Goal: Complete application form: Complete application form

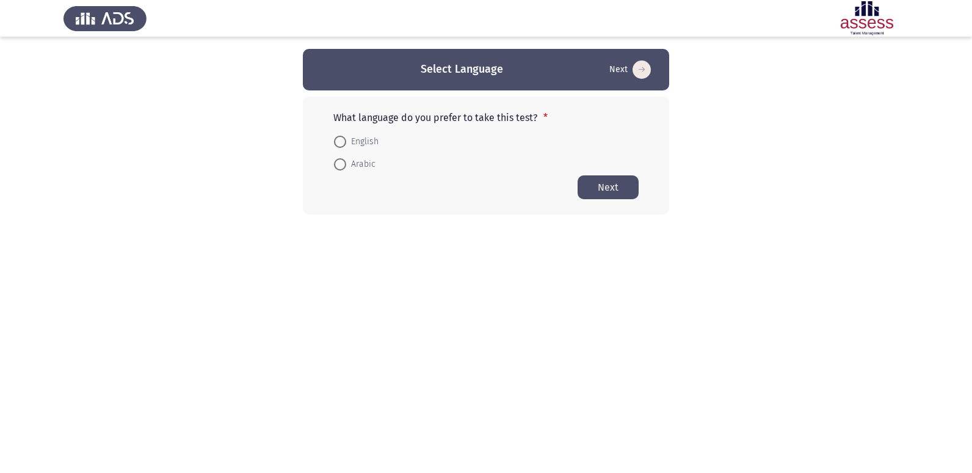
click at [341, 164] on span at bounding box center [340, 164] width 12 height 12
click at [341, 164] on input "Arabic" at bounding box center [340, 164] width 12 height 12
radio input "true"
click at [612, 187] on button "Next" at bounding box center [608, 187] width 61 height 24
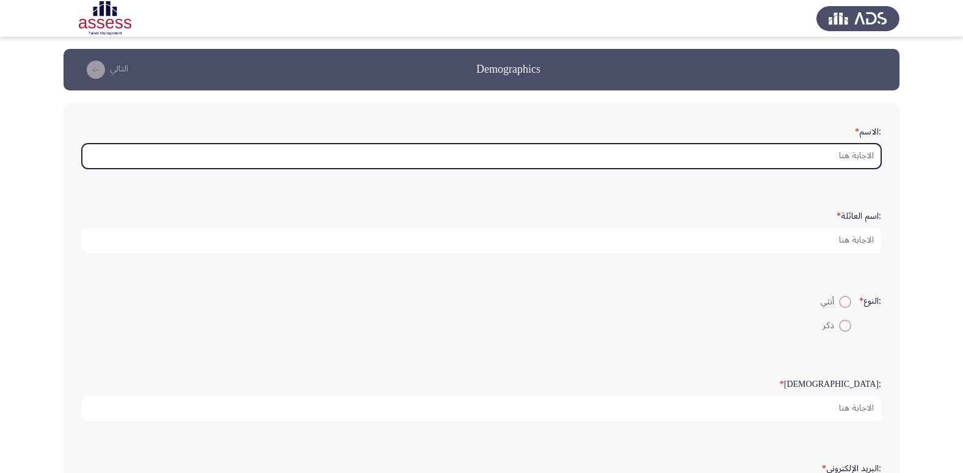
click at [865, 162] on input ":الاسم *" at bounding box center [481, 156] width 799 height 25
type input "D"
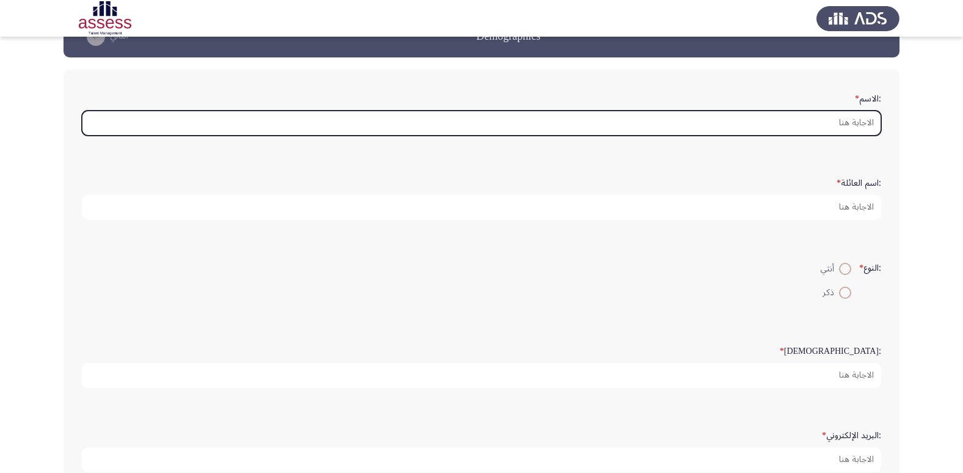
scroll to position [61, 0]
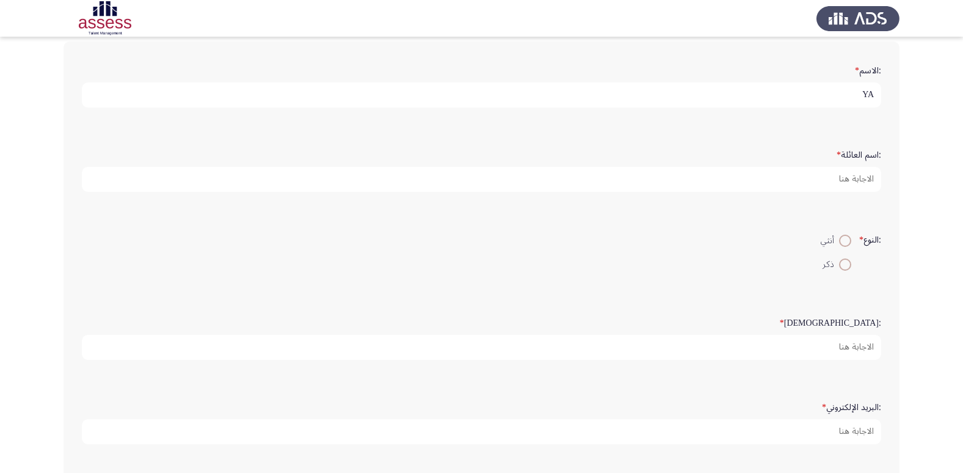
type input "Y"
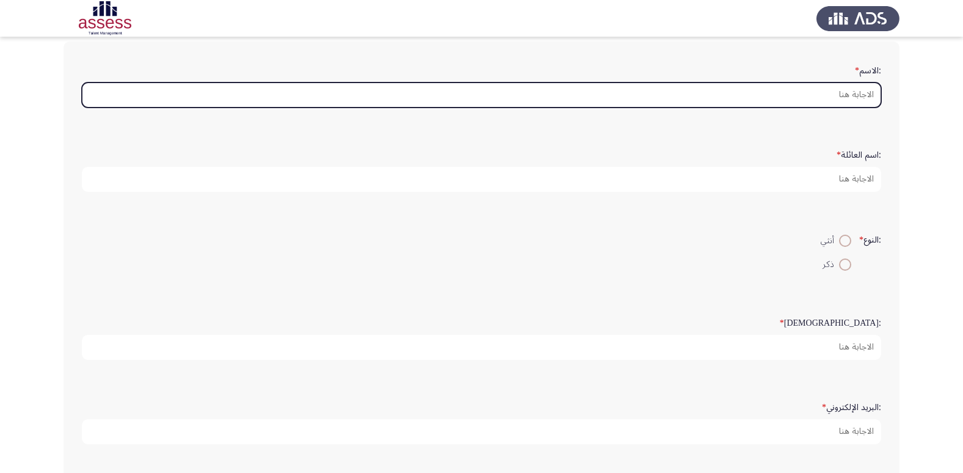
click at [862, 101] on input ":الاسم *" at bounding box center [481, 94] width 799 height 25
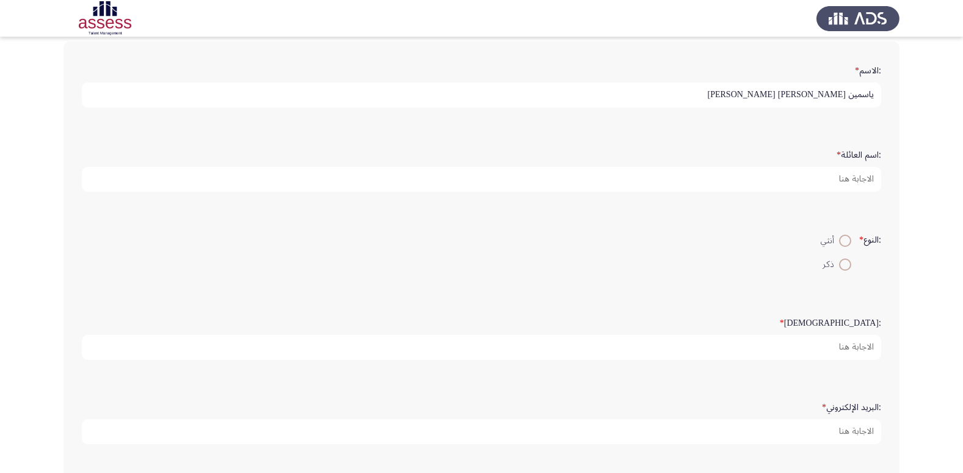
type input "ياسمين [PERSON_NAME] [PERSON_NAME]"
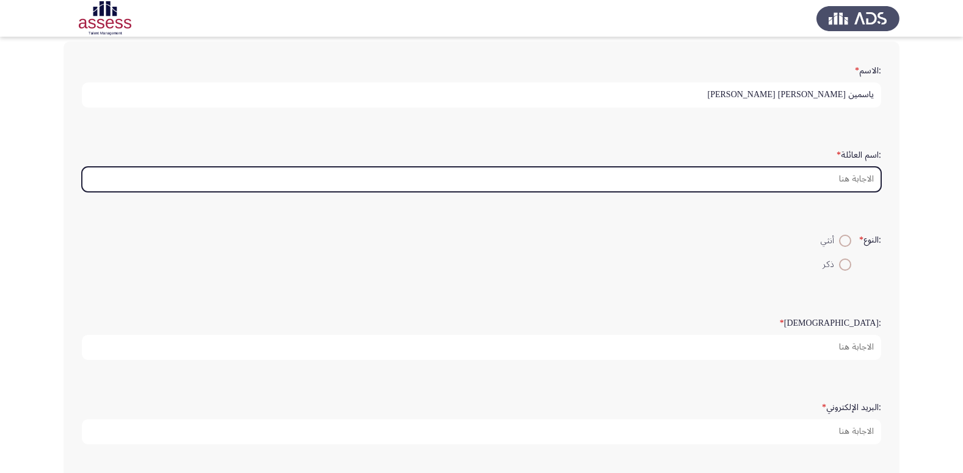
click at [858, 178] on input ":اسم العائلة *" at bounding box center [481, 179] width 799 height 25
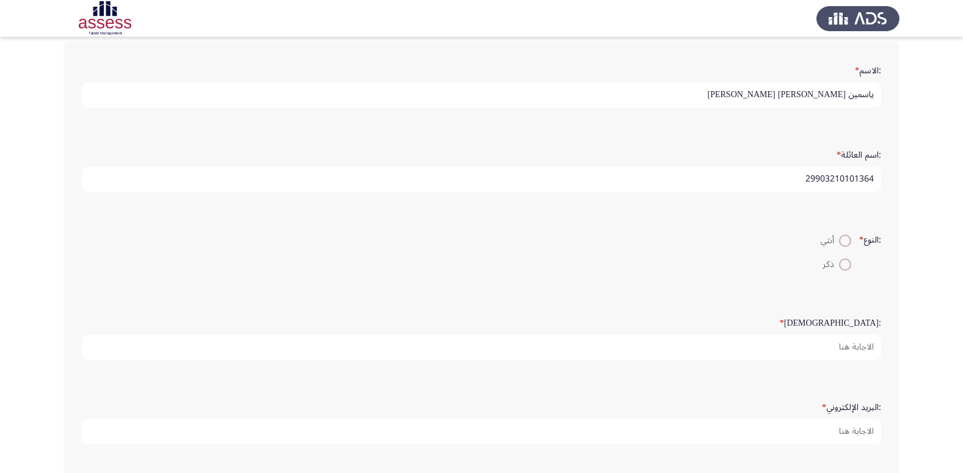
type input "29903210101364"
click at [843, 244] on span at bounding box center [845, 241] width 12 height 12
click at [843, 244] on input "أنثي" at bounding box center [845, 241] width 12 height 12
radio input "true"
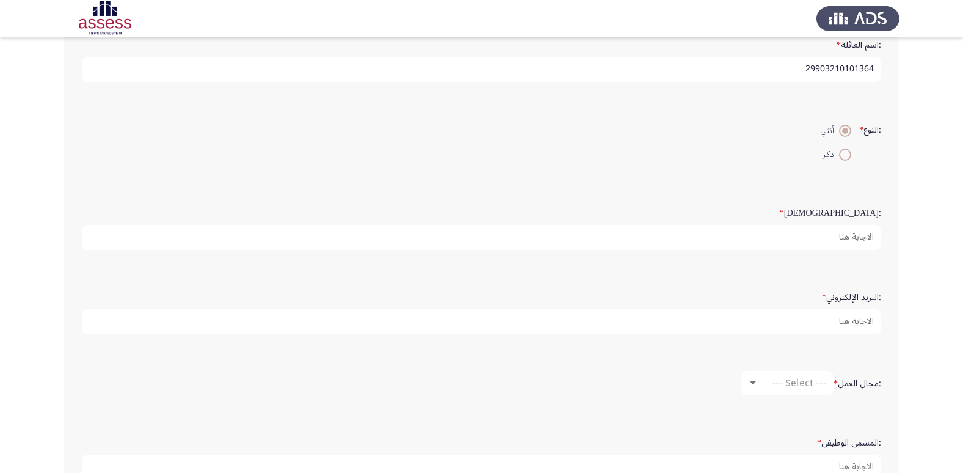
scroll to position [183, 0]
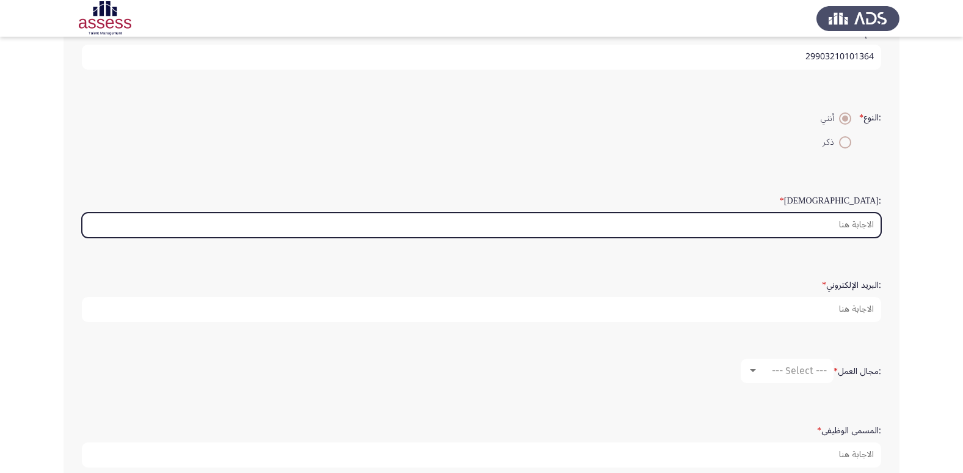
click at [867, 233] on input ":السن *" at bounding box center [481, 225] width 799 height 25
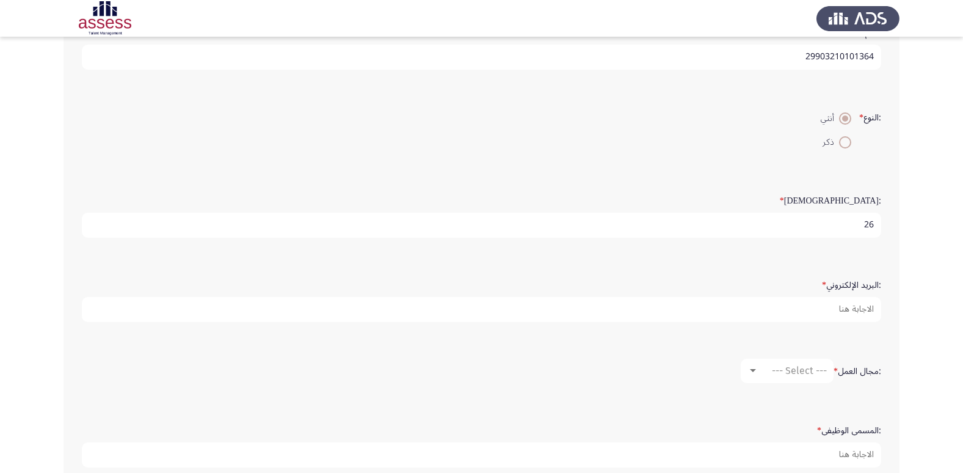
type input "26"
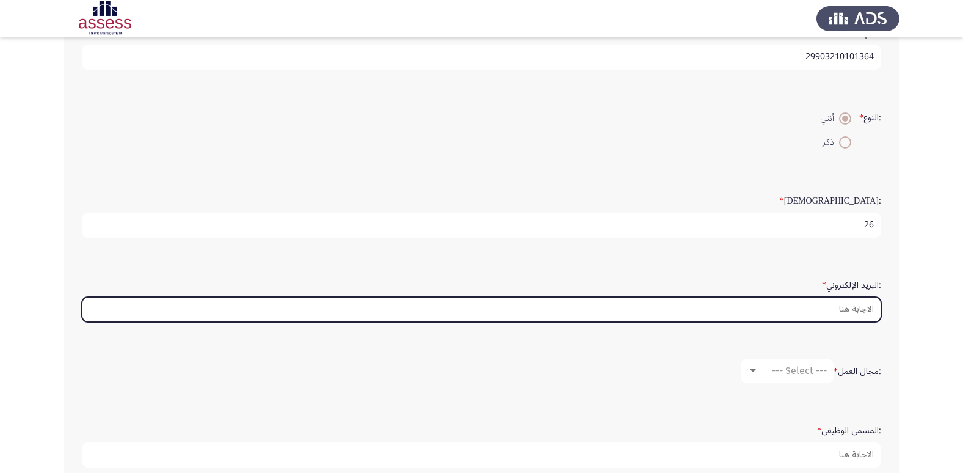
click at [865, 315] on input ":البريد الإلكتروني *" at bounding box center [481, 309] width 799 height 25
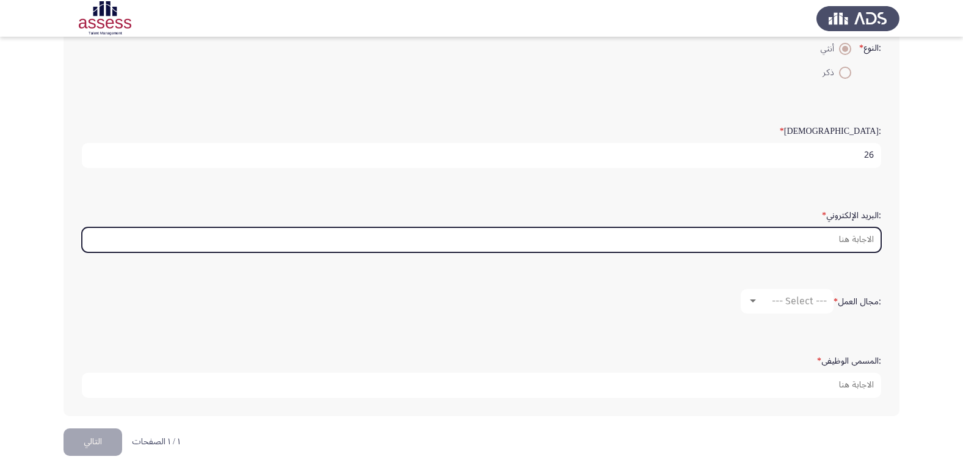
scroll to position [257, 0]
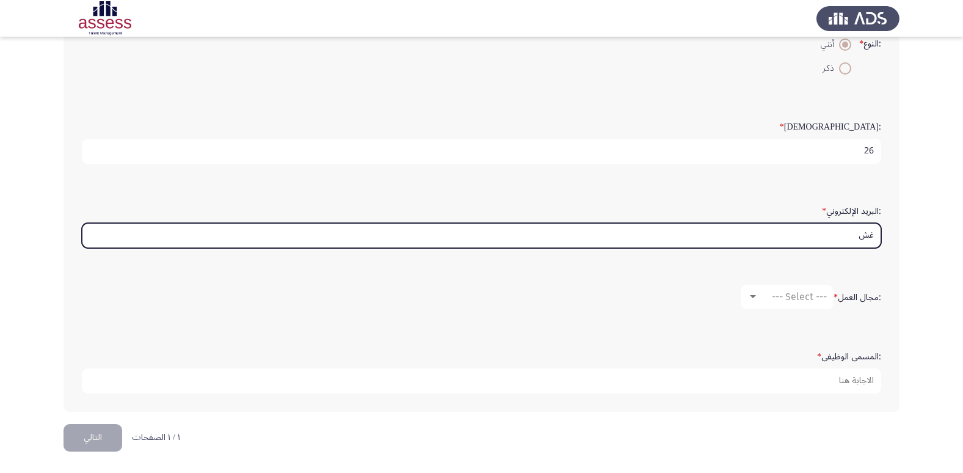
type input "غ"
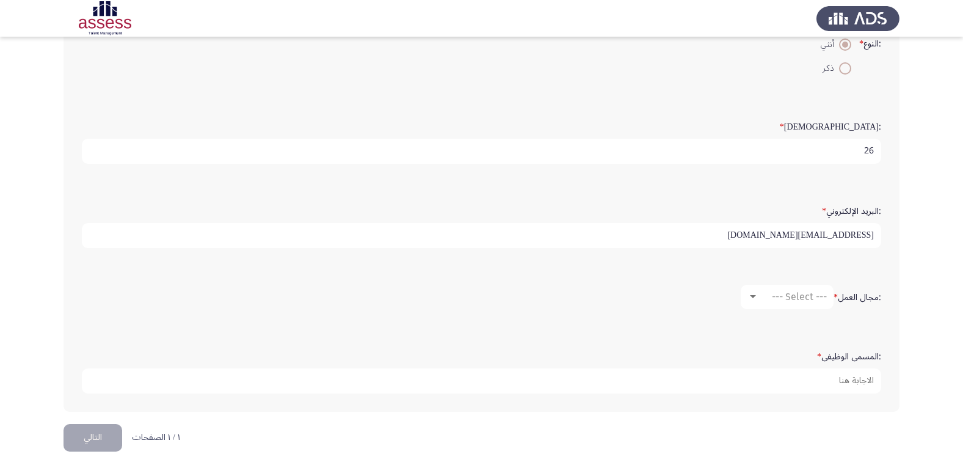
type input "[EMAIL_ADDRESS][DOMAIN_NAME]"
click at [772, 297] on span "--- Select ---" at bounding box center [799, 297] width 55 height 12
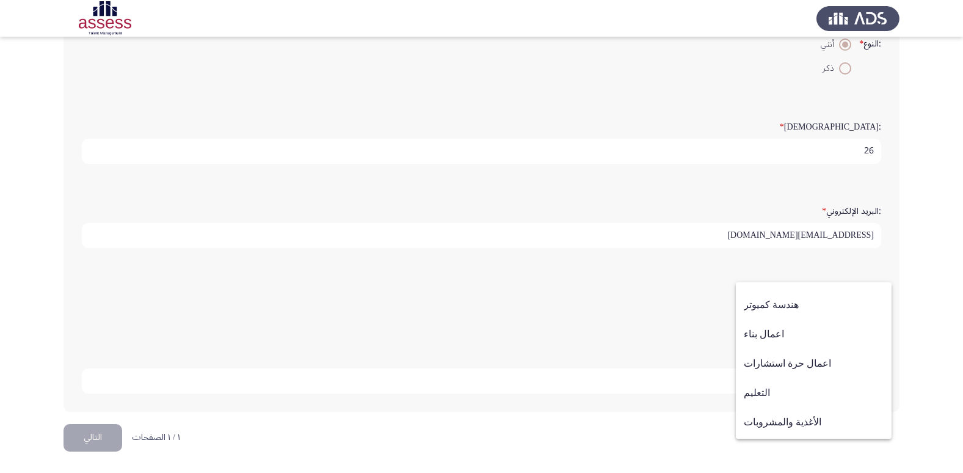
scroll to position [183, 0]
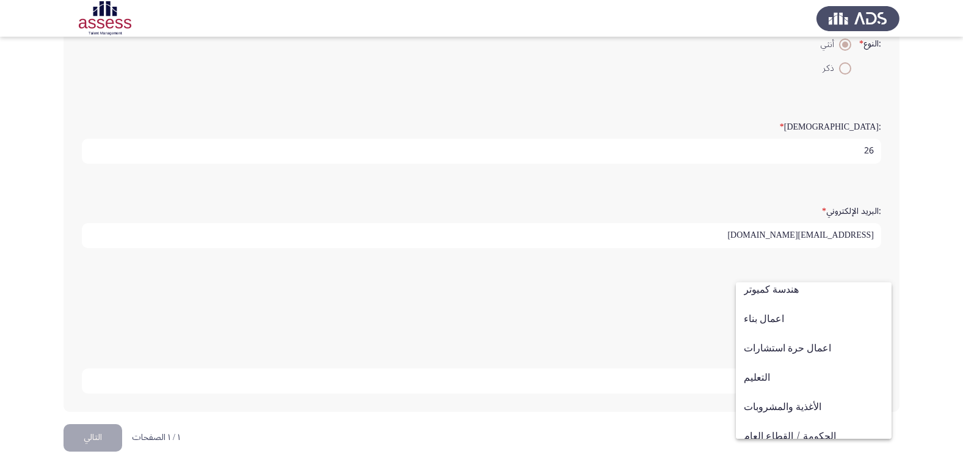
click at [719, 306] on div at bounding box center [481, 236] width 963 height 473
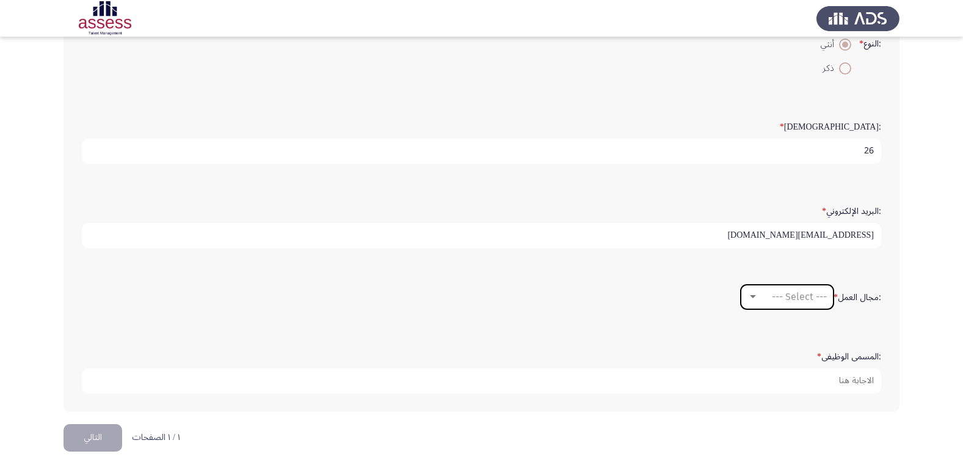
click at [761, 294] on div "--- Select ---" at bounding box center [793, 297] width 68 height 12
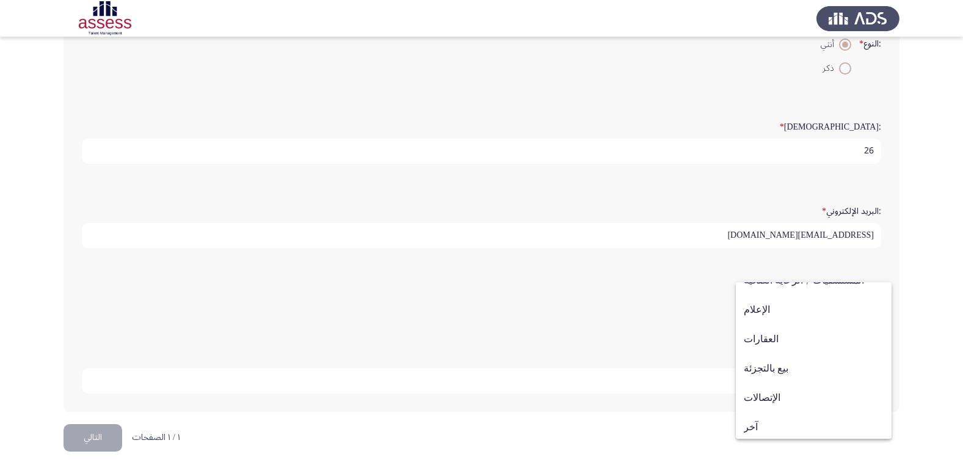
scroll to position [401, 0]
click at [713, 318] on div at bounding box center [481, 236] width 963 height 473
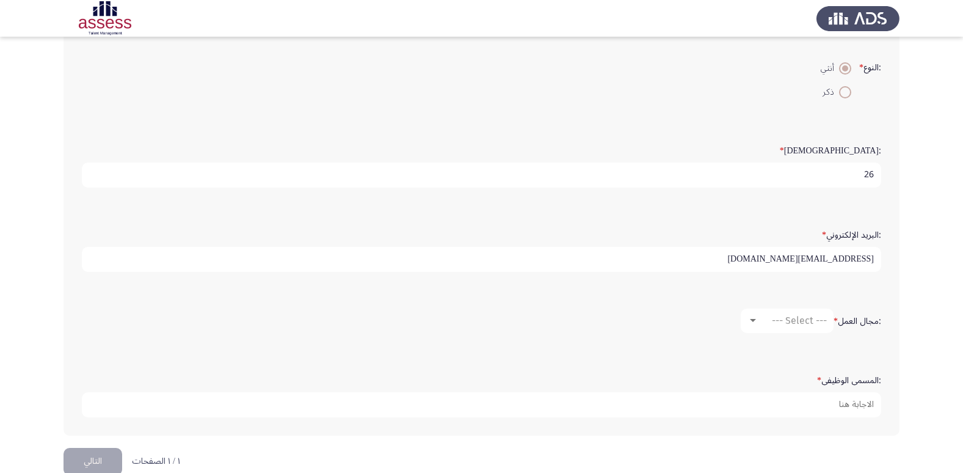
scroll to position [244, 0]
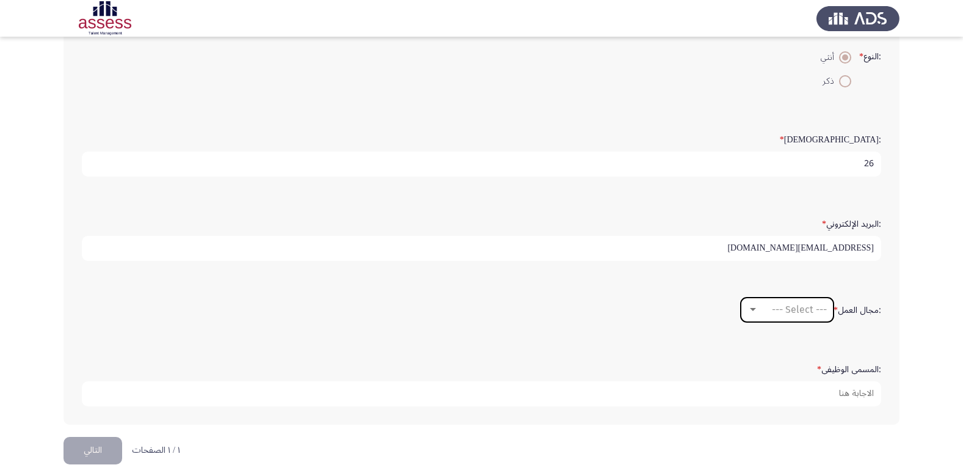
click at [755, 319] on mat-select "--- Select ---" at bounding box center [787, 309] width 93 height 24
click at [762, 310] on div "--- Select ---" at bounding box center [793, 310] width 68 height 12
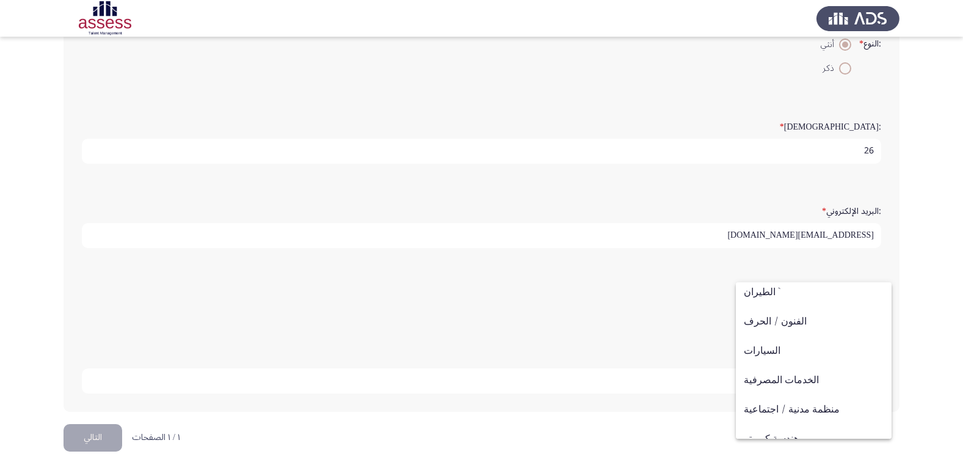
scroll to position [0, 0]
click at [785, 418] on span "الخدمات المصرفية" at bounding box center [814, 413] width 140 height 29
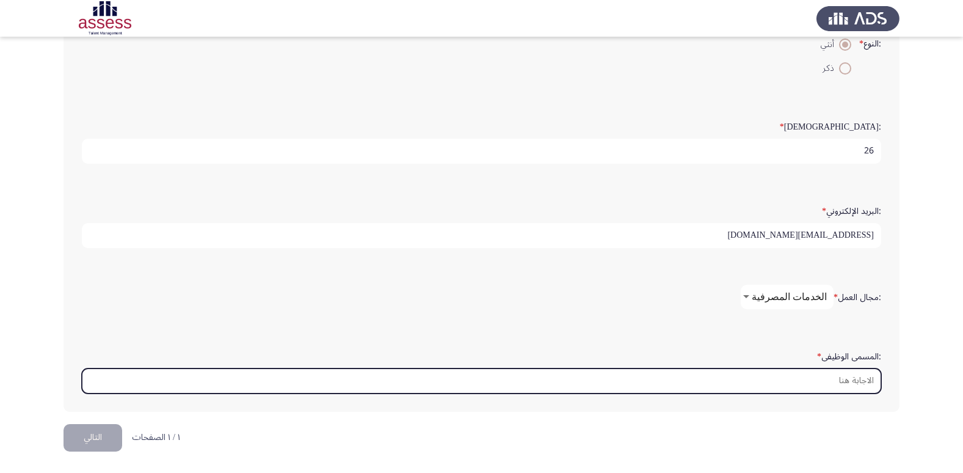
click at [864, 386] on input ":المسمى الوظيفى *" at bounding box center [481, 380] width 799 height 25
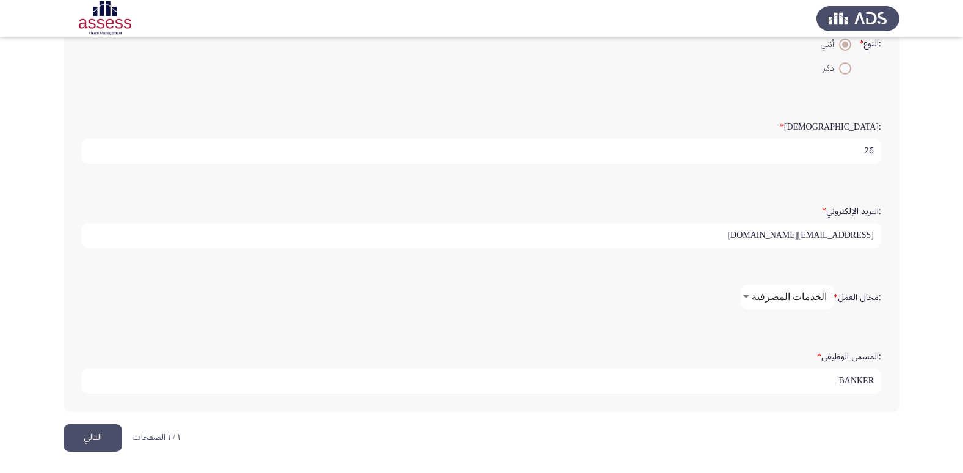
type input "BANKER"
click at [98, 434] on button "التالي" at bounding box center [93, 437] width 59 height 27
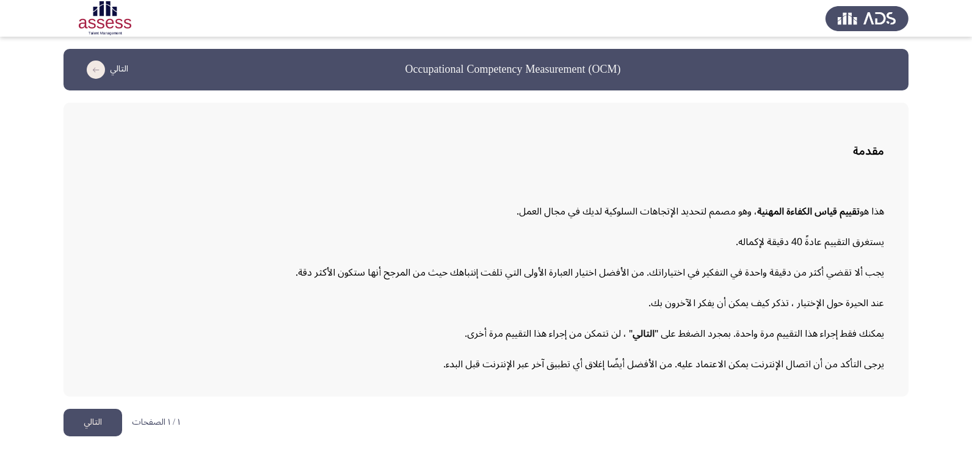
click at [89, 433] on button "التالي" at bounding box center [93, 422] width 59 height 27
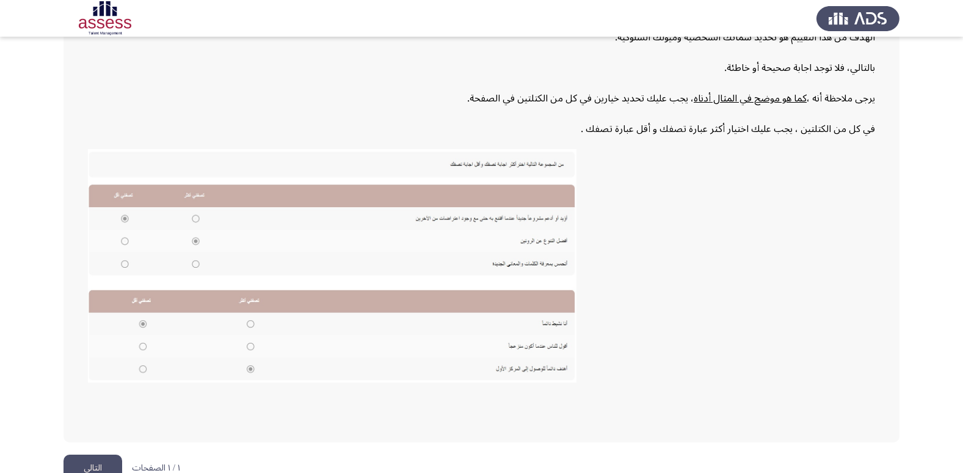
scroll to position [184, 0]
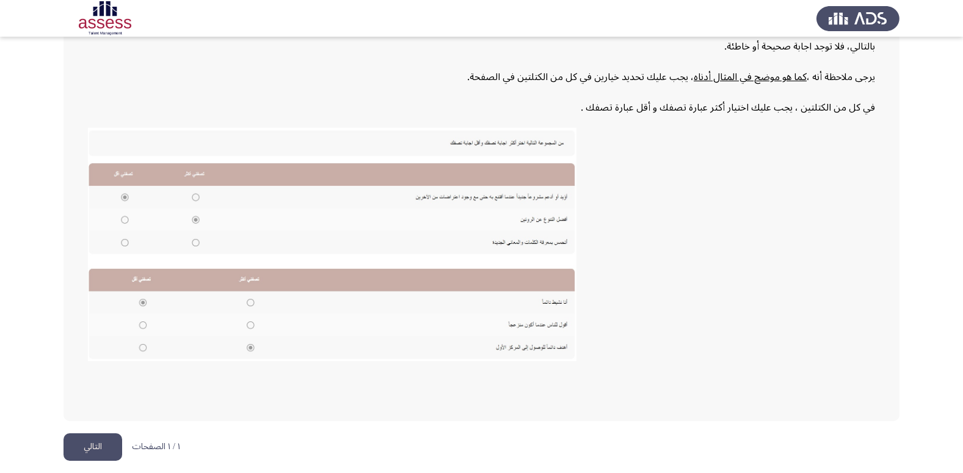
click at [100, 451] on button "التالي" at bounding box center [93, 446] width 59 height 27
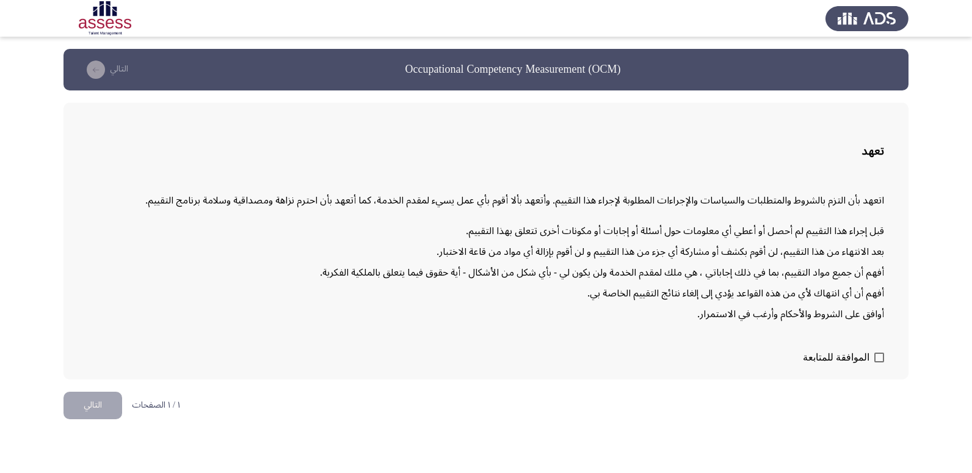
click at [883, 354] on span at bounding box center [880, 357] width 10 height 10
click at [879, 362] on input "الموافقة للمتابعة" at bounding box center [879, 362] width 1 height 1
checkbox input "true"
click at [112, 404] on button "التالي" at bounding box center [93, 404] width 59 height 27
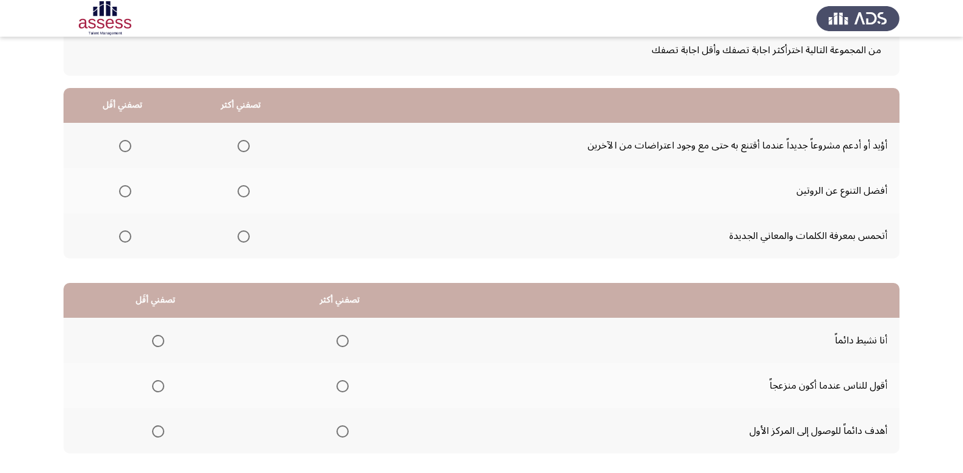
scroll to position [122, 0]
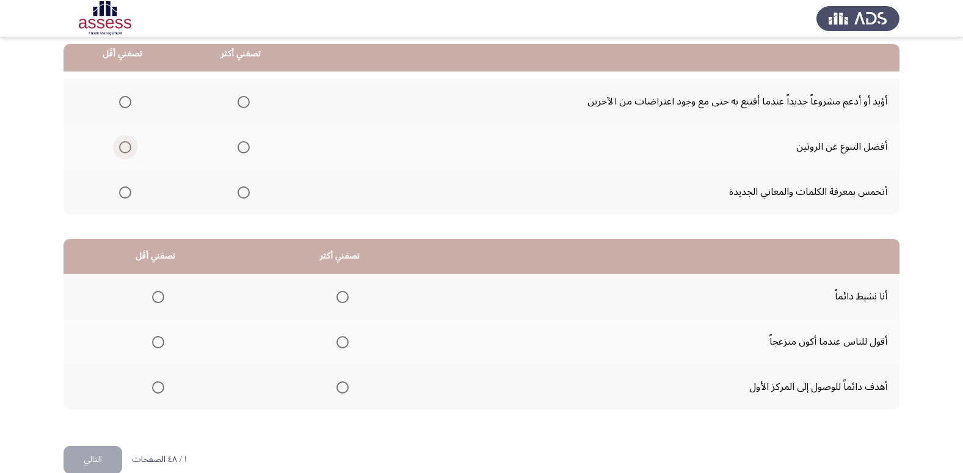
click at [120, 148] on span "Select an option" at bounding box center [125, 147] width 12 height 12
click at [120, 148] on input "Select an option" at bounding box center [125, 147] width 12 height 12
click at [248, 195] on span "Select an option" at bounding box center [244, 192] width 12 height 12
click at [248, 195] on input "Select an option" at bounding box center [244, 192] width 12 height 12
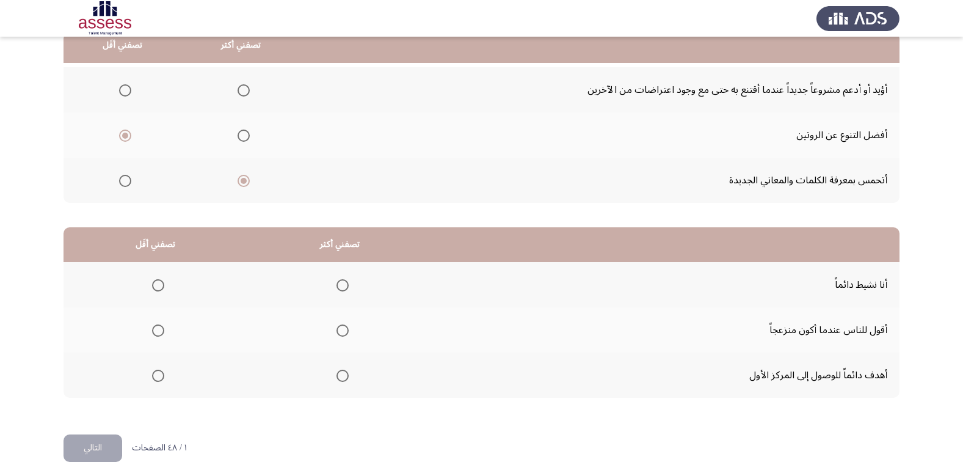
scroll to position [144, 0]
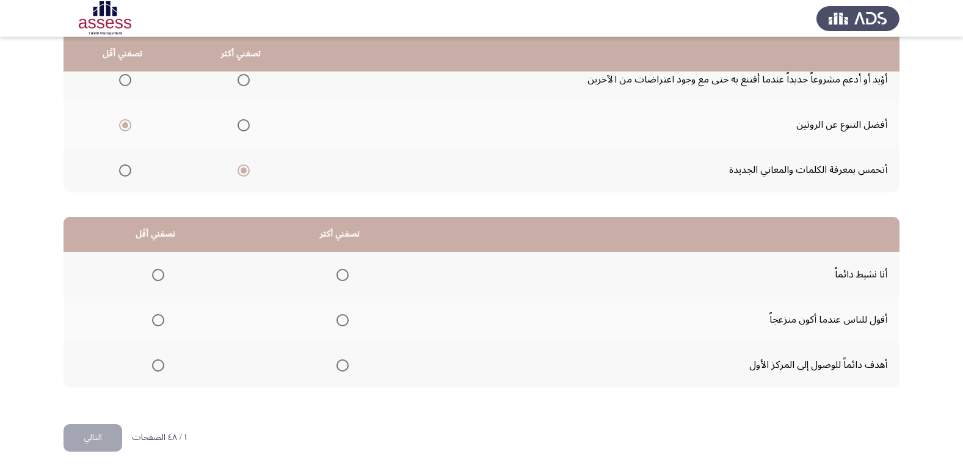
click at [338, 277] on span "Select an option" at bounding box center [343, 275] width 12 height 12
click at [338, 277] on input "Select an option" at bounding box center [343, 275] width 12 height 12
click at [150, 366] on label "Select an option" at bounding box center [155, 365] width 17 height 12
click at [152, 366] on input "Select an option" at bounding box center [158, 365] width 12 height 12
click at [79, 431] on button "التالي" at bounding box center [93, 437] width 59 height 27
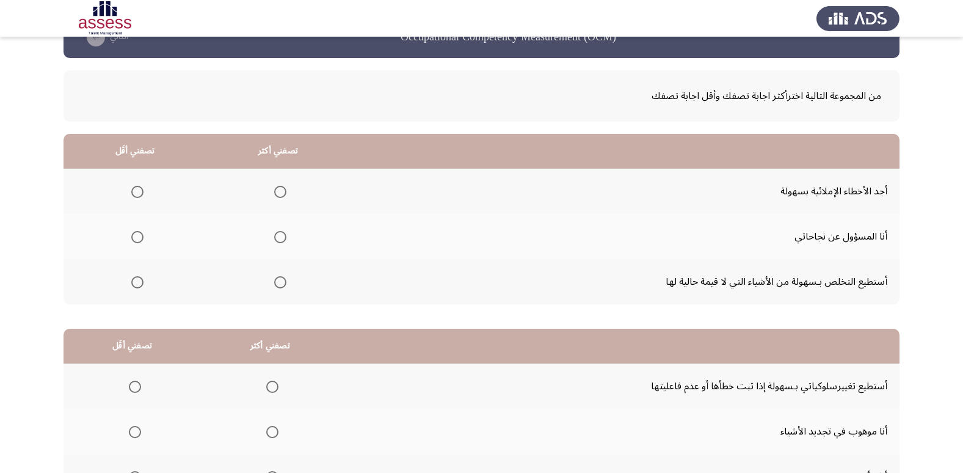
scroll to position [61, 0]
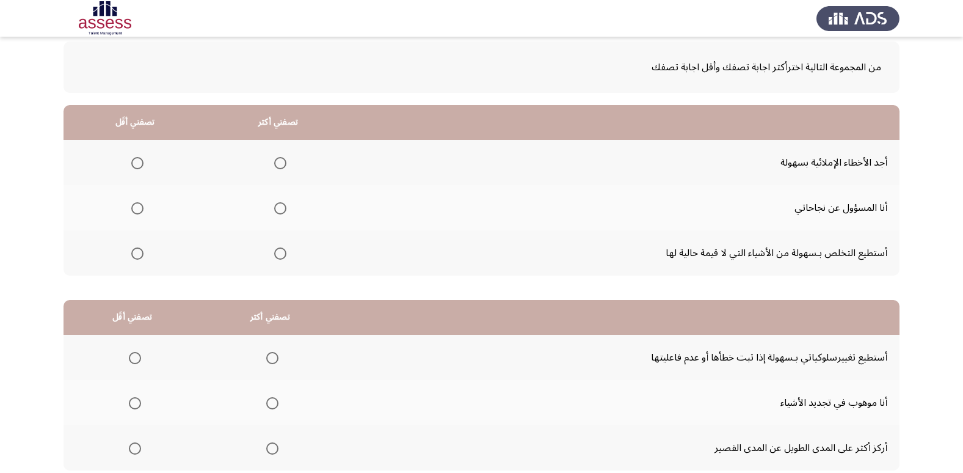
click at [274, 208] on span "Select an option" at bounding box center [280, 208] width 12 height 12
click at [274, 208] on input "Select an option" at bounding box center [280, 208] width 12 height 12
click at [280, 254] on span "Select an option" at bounding box center [280, 253] width 12 height 12
click at [280, 254] on input "Select an option" at bounding box center [280, 253] width 12 height 12
click at [140, 163] on span "Select an option" at bounding box center [137, 163] width 12 height 12
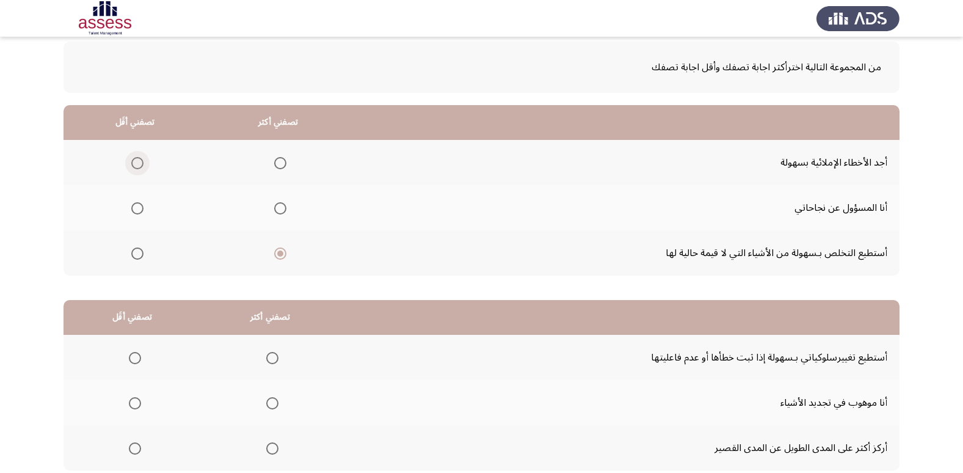
click at [140, 163] on input "Select an option" at bounding box center [137, 163] width 12 height 12
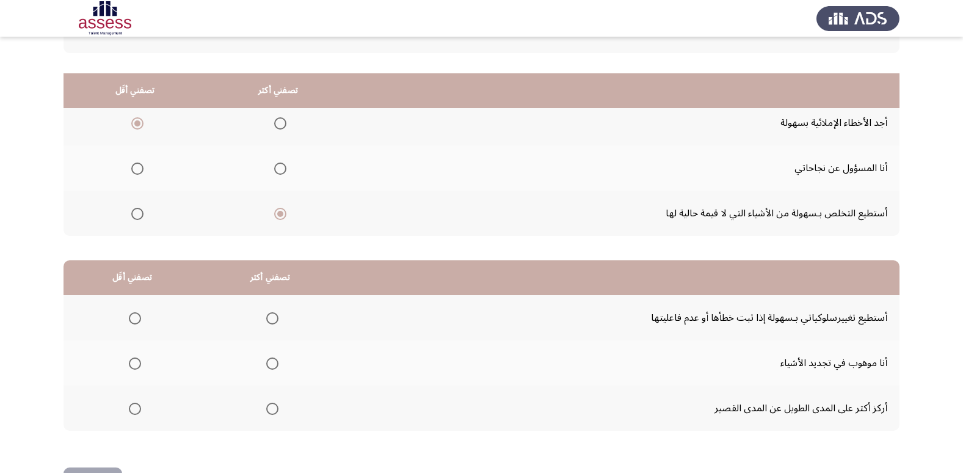
scroll to position [144, 0]
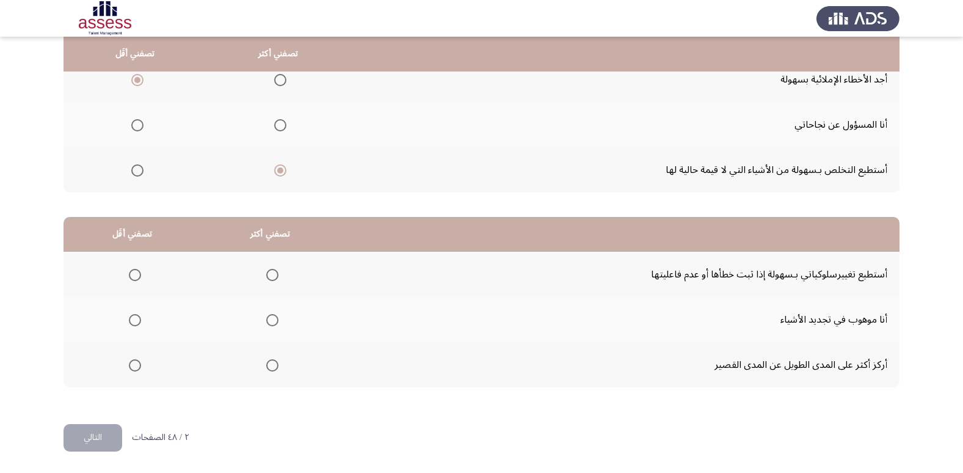
click at [266, 272] on span "Select an option" at bounding box center [272, 275] width 12 height 12
click at [266, 272] on input "Select an option" at bounding box center [272, 275] width 12 height 12
click at [129, 366] on span "Select an option" at bounding box center [135, 365] width 12 height 12
click at [129, 366] on input "Select an option" at bounding box center [135, 365] width 12 height 12
click at [95, 432] on button "التالي" at bounding box center [93, 437] width 59 height 27
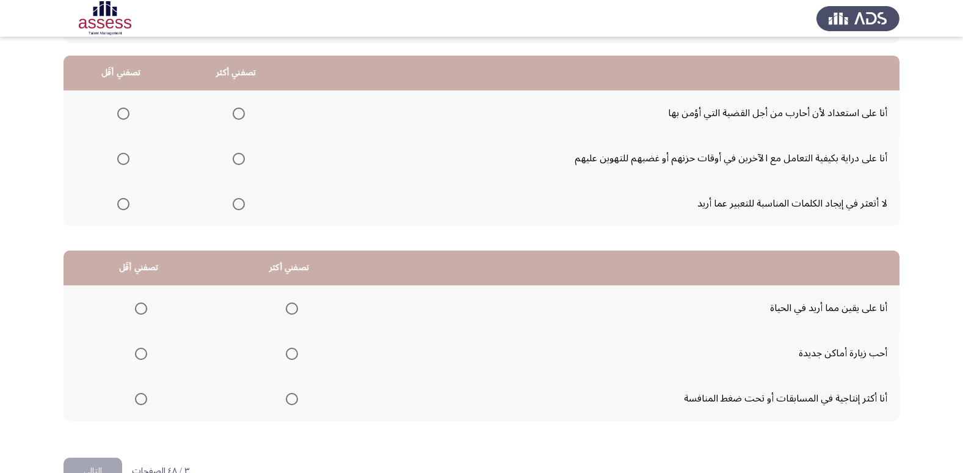
scroll to position [122, 0]
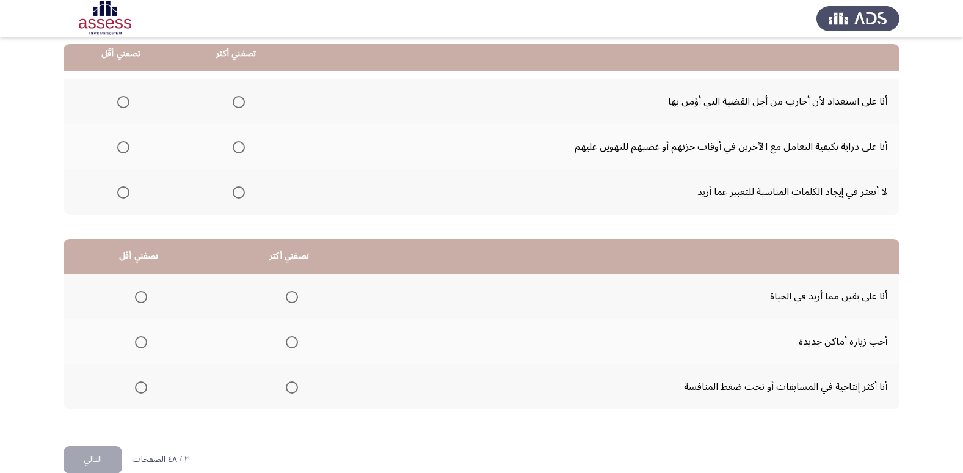
click at [235, 142] on span "Select an option" at bounding box center [239, 147] width 12 height 12
click at [235, 142] on input "Select an option" at bounding box center [239, 147] width 12 height 12
click at [124, 190] on span "Select an option" at bounding box center [123, 192] width 12 height 12
click at [124, 190] on input "Select an option" at bounding box center [123, 192] width 12 height 12
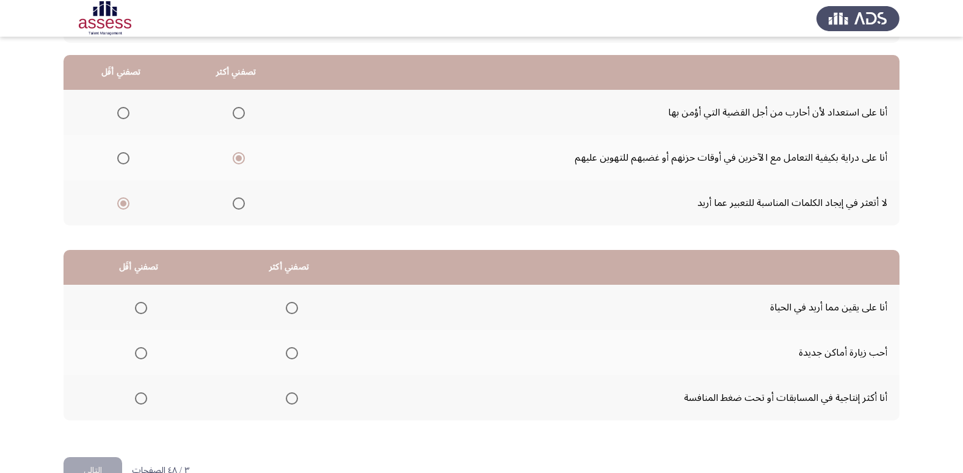
scroll to position [83, 0]
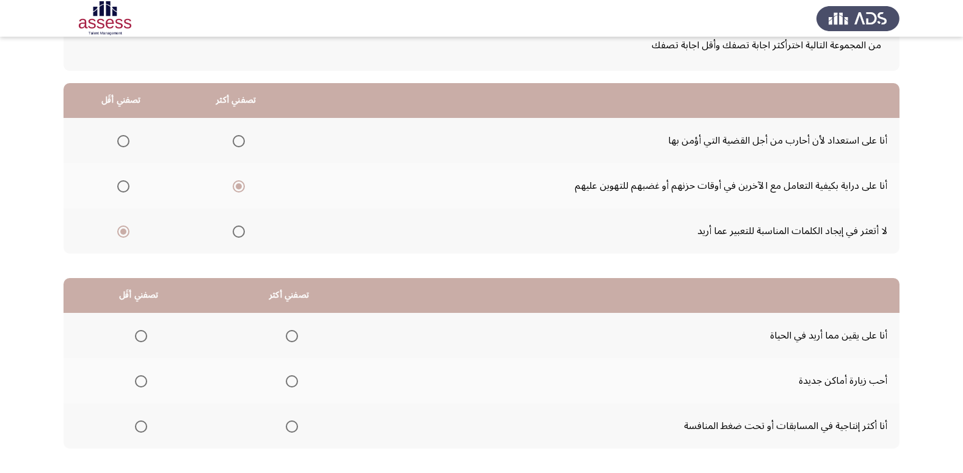
click at [229, 139] on label "Select an option" at bounding box center [236, 141] width 17 height 12
click at [233, 139] on input "Select an option" at bounding box center [239, 141] width 12 height 12
click at [128, 184] on span "Select an option" at bounding box center [123, 186] width 12 height 12
click at [128, 184] on input "Select an option" at bounding box center [123, 186] width 12 height 12
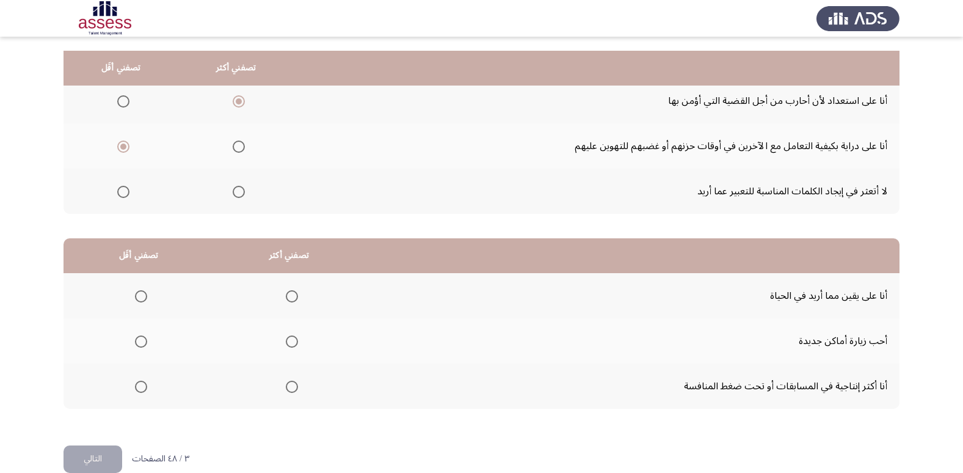
scroll to position [144, 0]
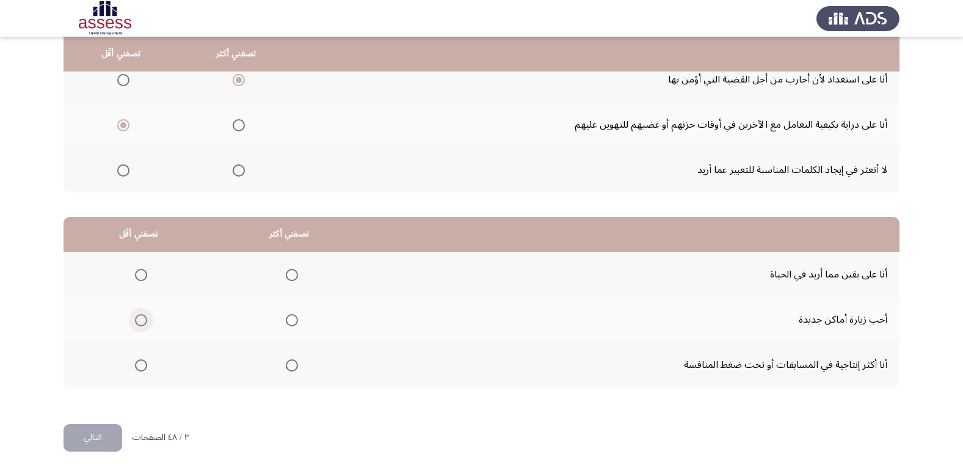
click at [142, 314] on span "Select an option" at bounding box center [141, 320] width 12 height 12
click at [142, 314] on input "Select an option" at bounding box center [141, 320] width 12 height 12
click at [299, 367] on th at bounding box center [289, 364] width 151 height 45
click at [289, 368] on span "Select an option" at bounding box center [292, 365] width 12 height 12
click at [289, 368] on input "Select an option" at bounding box center [292, 365] width 12 height 12
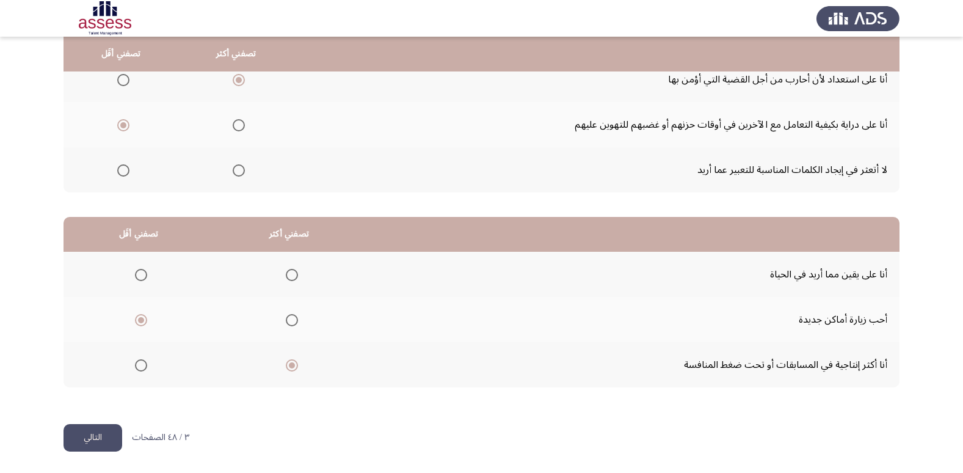
click at [95, 446] on button "التالي" at bounding box center [93, 437] width 59 height 27
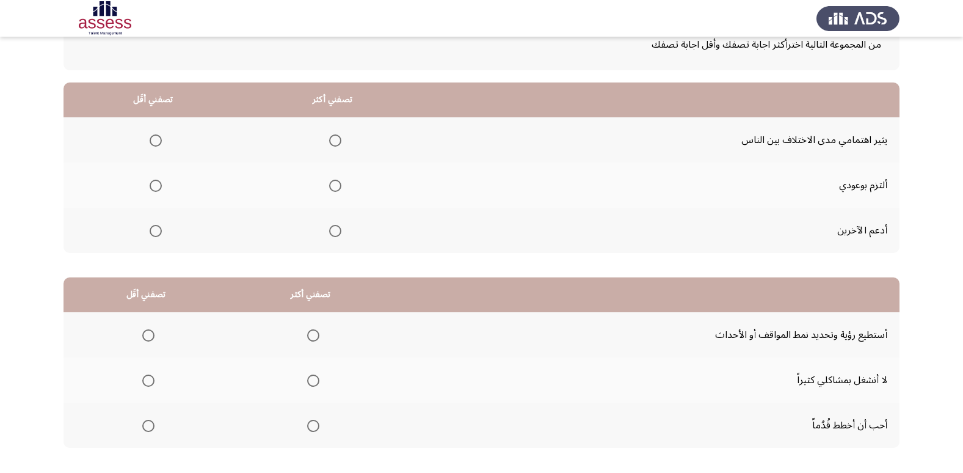
scroll to position [122, 0]
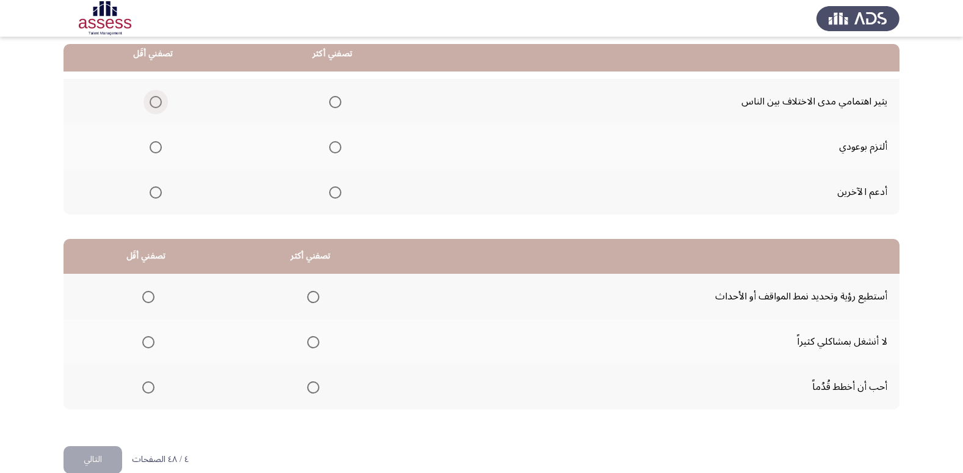
click at [156, 102] on span "Select an option" at bounding box center [156, 102] width 0 height 0
click at [154, 102] on input "Select an option" at bounding box center [156, 102] width 12 height 12
click at [329, 197] on span "Select an option" at bounding box center [335, 192] width 12 height 12
click at [329, 197] on input "Select an option" at bounding box center [335, 192] width 12 height 12
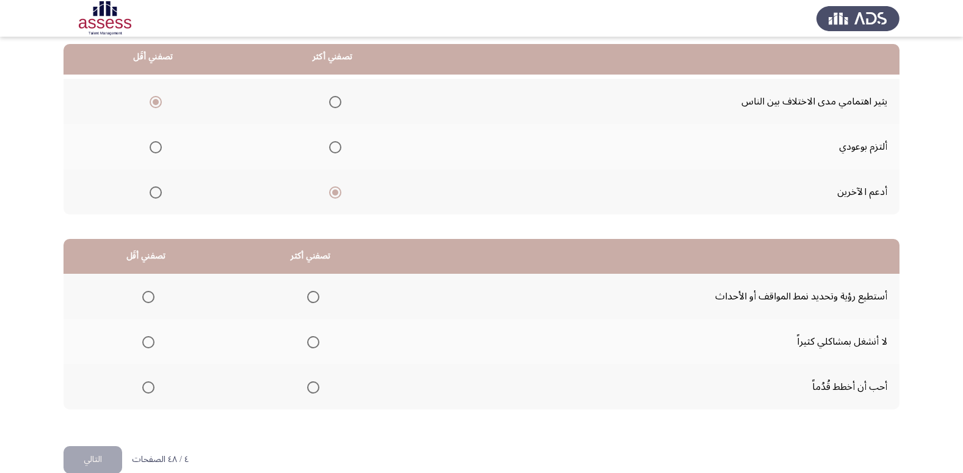
scroll to position [144, 0]
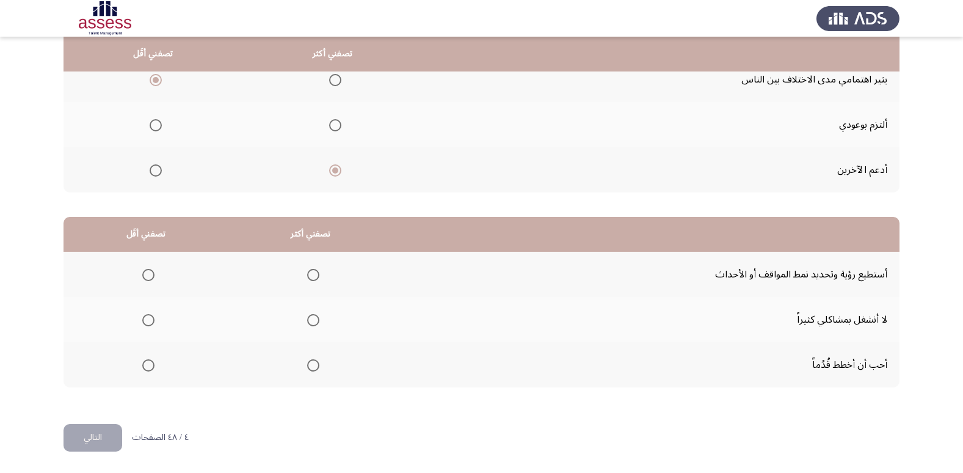
click at [307, 324] on span "Select an option" at bounding box center [313, 320] width 12 height 12
click at [307, 324] on input "Select an option" at bounding box center [313, 320] width 12 height 12
click at [145, 273] on span "Select an option" at bounding box center [148, 275] width 12 height 12
click at [145, 273] on input "Select an option" at bounding box center [148, 275] width 12 height 12
click at [311, 368] on span "Select an option" at bounding box center [313, 365] width 12 height 12
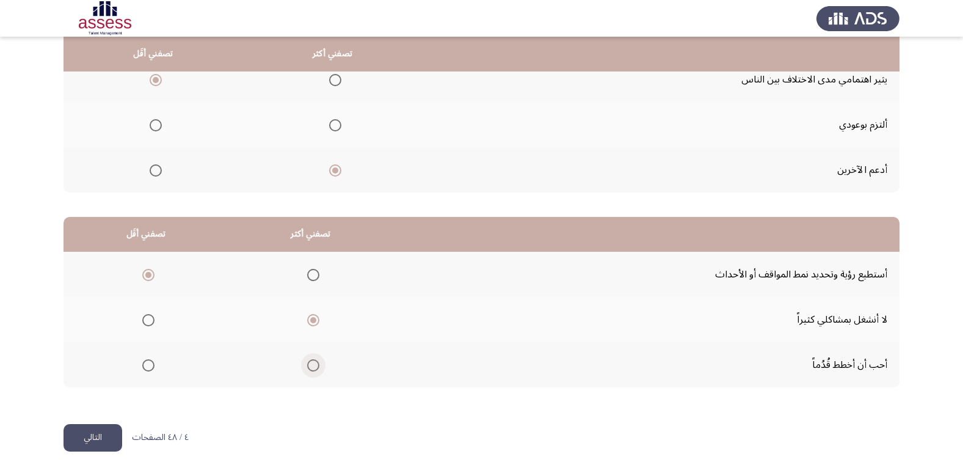
click at [311, 368] on input "Select an option" at bounding box center [313, 365] width 12 height 12
click at [103, 440] on button "التالي" at bounding box center [93, 437] width 59 height 27
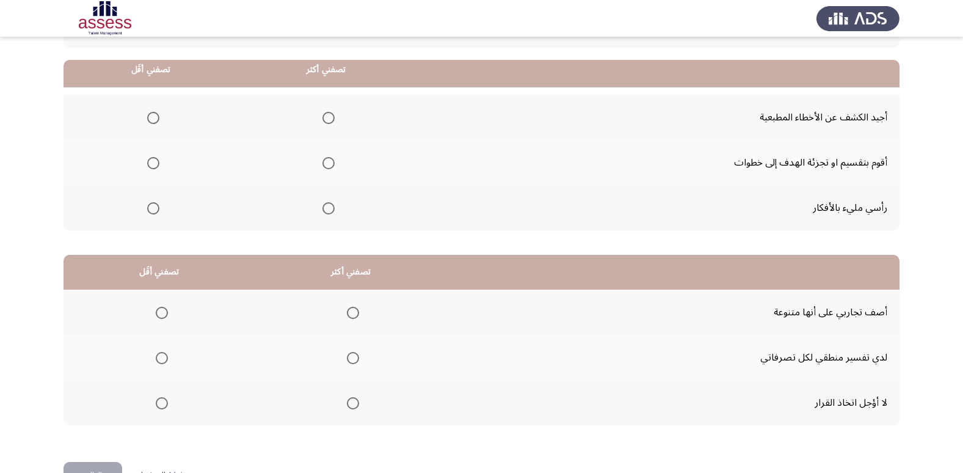
scroll to position [122, 0]
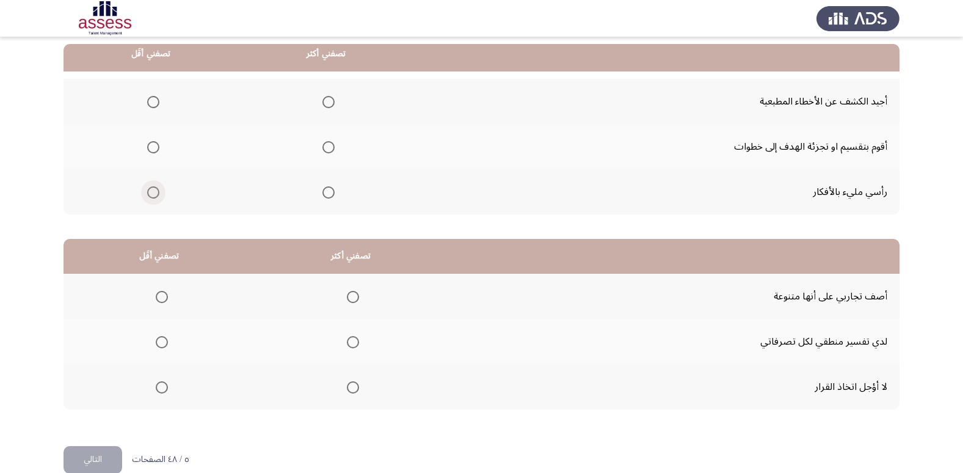
click at [152, 193] on span "Select an option" at bounding box center [153, 192] width 12 height 12
click at [152, 193] on input "Select an option" at bounding box center [153, 192] width 12 height 12
click at [323, 153] on mat-radio-group "Select an option" at bounding box center [326, 146] width 17 height 21
click at [329, 151] on span "Select an option" at bounding box center [328, 147] width 12 height 12
click at [329, 151] on input "Select an option" at bounding box center [328, 147] width 12 height 12
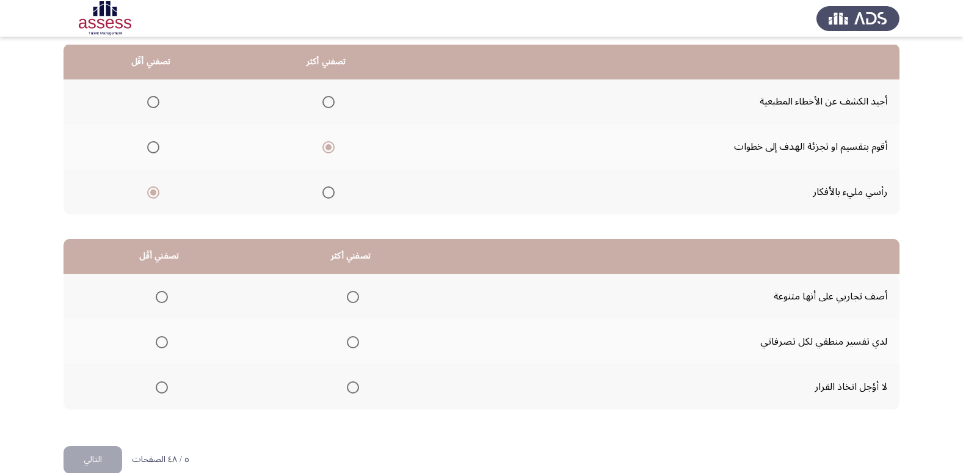
scroll to position [144, 0]
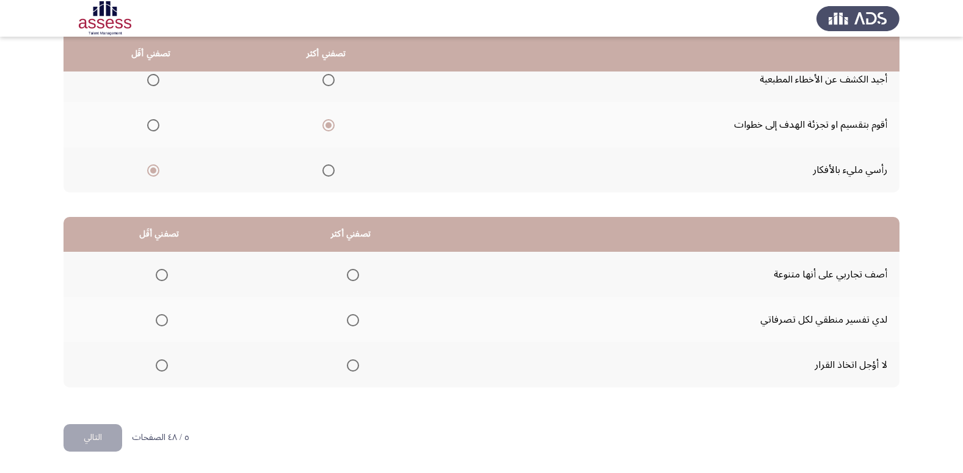
click at [158, 321] on span "Select an option" at bounding box center [162, 320] width 12 height 12
click at [158, 321] on input "Select an option" at bounding box center [162, 320] width 12 height 12
click at [348, 363] on span "Select an option" at bounding box center [353, 365] width 12 height 12
click at [348, 363] on input "Select an option" at bounding box center [353, 365] width 12 height 12
click at [161, 279] on span "Select an option" at bounding box center [162, 275] width 12 height 12
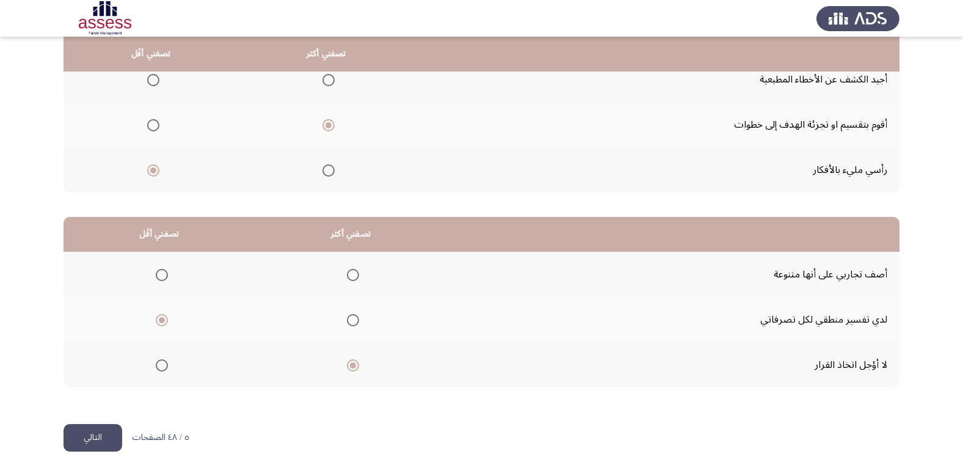
click at [161, 279] on input "Select an option" at bounding box center [162, 275] width 12 height 12
click at [100, 440] on button "التالي" at bounding box center [93, 437] width 59 height 27
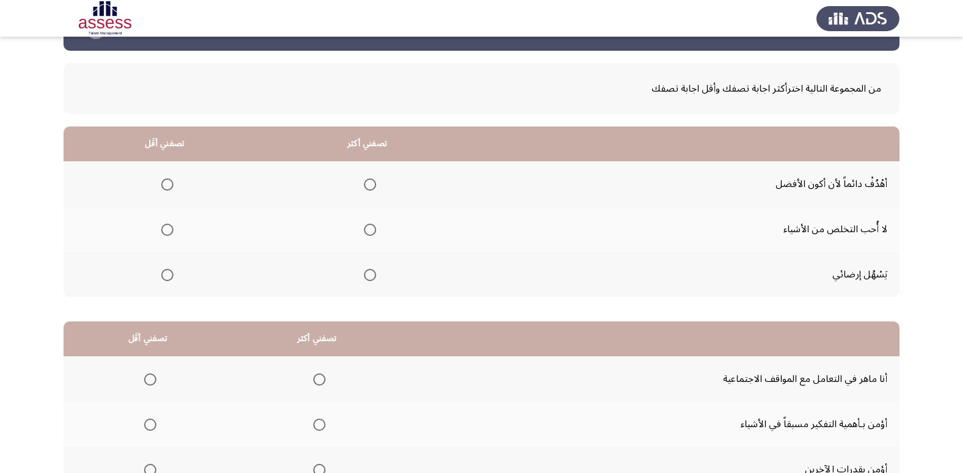
scroll to position [61, 0]
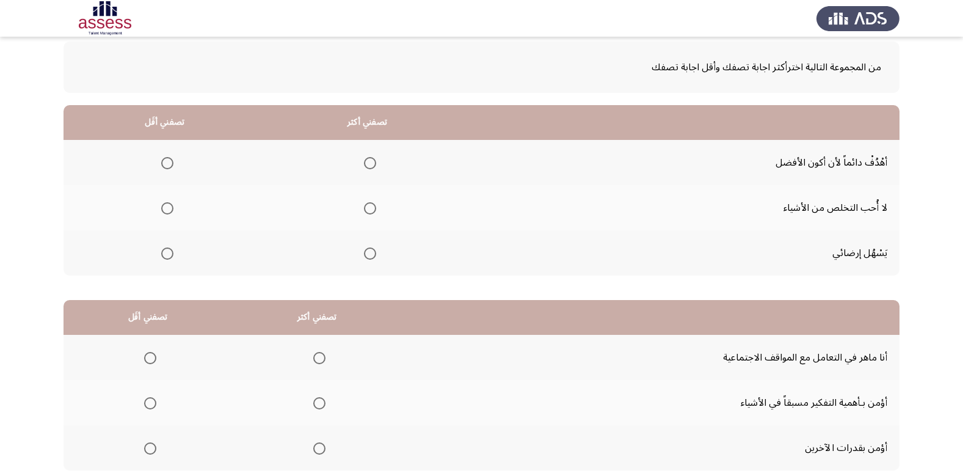
click at [172, 160] on span "Select an option" at bounding box center [167, 163] width 12 height 12
click at [172, 160] on input "Select an option" at bounding box center [167, 163] width 12 height 12
click at [167, 208] on span "Select an option" at bounding box center [167, 208] width 0 height 0
click at [167, 208] on input "Select an option" at bounding box center [167, 208] width 12 height 12
click at [371, 167] on span "Select an option" at bounding box center [370, 163] width 12 height 12
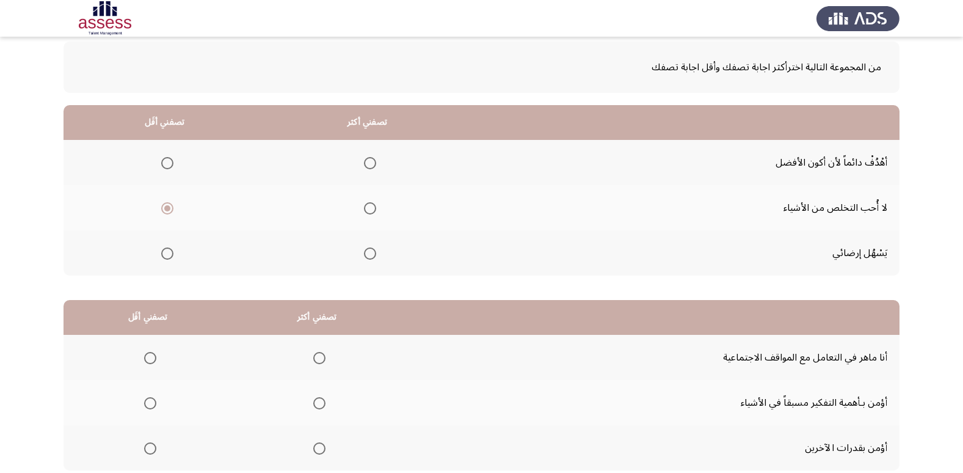
click at [371, 167] on input "Select an option" at bounding box center [370, 163] width 12 height 12
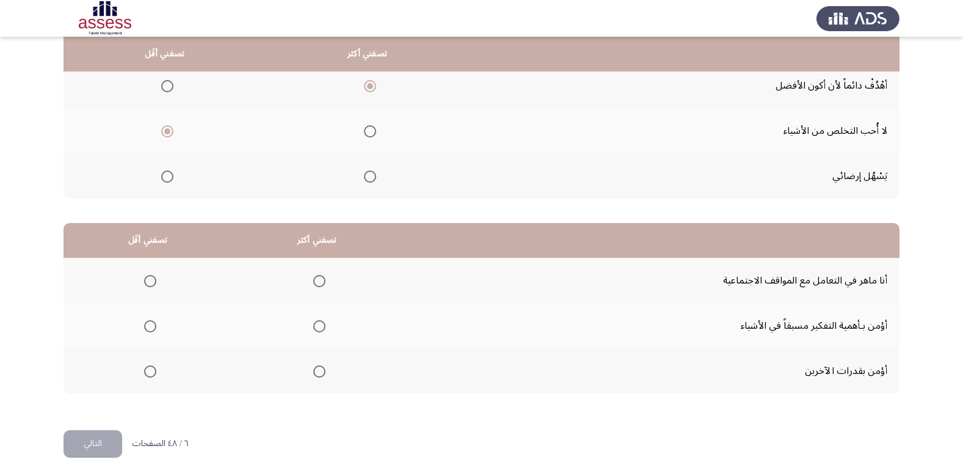
scroll to position [144, 0]
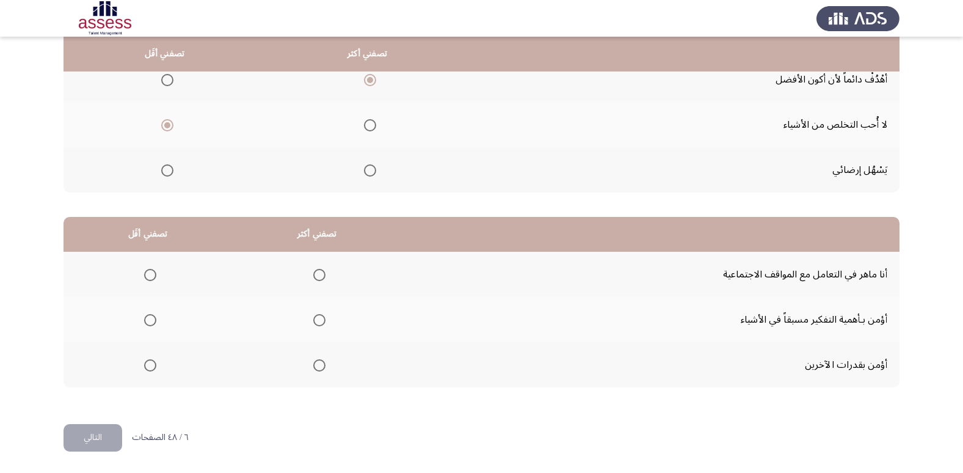
click at [150, 280] on span "Select an option" at bounding box center [150, 275] width 12 height 12
click at [150, 280] on input "Select an option" at bounding box center [150, 275] width 12 height 12
click at [315, 274] on span "Select an option" at bounding box center [319, 275] width 12 height 12
click at [315, 274] on input "Select an option" at bounding box center [319, 275] width 12 height 12
click at [148, 323] on span "Select an option" at bounding box center [150, 320] width 12 height 12
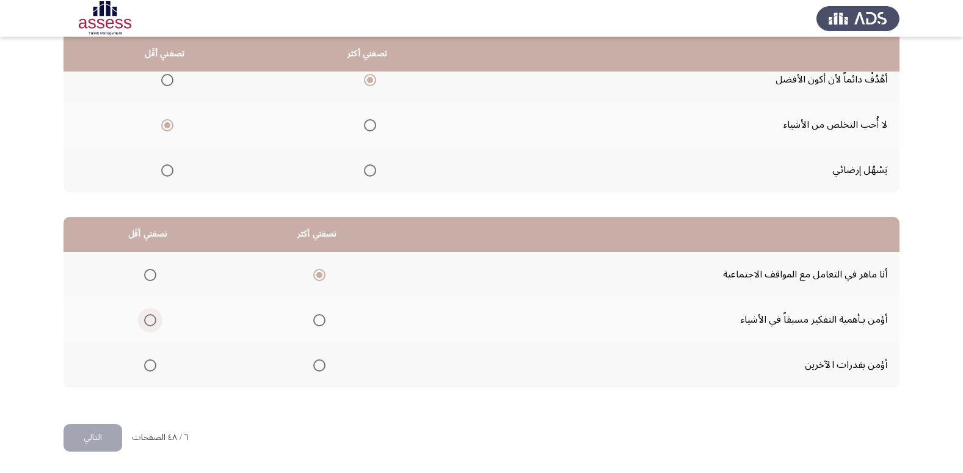
click at [148, 323] on input "Select an option" at bounding box center [150, 320] width 12 height 12
click at [100, 441] on button "التالي" at bounding box center [93, 437] width 59 height 27
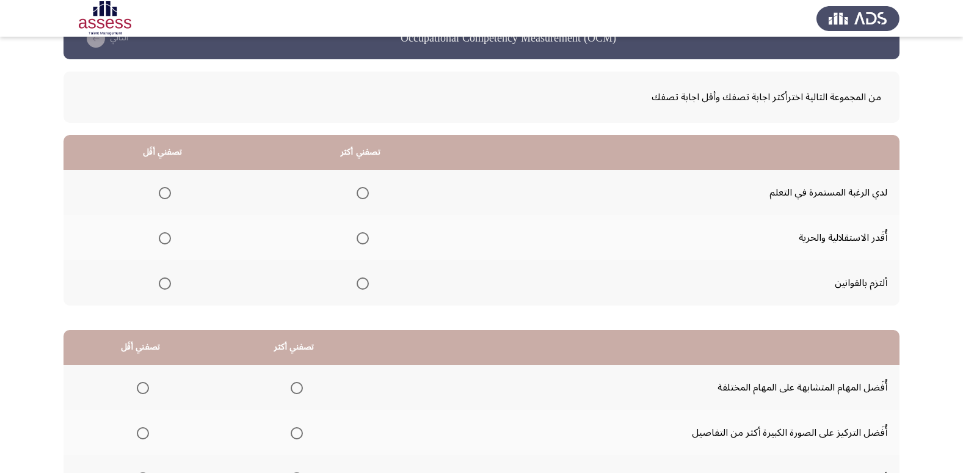
scroll to position [61, 0]
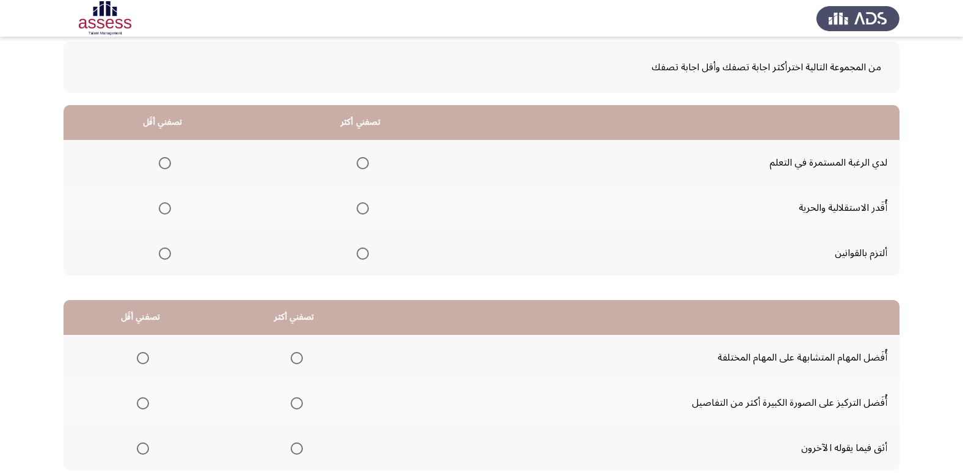
click at [360, 162] on span "Select an option" at bounding box center [363, 163] width 12 height 12
click at [360, 162] on input "Select an option" at bounding box center [363, 163] width 12 height 12
click at [161, 208] on span "Select an option" at bounding box center [165, 208] width 12 height 12
click at [161, 208] on input "Select an option" at bounding box center [165, 208] width 12 height 12
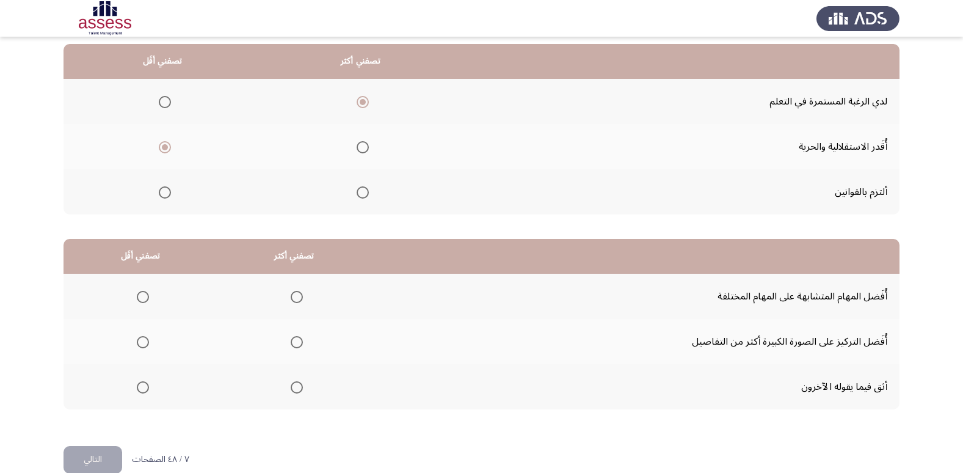
scroll to position [144, 0]
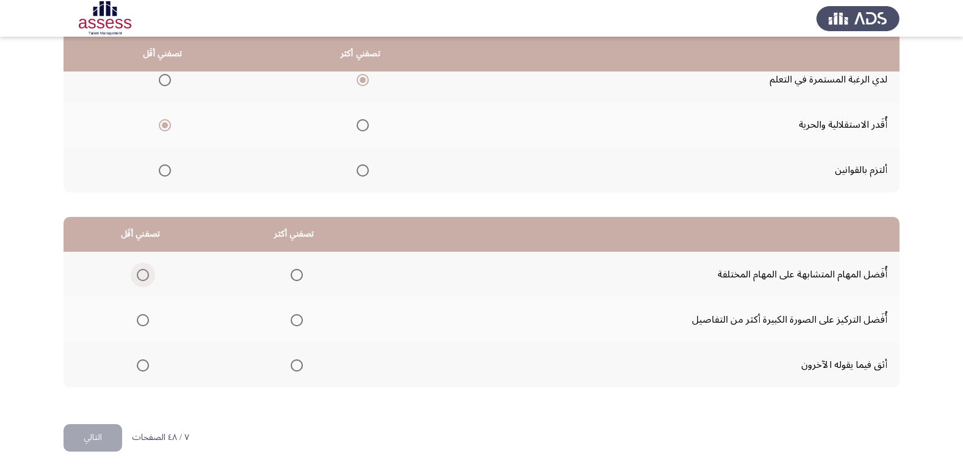
click at [141, 270] on span "Select an option" at bounding box center [143, 275] width 12 height 12
click at [141, 270] on input "Select an option" at bounding box center [143, 275] width 12 height 12
click at [146, 367] on span "Select an option" at bounding box center [143, 365] width 12 height 12
click at [146, 367] on input "Select an option" at bounding box center [143, 365] width 12 height 12
click at [296, 279] on span "Select an option" at bounding box center [297, 275] width 12 height 12
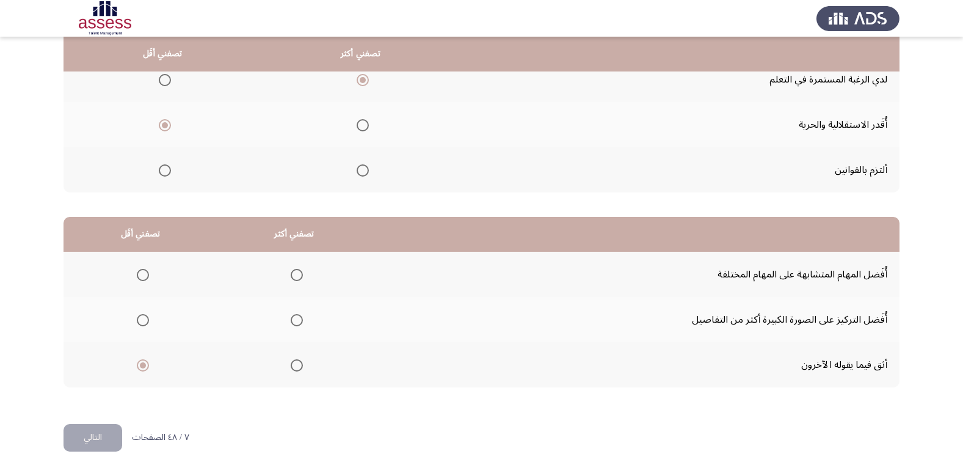
click at [296, 279] on input "Select an option" at bounding box center [297, 275] width 12 height 12
click at [102, 433] on button "التالي" at bounding box center [93, 437] width 59 height 27
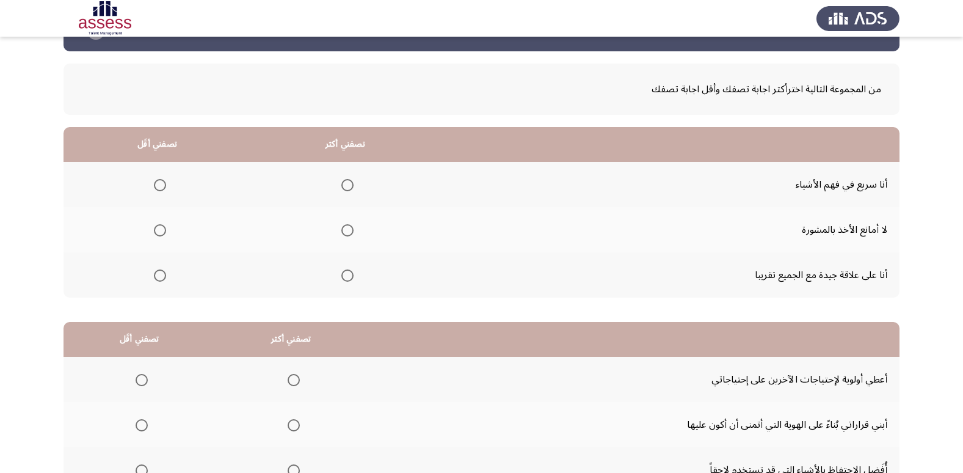
scroll to position [122, 0]
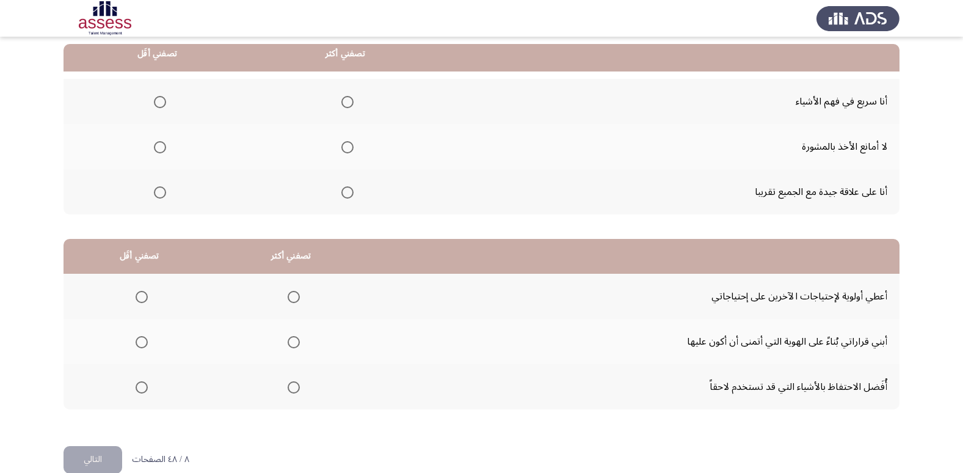
click at [349, 101] on span "Select an option" at bounding box center [347, 102] width 12 height 12
click at [349, 101] on input "Select an option" at bounding box center [347, 102] width 12 height 12
click at [344, 150] on span "Select an option" at bounding box center [347, 147] width 12 height 12
click at [344, 150] on input "Select an option" at bounding box center [347, 147] width 12 height 12
click at [341, 192] on span "Select an option" at bounding box center [347, 192] width 12 height 12
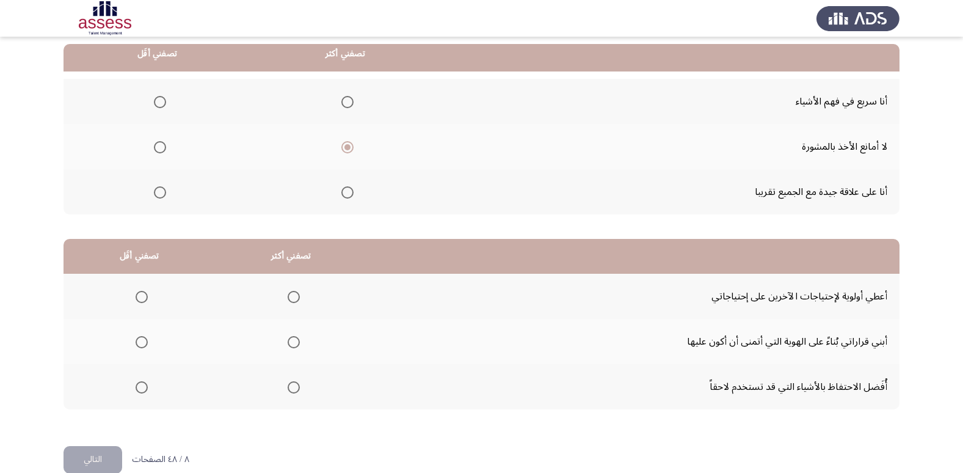
click at [341, 192] on input "Select an option" at bounding box center [347, 192] width 12 height 12
click at [154, 144] on span "Select an option" at bounding box center [160, 147] width 12 height 12
click at [154, 144] on input "Select an option" at bounding box center [160, 147] width 12 height 12
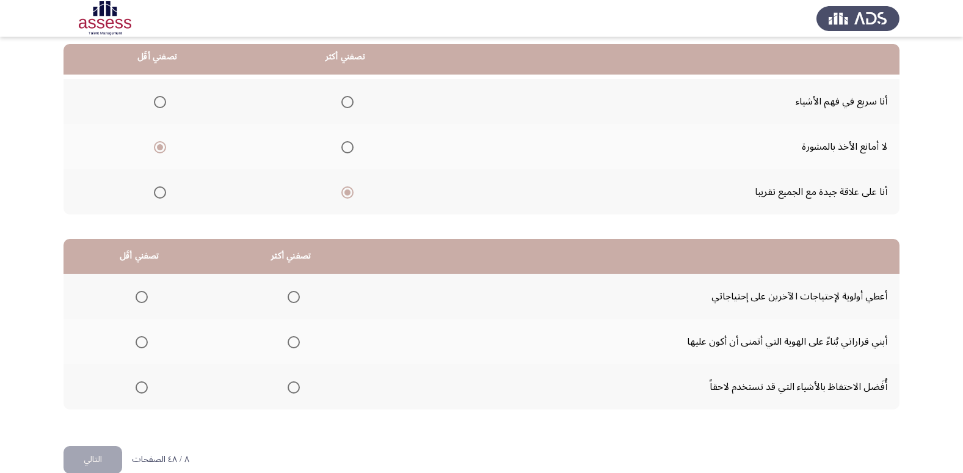
scroll to position [144, 0]
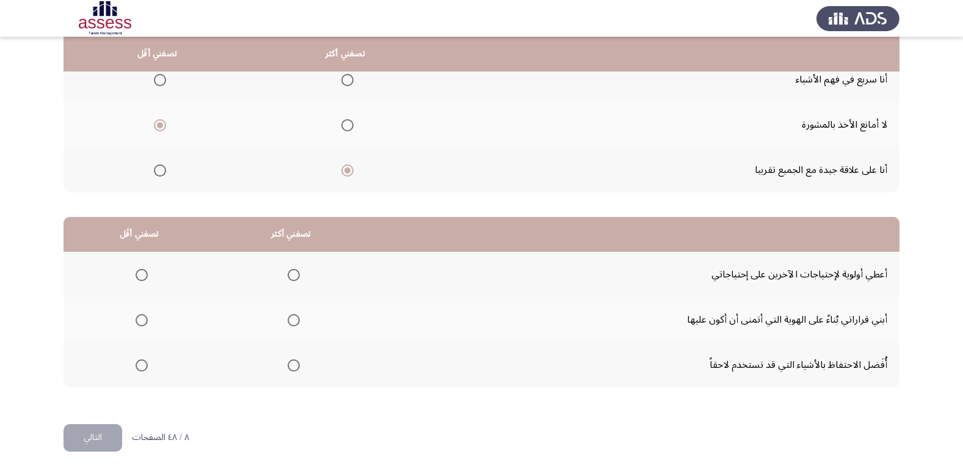
click at [137, 269] on span "Select an option" at bounding box center [142, 275] width 12 height 12
click at [137, 269] on input "Select an option" at bounding box center [142, 275] width 12 height 12
click at [288, 321] on span "Select an option" at bounding box center [294, 320] width 12 height 12
click at [288, 321] on input "Select an option" at bounding box center [294, 320] width 12 height 12
click at [140, 368] on span "Select an option" at bounding box center [142, 365] width 12 height 12
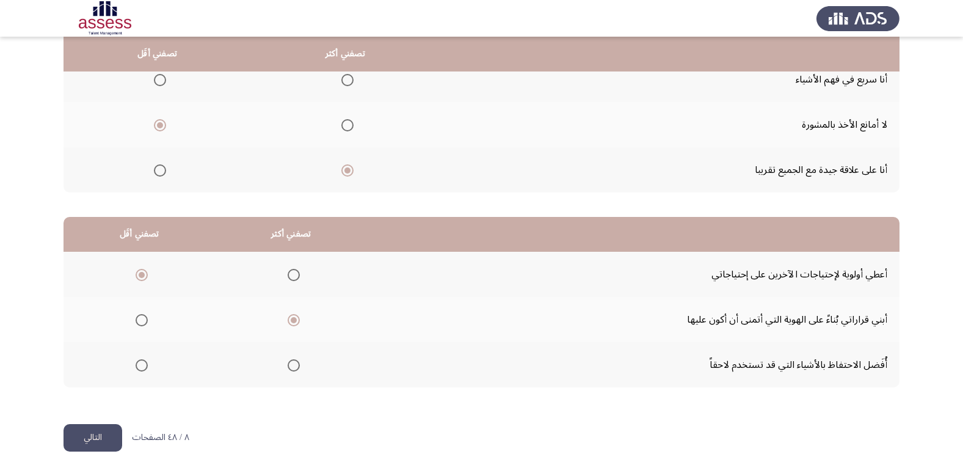
click at [140, 368] on input "Select an option" at bounding box center [142, 365] width 12 height 12
click at [143, 273] on span "Select an option" at bounding box center [142, 275] width 12 height 12
click at [143, 273] on input "Select an option" at bounding box center [142, 275] width 12 height 12
click at [102, 442] on button "التالي" at bounding box center [93, 437] width 59 height 27
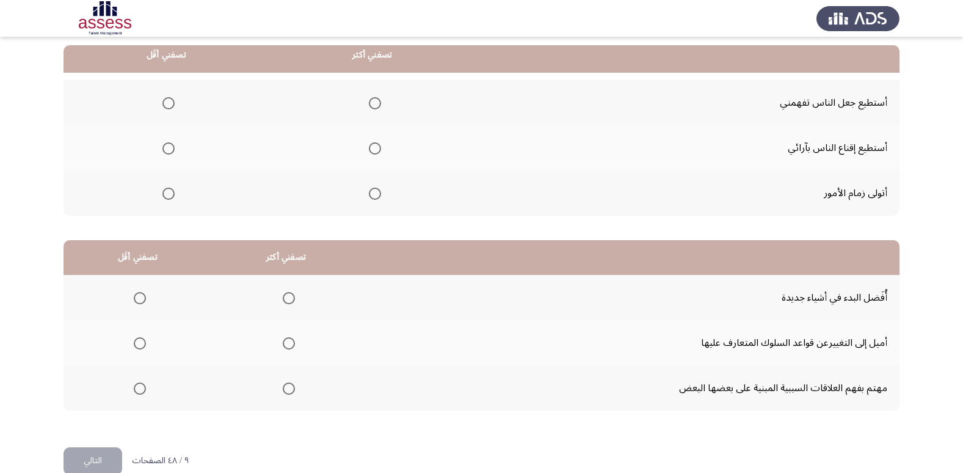
scroll to position [122, 0]
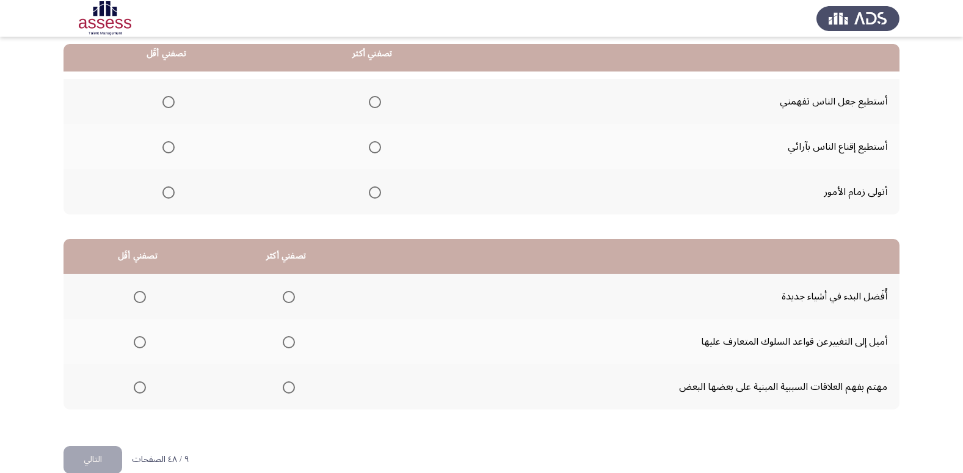
click at [177, 147] on th at bounding box center [167, 146] width 206 height 45
click at [172, 147] on span "Select an option" at bounding box center [168, 147] width 12 height 12
click at [172, 147] on input "Select an option" at bounding box center [168, 147] width 12 height 12
click at [374, 194] on span "Select an option" at bounding box center [375, 192] width 12 height 12
click at [374, 194] on input "Select an option" at bounding box center [375, 192] width 12 height 12
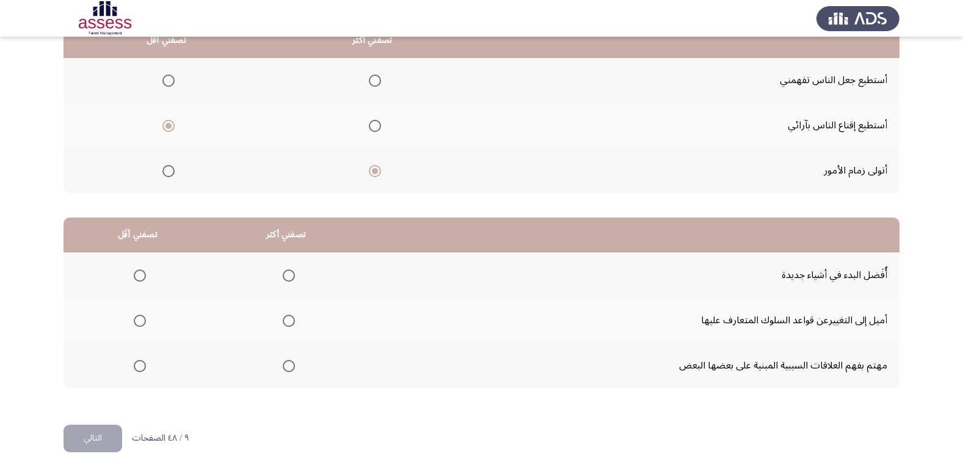
scroll to position [144, 0]
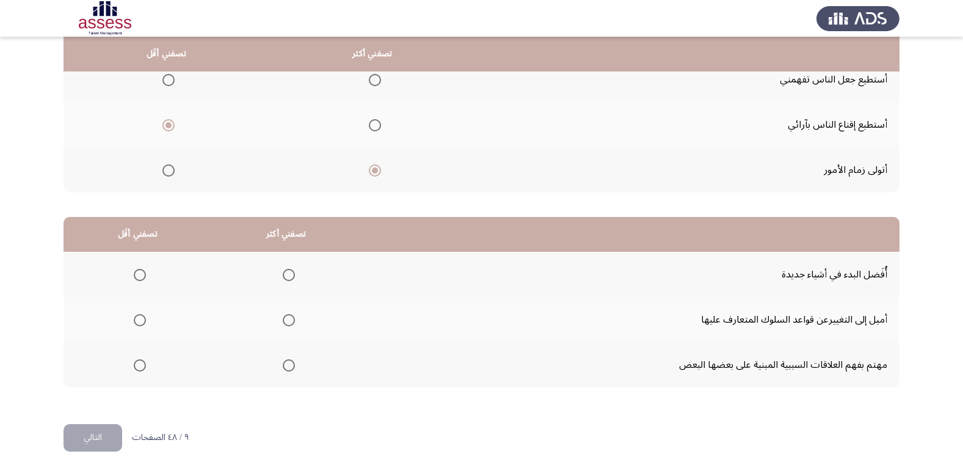
click at [140, 324] on span "Select an option" at bounding box center [140, 320] width 12 height 12
click at [140, 324] on input "Select an option" at bounding box center [140, 320] width 12 height 12
click at [283, 272] on span "Select an option" at bounding box center [289, 275] width 12 height 12
click at [283, 272] on input "Select an option" at bounding box center [289, 275] width 12 height 12
click at [93, 446] on button "التالي" at bounding box center [93, 437] width 59 height 27
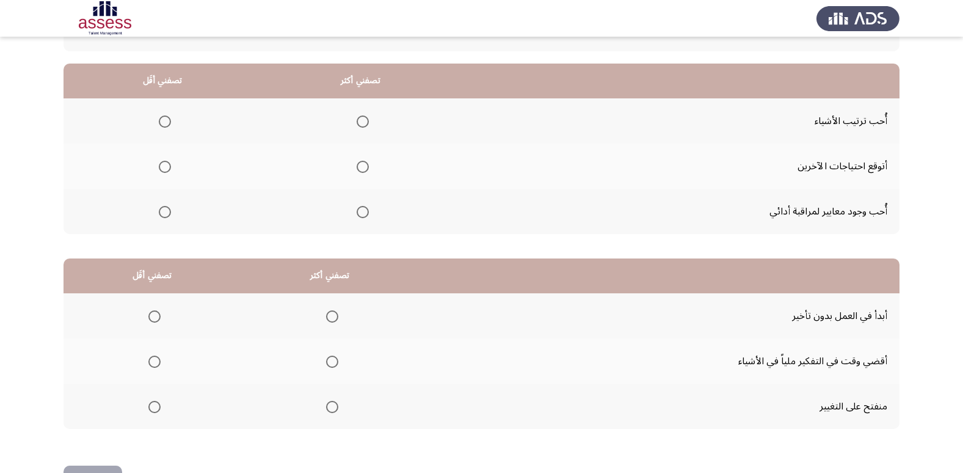
scroll to position [122, 0]
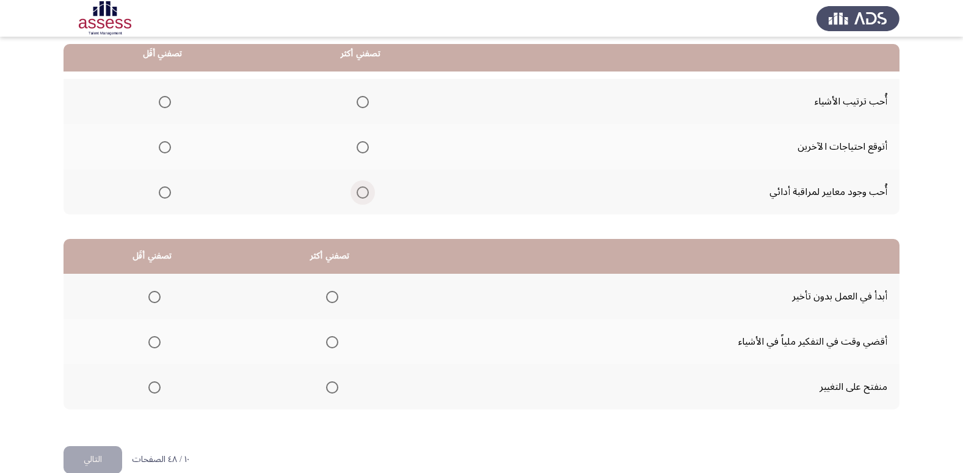
click at [363, 191] on span "Select an option" at bounding box center [363, 192] width 12 height 12
click at [363, 191] on input "Select an option" at bounding box center [363, 192] width 12 height 12
click at [169, 143] on span "Select an option" at bounding box center [165, 147] width 12 height 12
click at [169, 143] on input "Select an option" at bounding box center [165, 147] width 12 height 12
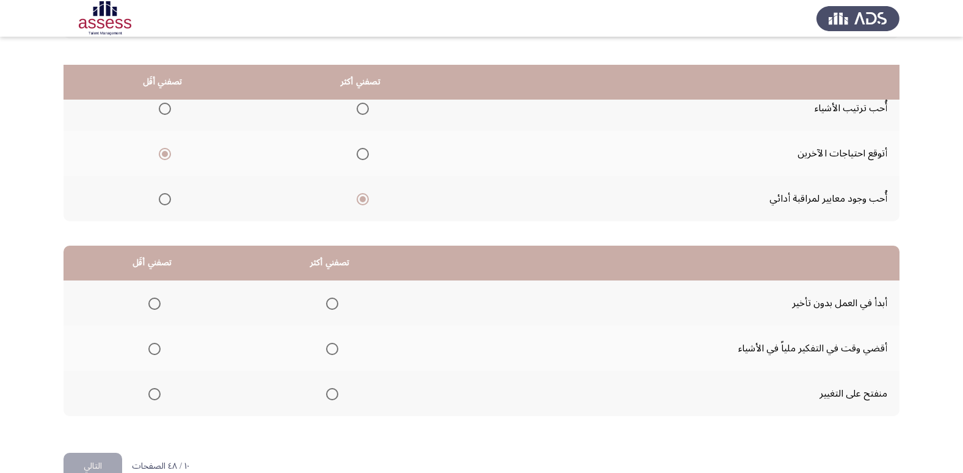
scroll to position [144, 0]
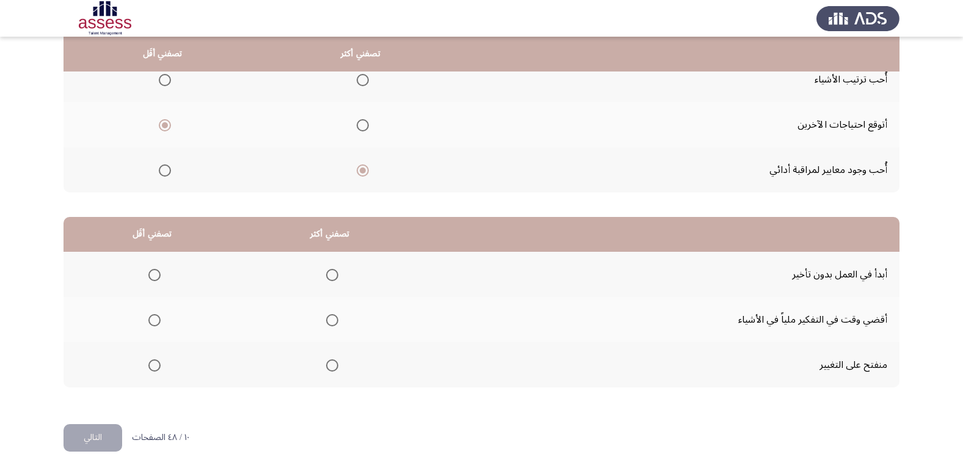
click at [167, 86] on span "Select an option" at bounding box center [165, 80] width 12 height 12
click at [167, 86] on input "Select an option" at bounding box center [165, 80] width 12 height 12
click at [164, 124] on span "Select an option" at bounding box center [165, 125] width 12 height 12
click at [164, 124] on input "Select an option" at bounding box center [165, 125] width 12 height 12
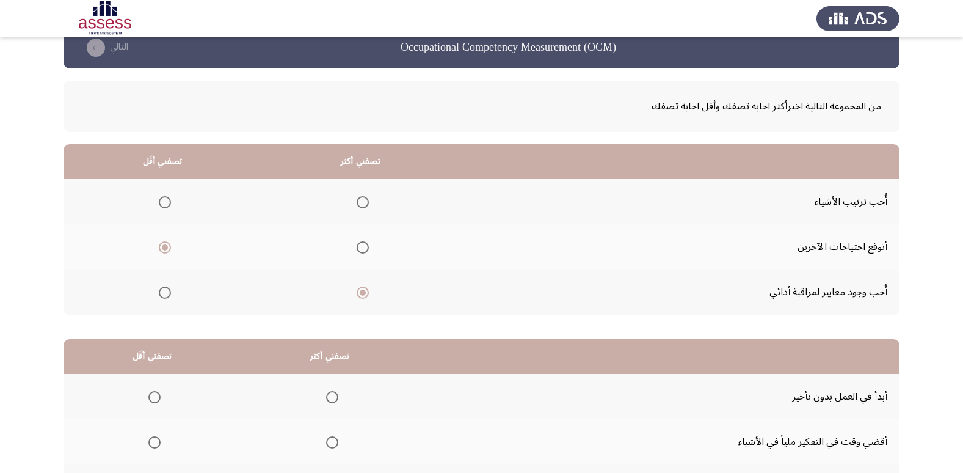
scroll to position [83, 0]
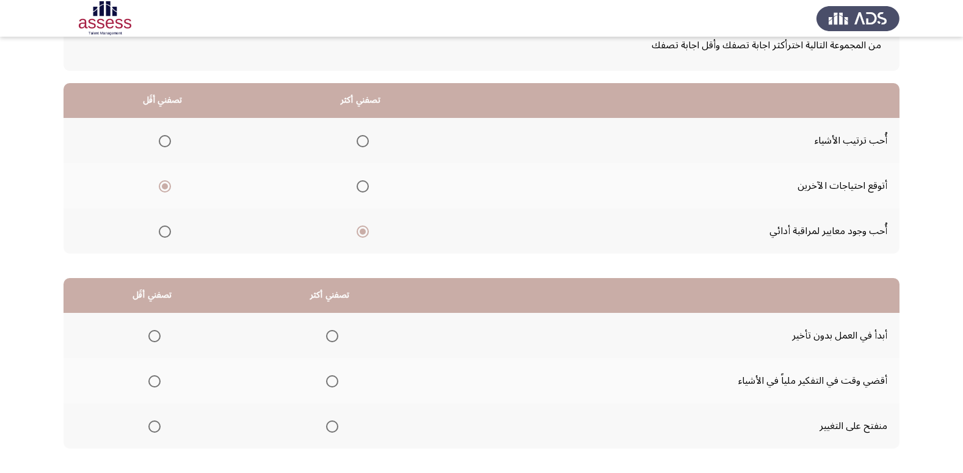
click at [352, 142] on label "Select an option" at bounding box center [360, 141] width 17 height 12
click at [357, 142] on input "Select an option" at bounding box center [363, 141] width 12 height 12
click at [359, 231] on span "Select an option" at bounding box center [363, 231] width 12 height 12
click at [359, 231] on input "Select an option" at bounding box center [363, 231] width 12 height 12
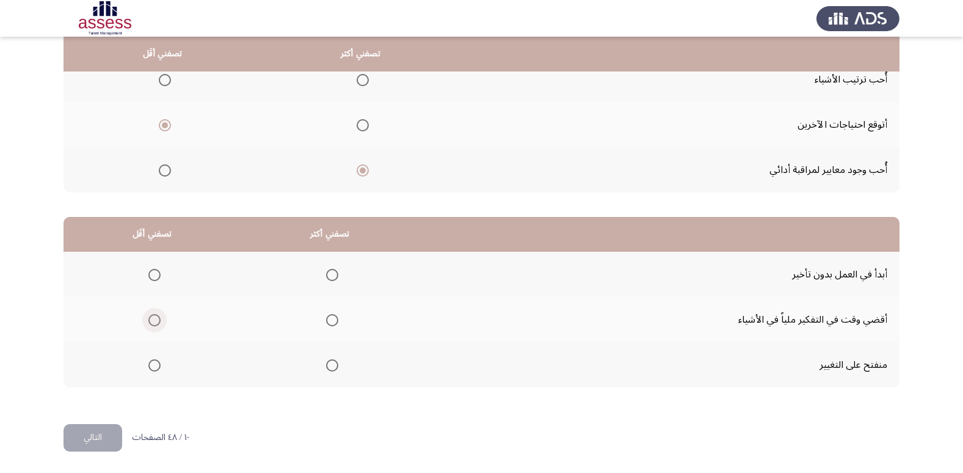
click at [151, 323] on span "Select an option" at bounding box center [154, 320] width 12 height 12
click at [151, 323] on input "Select an option" at bounding box center [154, 320] width 12 height 12
click at [329, 279] on span "Select an option" at bounding box center [332, 275] width 12 height 12
click at [329, 279] on input "Select an option" at bounding box center [332, 275] width 12 height 12
click at [326, 365] on span "Select an option" at bounding box center [332, 365] width 12 height 12
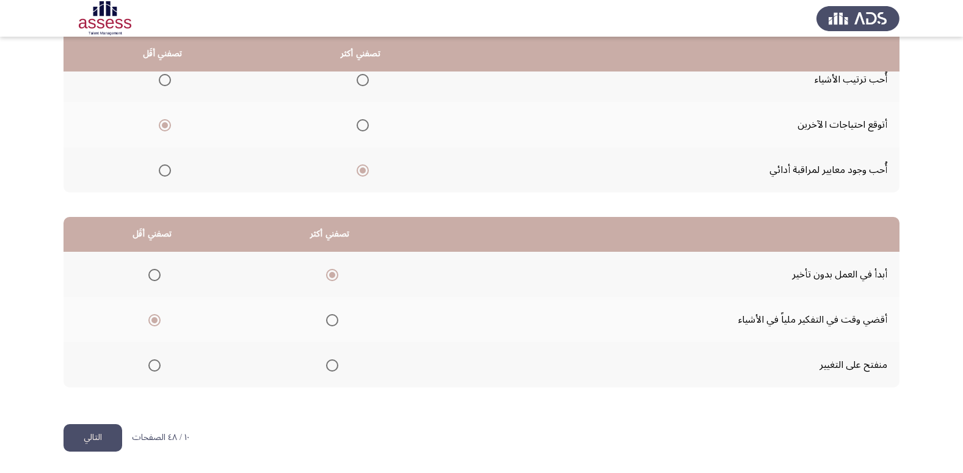
click at [326, 365] on input "Select an option" at bounding box center [332, 365] width 12 height 12
click at [101, 439] on button "التالي" at bounding box center [93, 437] width 59 height 27
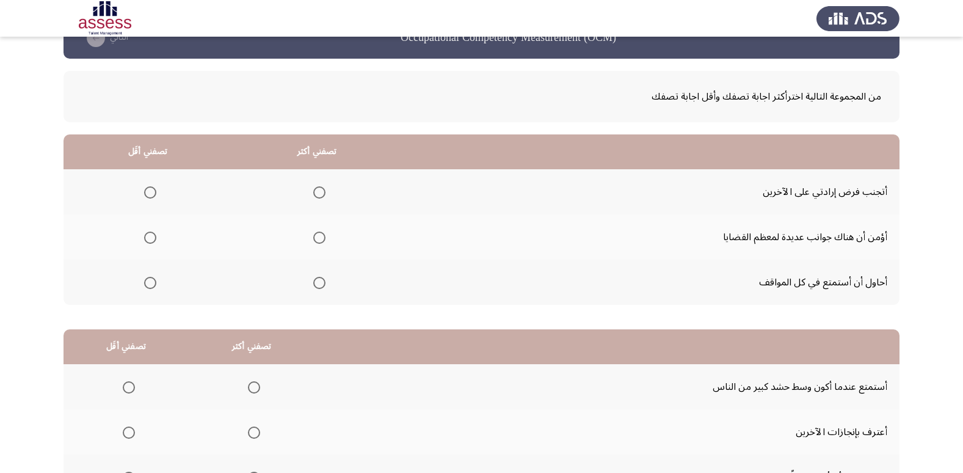
scroll to position [61, 0]
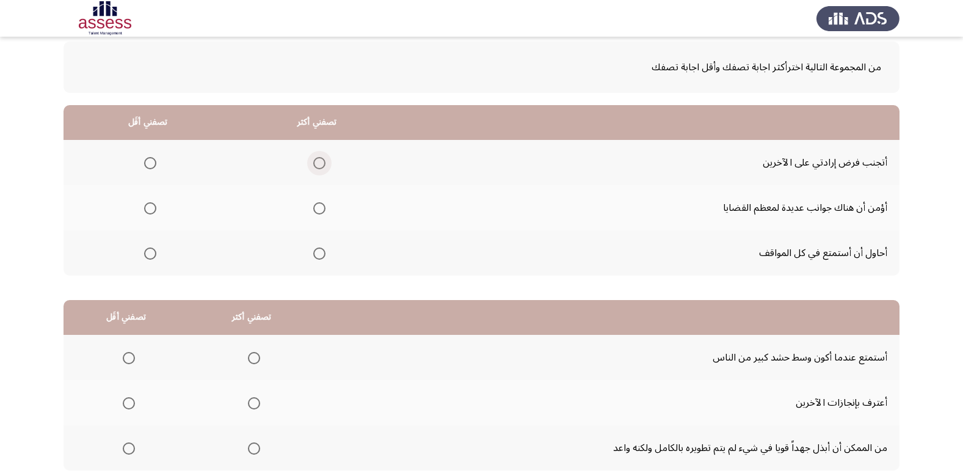
click at [319, 164] on span "Select an option" at bounding box center [319, 163] width 12 height 12
click at [319, 164] on input "Select an option" at bounding box center [319, 163] width 12 height 12
click at [151, 256] on span "Select an option" at bounding box center [150, 253] width 12 height 12
click at [151, 256] on input "Select an option" at bounding box center [150, 253] width 12 height 12
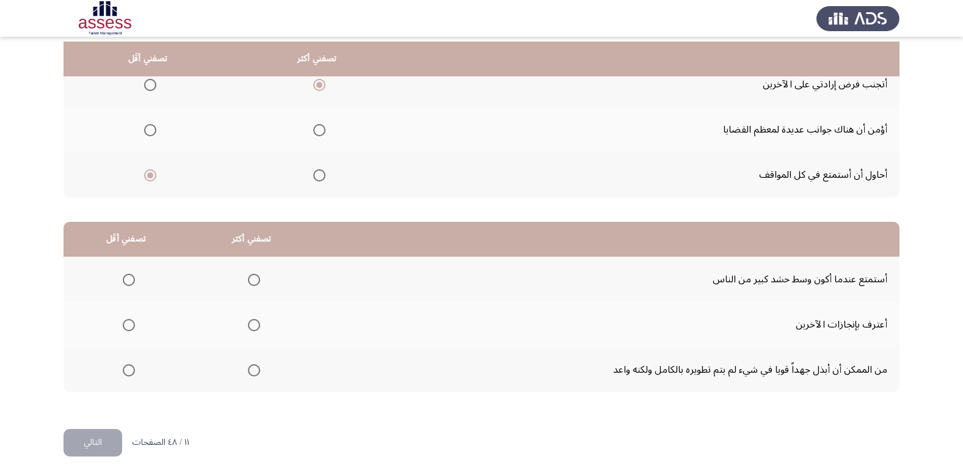
scroll to position [144, 0]
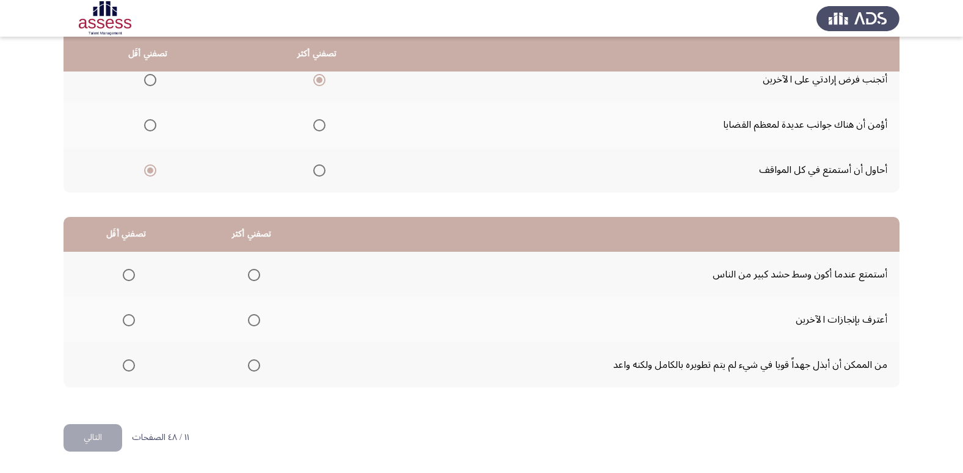
click at [250, 368] on span "Select an option" at bounding box center [254, 365] width 12 height 12
click at [250, 368] on input "Select an option" at bounding box center [254, 365] width 12 height 12
click at [133, 278] on span "Select an option" at bounding box center [129, 275] width 12 height 12
click at [133, 278] on input "Select an option" at bounding box center [129, 275] width 12 height 12
click at [101, 439] on button "التالي" at bounding box center [93, 437] width 59 height 27
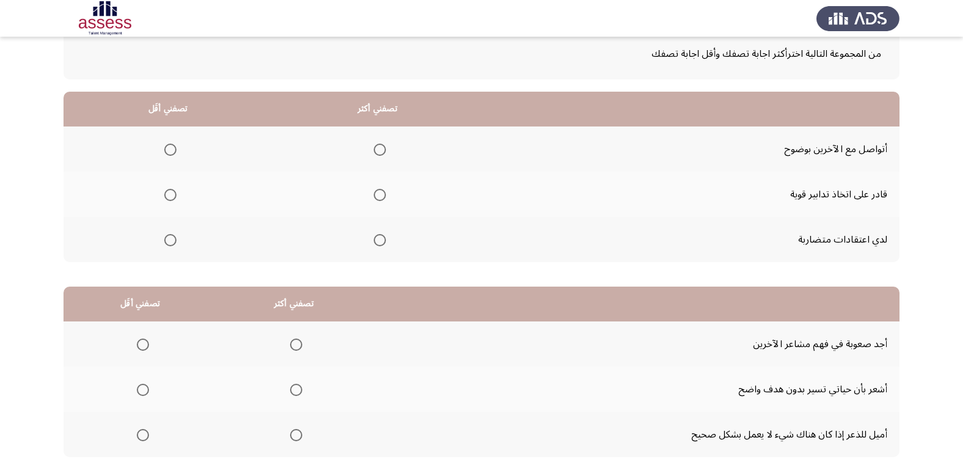
scroll to position [122, 0]
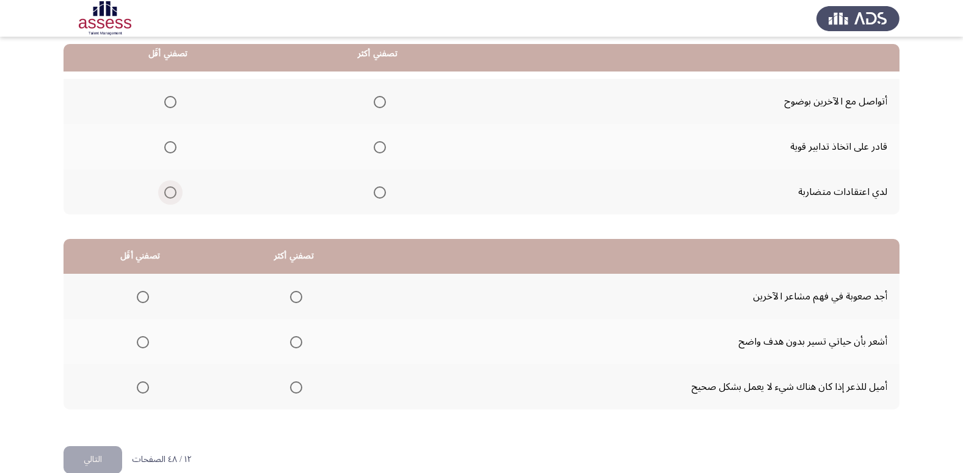
click at [169, 195] on span "Select an option" at bounding box center [170, 192] width 12 height 12
click at [169, 195] on input "Select an option" at bounding box center [170, 192] width 12 height 12
click at [382, 105] on span "Select an option" at bounding box center [380, 102] width 12 height 12
click at [382, 105] on input "Select an option" at bounding box center [380, 102] width 12 height 12
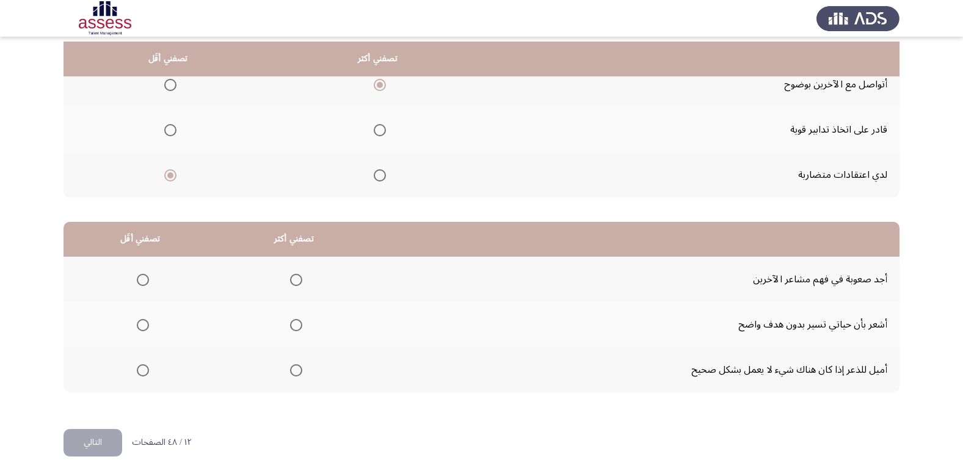
scroll to position [144, 0]
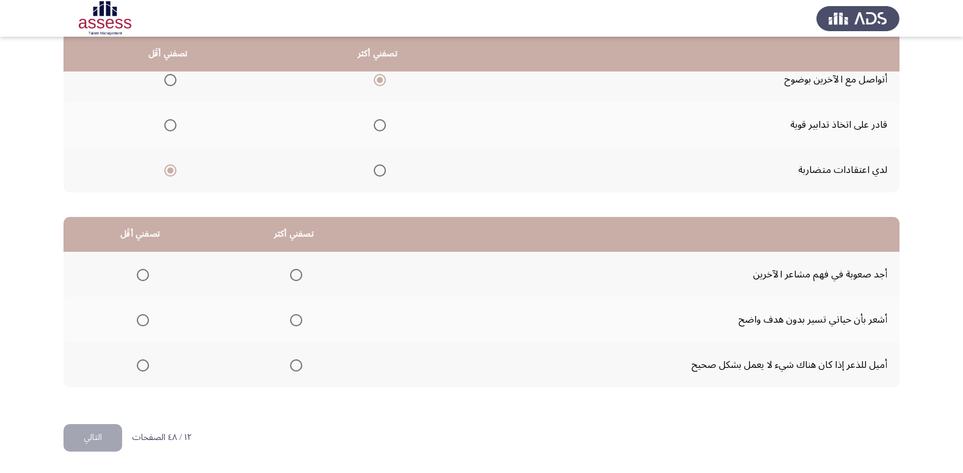
click at [296, 273] on span "Select an option" at bounding box center [296, 275] width 12 height 12
click at [296, 273] on input "Select an option" at bounding box center [296, 275] width 12 height 12
click at [146, 366] on span "Select an option" at bounding box center [143, 365] width 12 height 12
click at [146, 366] on input "Select an option" at bounding box center [143, 365] width 12 height 12
click at [107, 437] on button "التالي" at bounding box center [93, 437] width 59 height 27
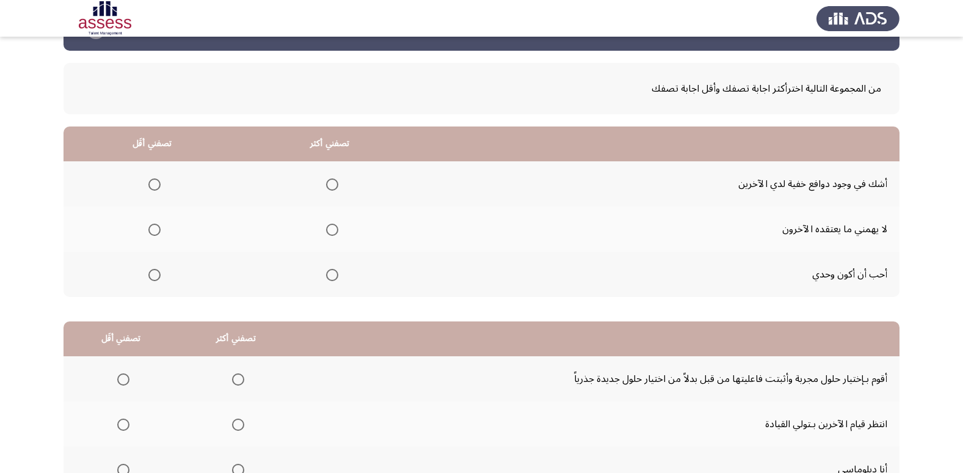
scroll to position [61, 0]
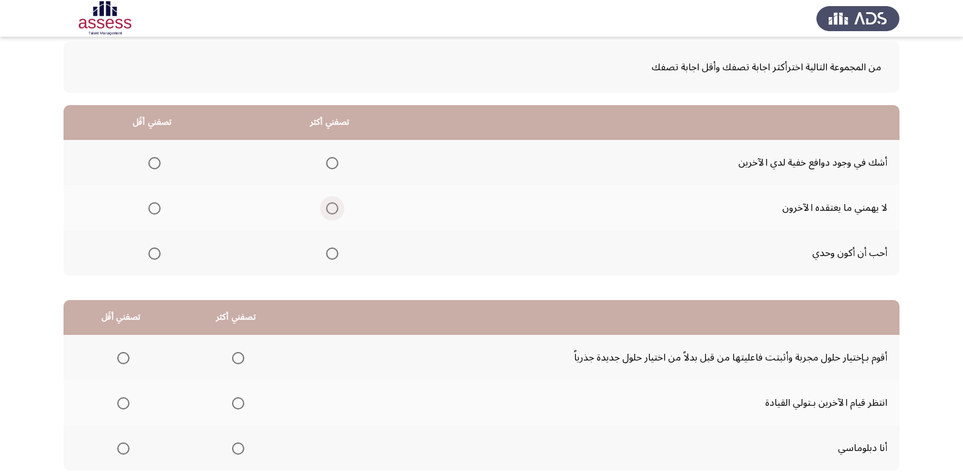
click at [334, 213] on span "Select an option" at bounding box center [332, 208] width 12 height 12
click at [334, 213] on input "Select an option" at bounding box center [332, 208] width 12 height 12
click at [151, 162] on span "Select an option" at bounding box center [154, 163] width 12 height 12
click at [151, 162] on input "Select an option" at bounding box center [154, 163] width 12 height 12
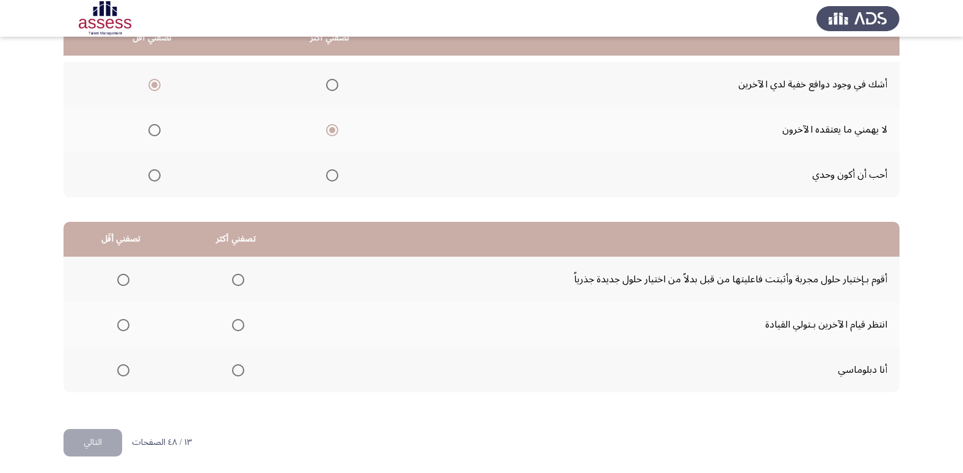
scroll to position [144, 0]
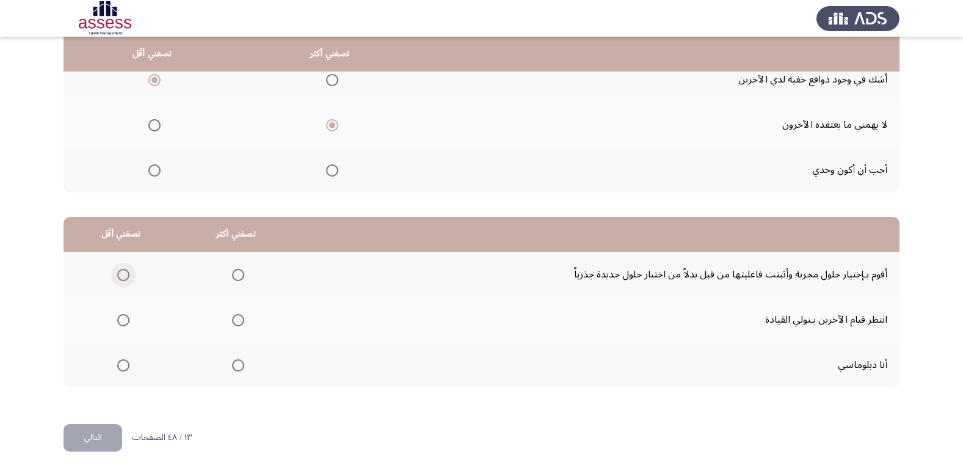
click at [117, 279] on span "Select an option" at bounding box center [123, 275] width 12 height 12
click at [117, 279] on input "Select an option" at bounding box center [123, 275] width 12 height 12
click at [236, 370] on span "Select an option" at bounding box center [238, 365] width 12 height 12
click at [236, 370] on input "Select an option" at bounding box center [238, 365] width 12 height 12
click at [125, 327] on mat-radio-group "Select an option" at bounding box center [120, 319] width 17 height 21
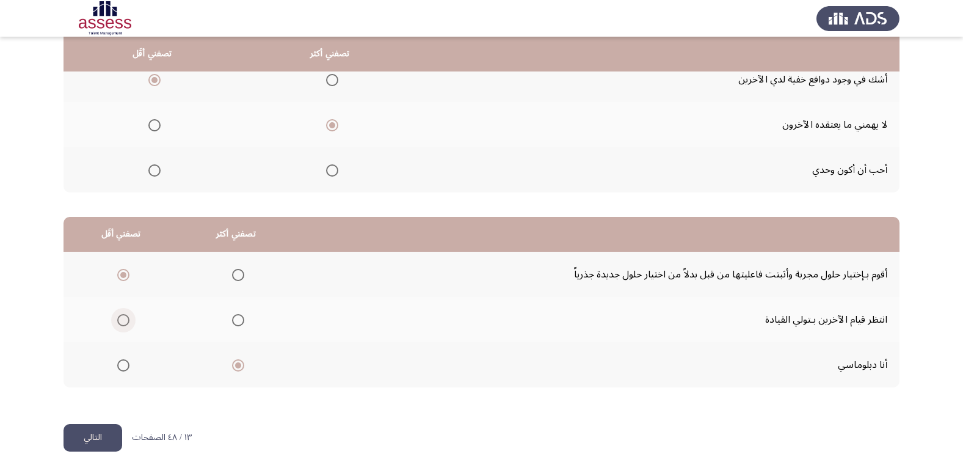
click at [122, 321] on span "Select an option" at bounding box center [123, 320] width 12 height 12
click at [122, 321] on input "Select an option" at bounding box center [123, 320] width 12 height 12
click at [115, 432] on button "التالي" at bounding box center [93, 437] width 59 height 27
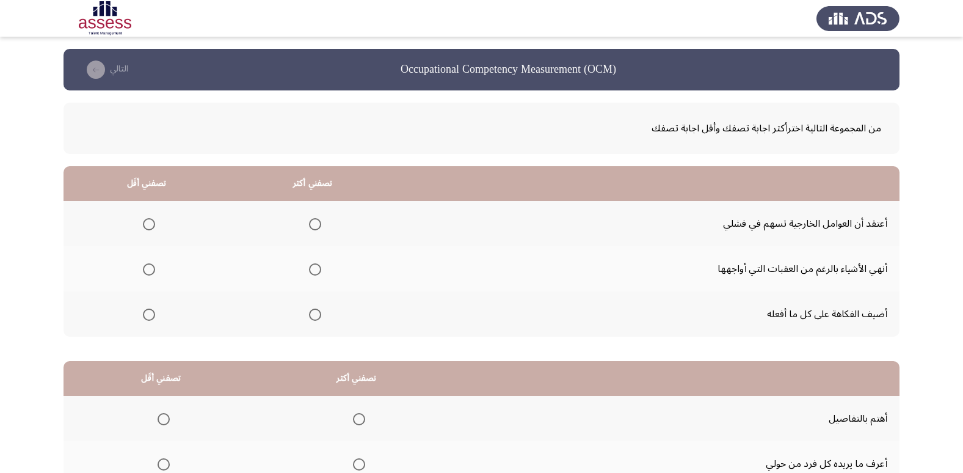
scroll to position [61, 0]
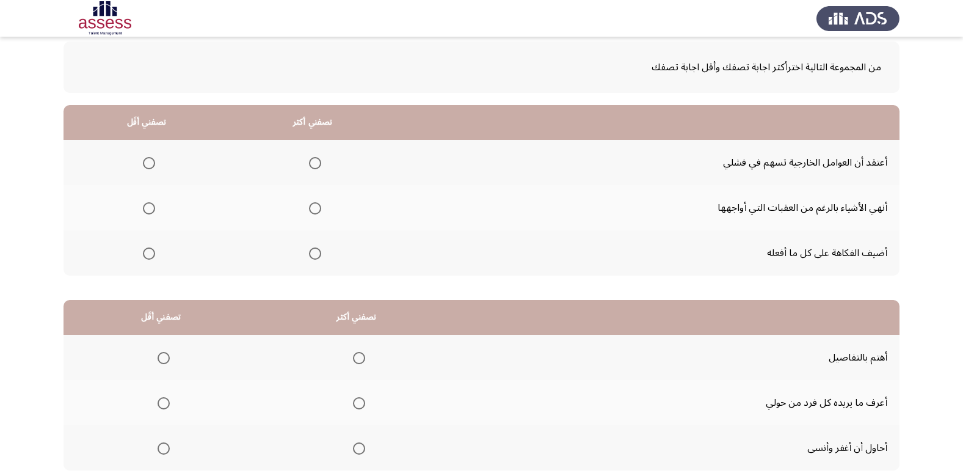
click at [312, 253] on span "Select an option" at bounding box center [315, 253] width 12 height 12
click at [312, 253] on input "Select an option" at bounding box center [315, 253] width 12 height 12
click at [147, 166] on span "Select an option" at bounding box center [149, 163] width 12 height 12
click at [147, 166] on input "Select an option" at bounding box center [149, 163] width 12 height 12
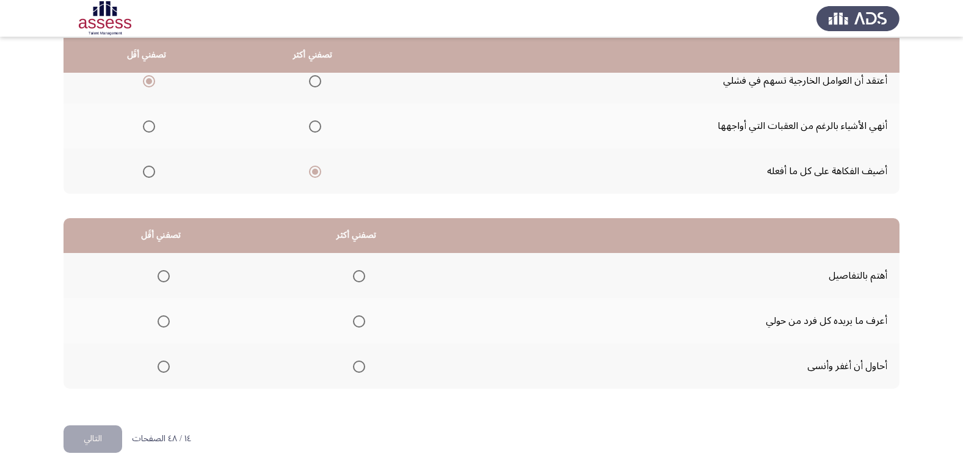
scroll to position [144, 0]
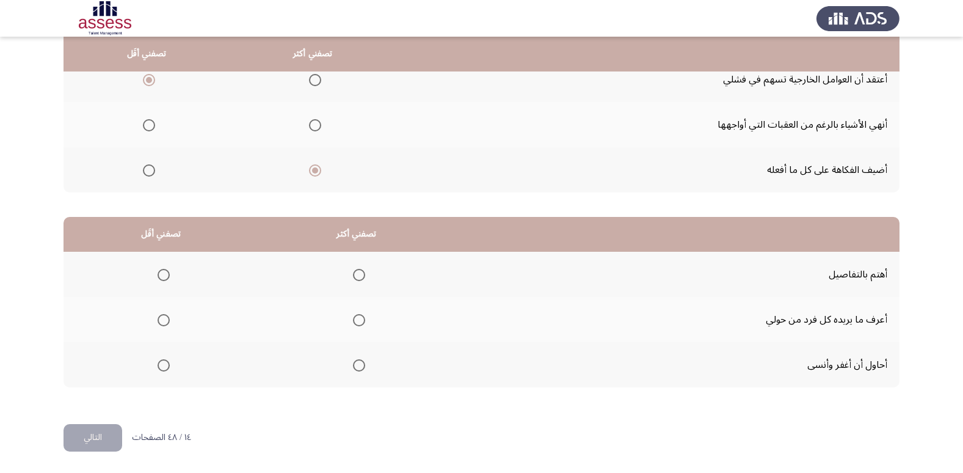
click at [161, 318] on span "Select an option" at bounding box center [164, 320] width 12 height 12
click at [161, 318] on input "Select an option" at bounding box center [164, 320] width 12 height 12
click at [363, 277] on span "Select an option" at bounding box center [359, 275] width 12 height 12
click at [363, 277] on input "Select an option" at bounding box center [359, 275] width 12 height 12
click at [100, 431] on button "التالي" at bounding box center [93, 437] width 59 height 27
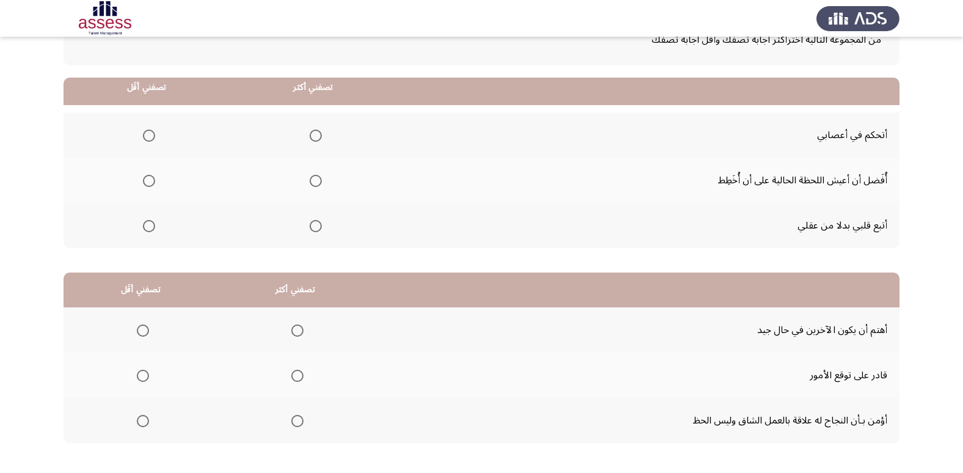
scroll to position [122, 0]
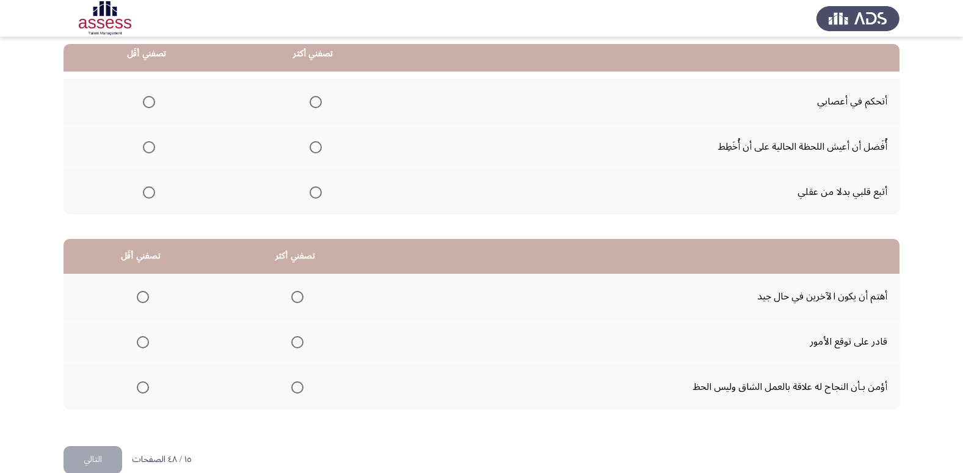
click at [155, 193] on th at bounding box center [147, 191] width 166 height 45
click at [148, 192] on span "Select an option" at bounding box center [149, 192] width 12 height 12
click at [148, 192] on input "Select an option" at bounding box center [149, 192] width 12 height 12
click at [318, 101] on span "Select an option" at bounding box center [316, 102] width 12 height 12
click at [318, 101] on input "Select an option" at bounding box center [316, 102] width 12 height 12
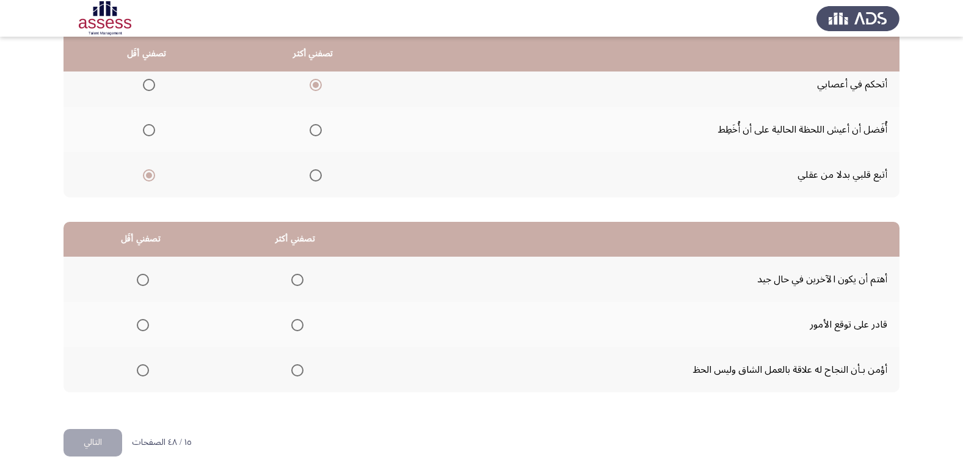
scroll to position [144, 0]
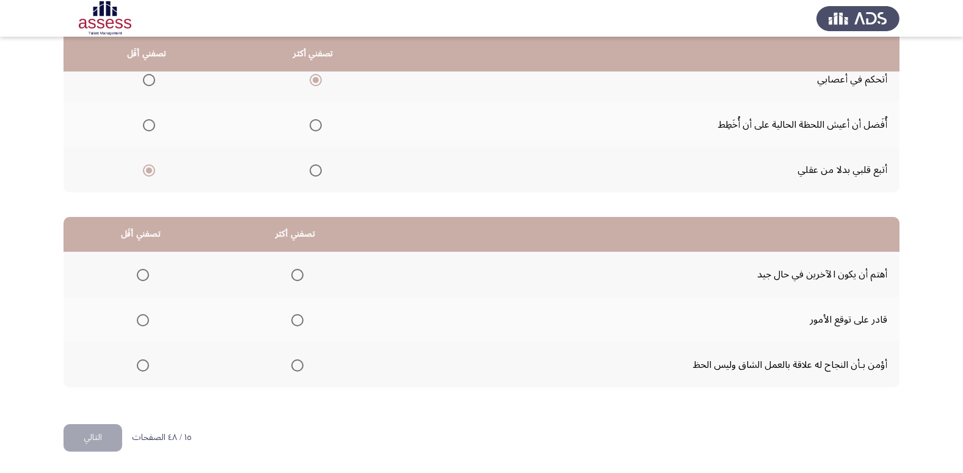
click at [291, 366] on span "Select an option" at bounding box center [297, 365] width 12 height 12
click at [291, 366] on input "Select an option" at bounding box center [297, 365] width 12 height 12
click at [137, 322] on span "Select an option" at bounding box center [143, 320] width 12 height 12
click at [137, 322] on input "Select an option" at bounding box center [143, 320] width 12 height 12
click at [107, 429] on button "التالي" at bounding box center [93, 437] width 59 height 27
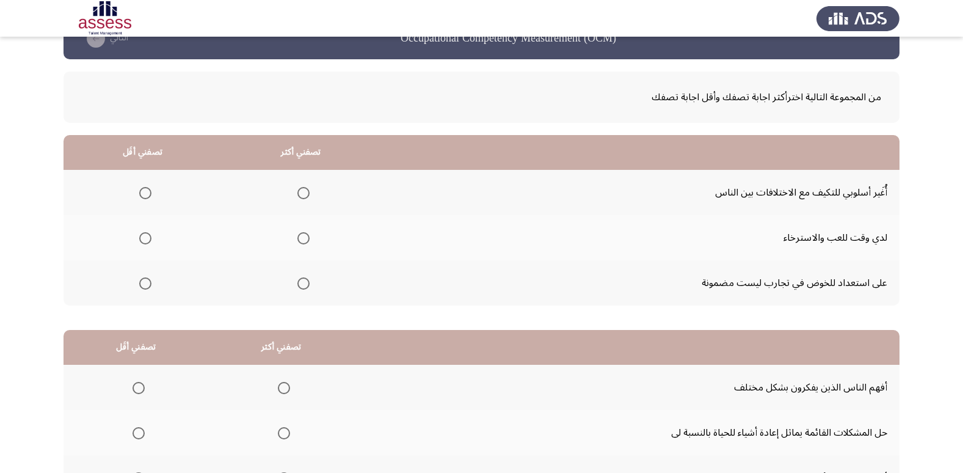
scroll to position [61, 0]
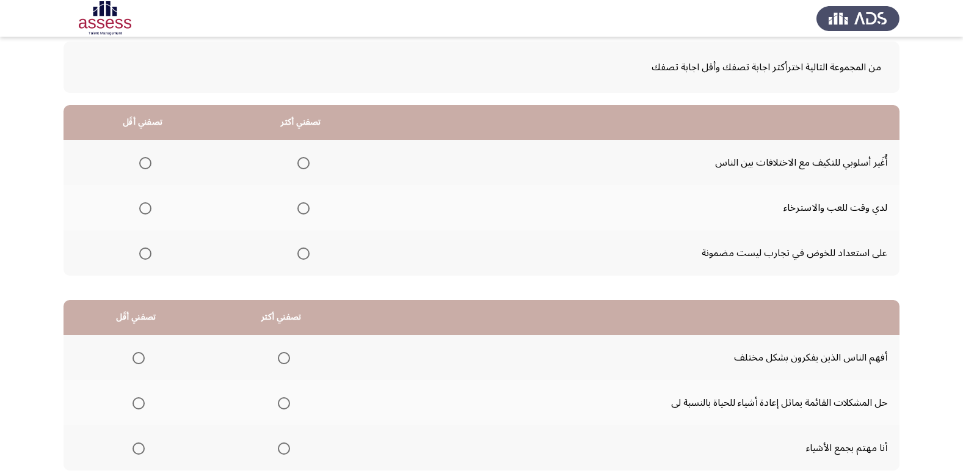
click at [300, 258] on span "Select an option" at bounding box center [303, 253] width 12 height 12
click at [300, 258] on input "Select an option" at bounding box center [303, 253] width 12 height 12
click at [148, 211] on span "Select an option" at bounding box center [145, 208] width 12 height 12
click at [148, 211] on input "Select an option" at bounding box center [145, 208] width 12 height 12
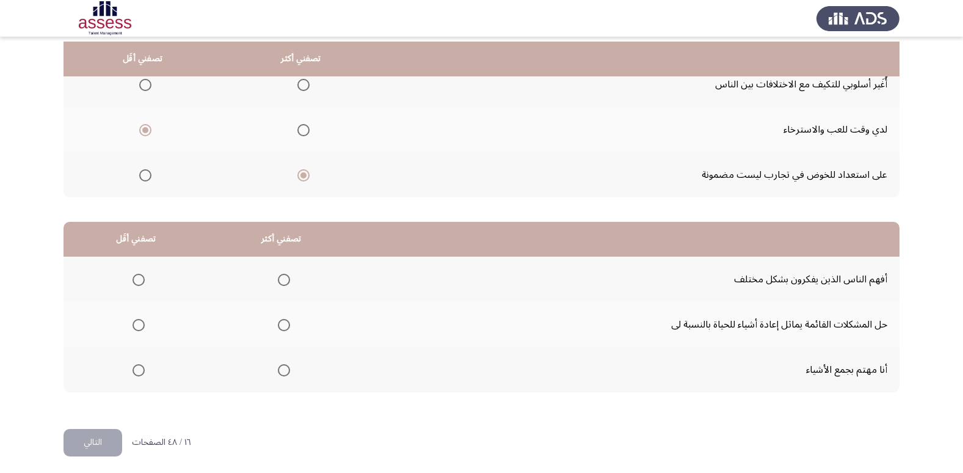
scroll to position [144, 0]
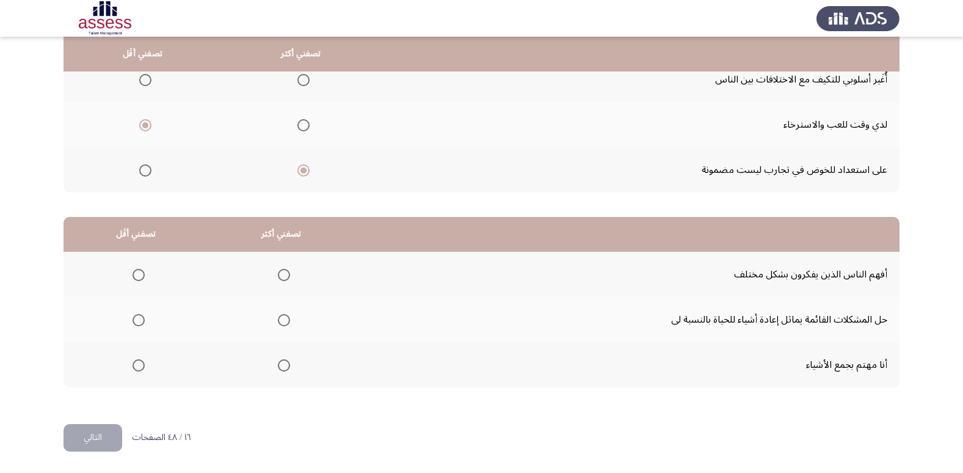
click at [142, 75] on span "Select an option" at bounding box center [145, 80] width 12 height 12
click at [142, 75] on input "Select an option" at bounding box center [145, 80] width 12 height 12
click at [145, 122] on span "Select an option" at bounding box center [145, 125] width 12 height 12
click at [145, 122] on input "Select an option" at bounding box center [145, 125] width 12 height 12
click at [137, 366] on span "Select an option" at bounding box center [139, 365] width 12 height 12
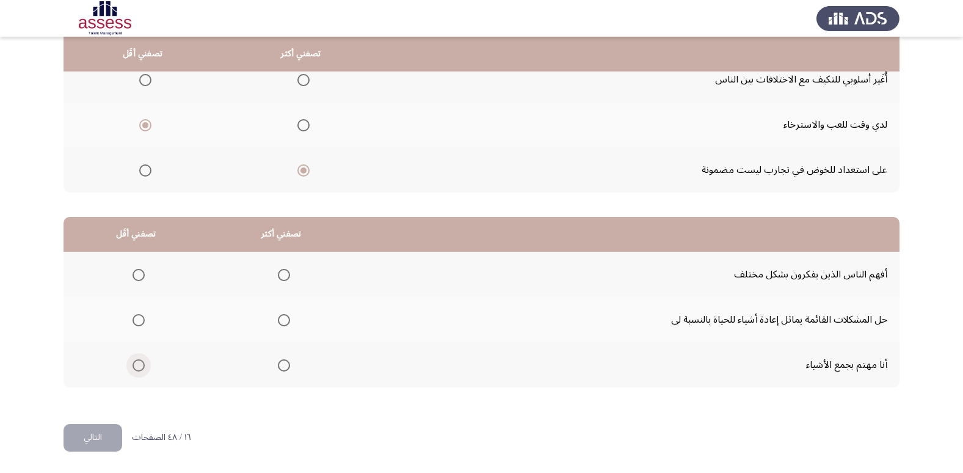
click at [137, 366] on input "Select an option" at bounding box center [139, 365] width 12 height 12
click at [284, 276] on span "Select an option" at bounding box center [284, 275] width 12 height 12
click at [284, 276] on input "Select an option" at bounding box center [284, 275] width 12 height 12
click at [92, 458] on html "Occupational Competency Measurement (OCM) التالي من المجموعة التالية اخترأكثر ا…" at bounding box center [481, 164] width 963 height 617
click at [95, 439] on button "التالي" at bounding box center [93, 437] width 59 height 27
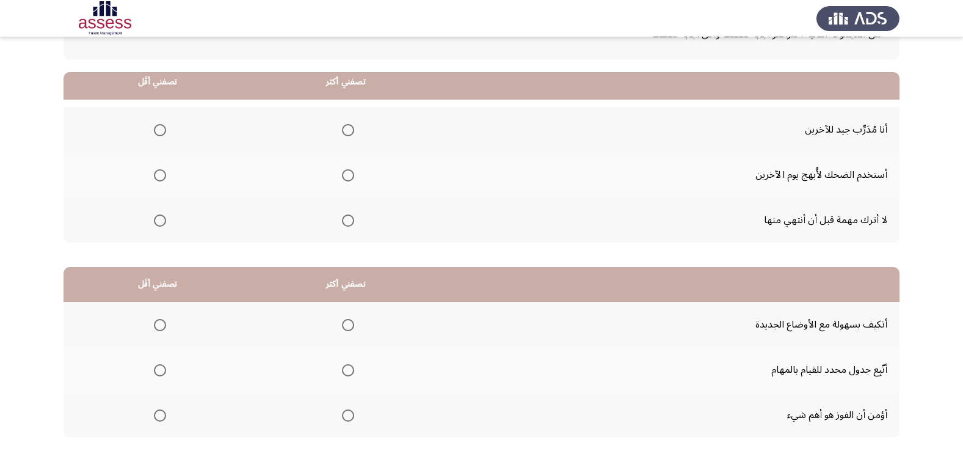
scroll to position [122, 0]
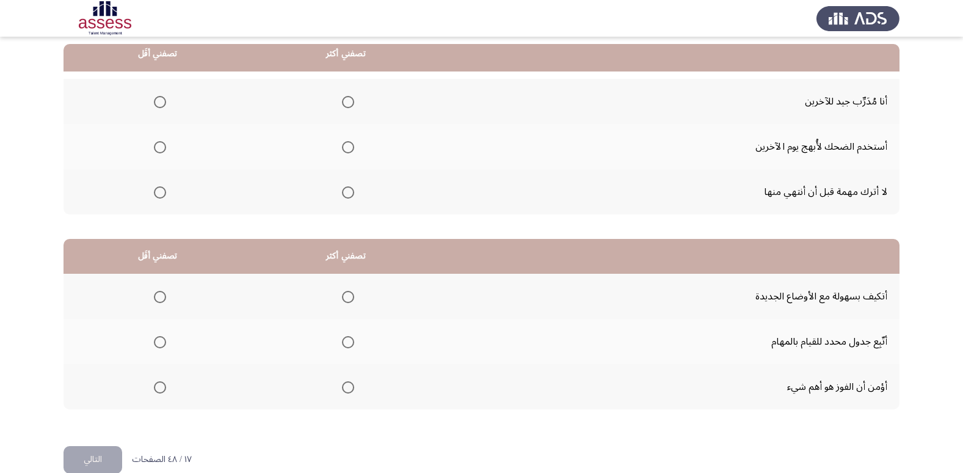
click at [163, 97] on span "Select an option" at bounding box center [160, 102] width 12 height 12
click at [163, 97] on input "Select an option" at bounding box center [160, 102] width 12 height 12
click at [348, 147] on span "Select an option" at bounding box center [348, 147] width 12 height 12
click at [348, 147] on input "Select an option" at bounding box center [348, 147] width 12 height 12
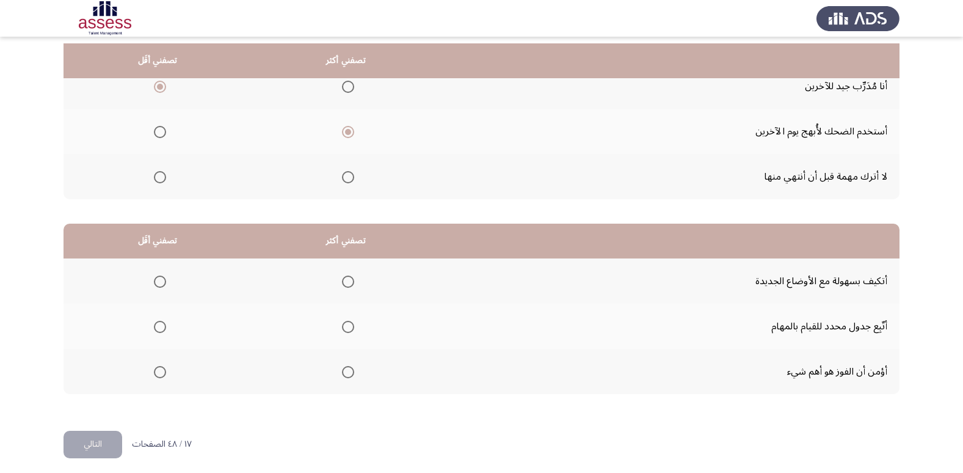
scroll to position [144, 0]
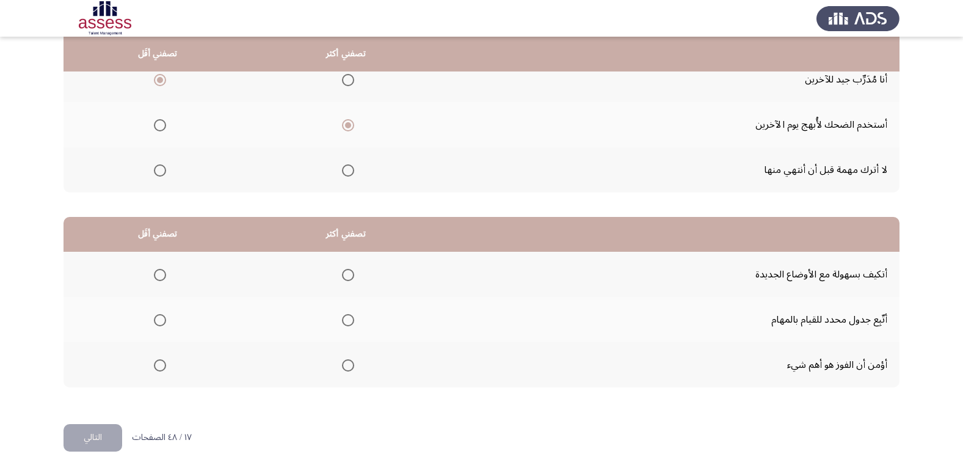
click at [161, 172] on span "Select an option" at bounding box center [160, 170] width 12 height 12
click at [161, 172] on input "Select an option" at bounding box center [160, 170] width 12 height 12
click at [157, 81] on span "Select an option" at bounding box center [160, 80] width 12 height 12
click at [157, 81] on input "Select an option" at bounding box center [160, 80] width 12 height 12
click at [155, 171] on span "Select an option" at bounding box center [160, 170] width 12 height 12
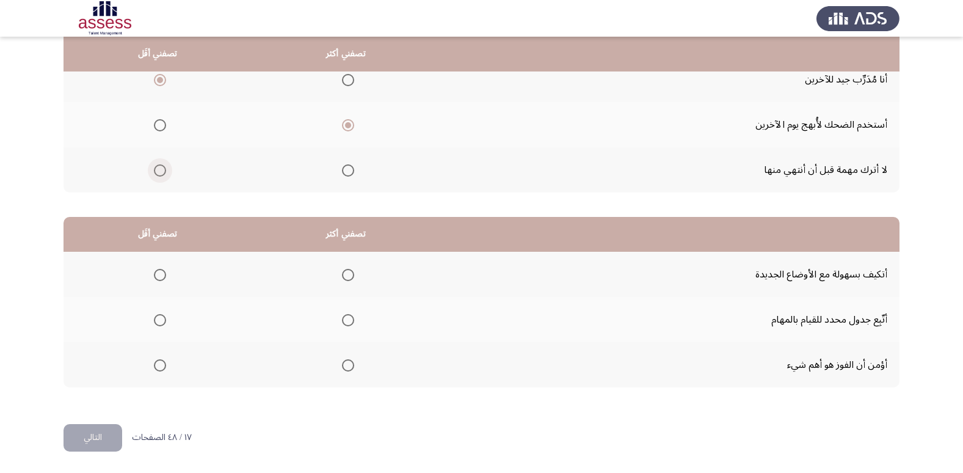
click at [155, 171] on input "Select an option" at bounding box center [160, 170] width 12 height 12
click at [159, 367] on span "Select an option" at bounding box center [160, 365] width 12 height 12
click at [159, 367] on input "Select an option" at bounding box center [160, 365] width 12 height 12
click at [350, 271] on span "Select an option" at bounding box center [348, 275] width 12 height 12
click at [350, 271] on input "Select an option" at bounding box center [348, 275] width 12 height 12
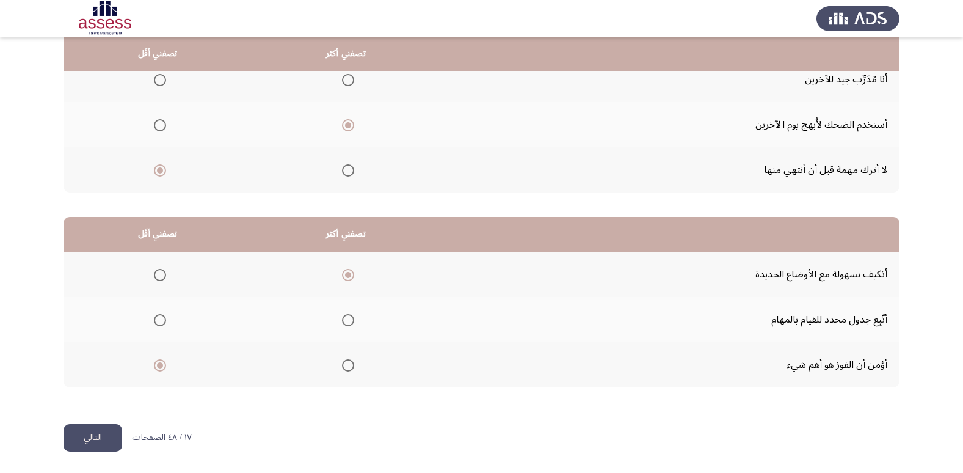
click at [97, 443] on button "التالي" at bounding box center [93, 437] width 59 height 27
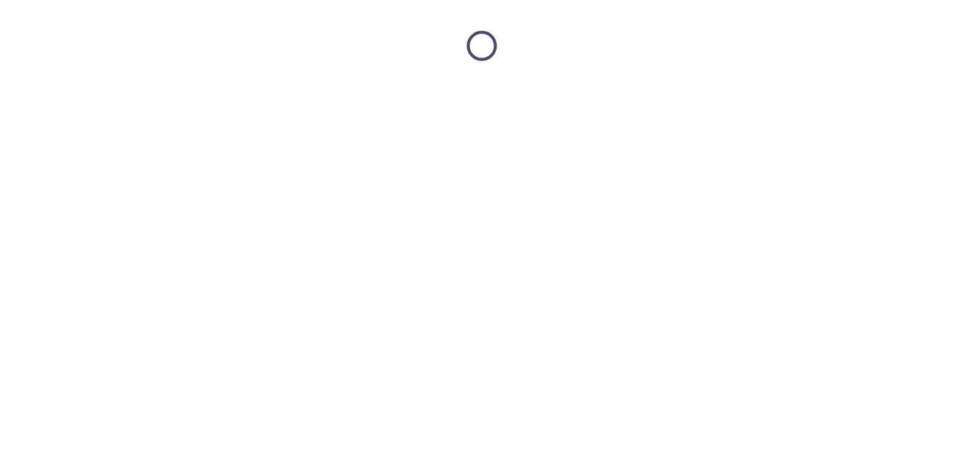
scroll to position [0, 0]
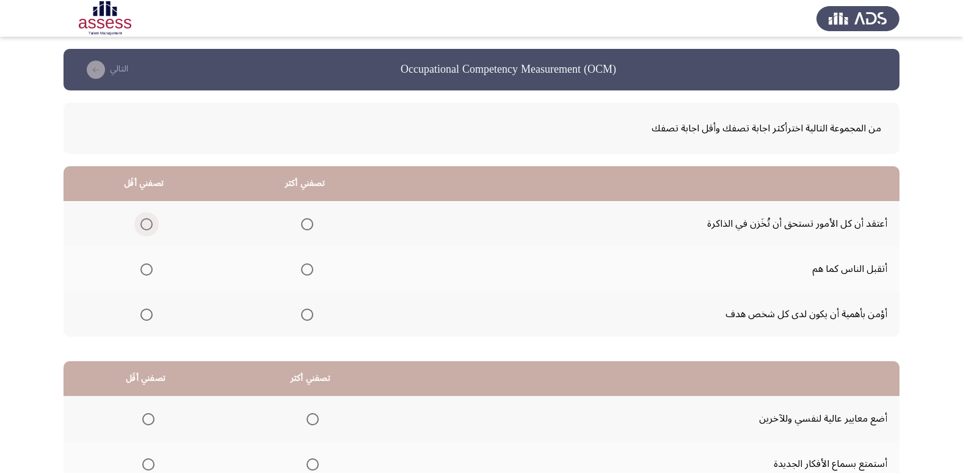
click at [148, 224] on span "Select an option" at bounding box center [146, 224] width 12 height 12
click at [148, 224] on input "Select an option" at bounding box center [146, 224] width 12 height 12
click at [307, 272] on span "Select an option" at bounding box center [307, 269] width 12 height 12
click at [307, 272] on input "Select an option" at bounding box center [307, 269] width 12 height 12
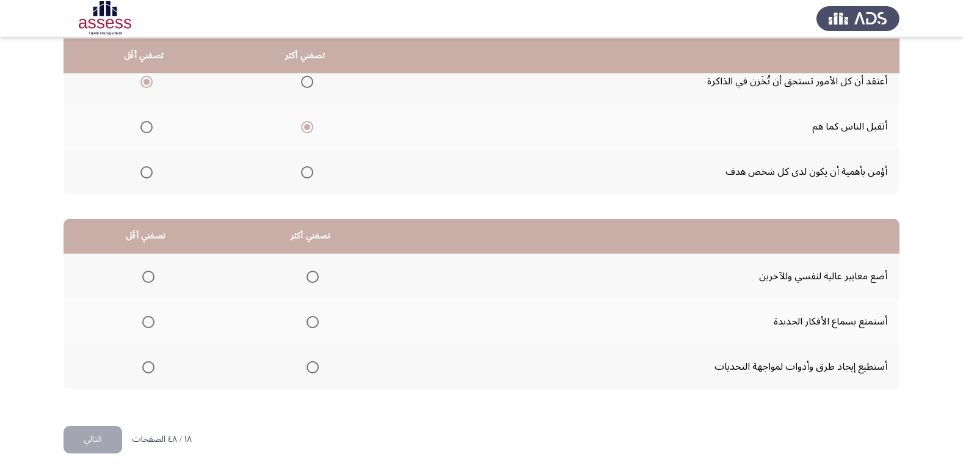
scroll to position [144, 0]
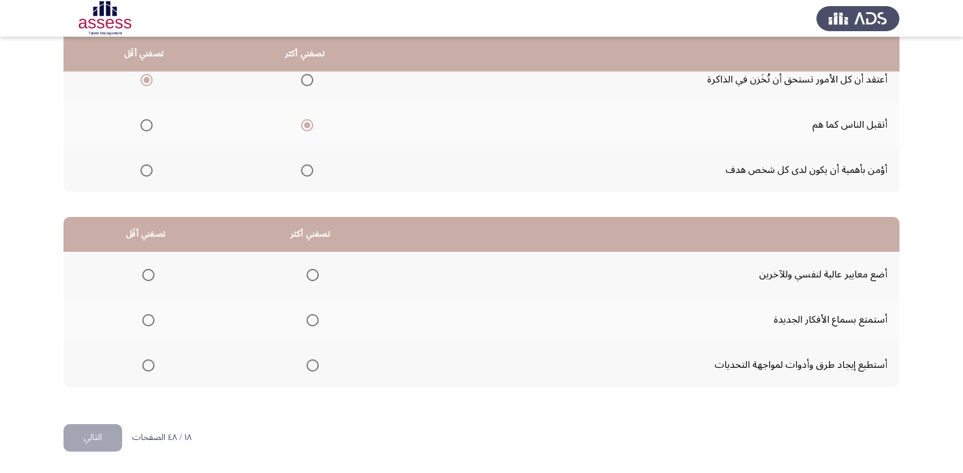
click at [306, 167] on span "Select an option" at bounding box center [307, 170] width 12 height 12
click at [306, 167] on input "Select an option" at bounding box center [307, 170] width 12 height 12
click at [309, 323] on span "Select an option" at bounding box center [313, 320] width 12 height 12
click at [309, 323] on input "Select an option" at bounding box center [313, 320] width 12 height 12
click at [148, 277] on span "Select an option" at bounding box center [148, 275] width 12 height 12
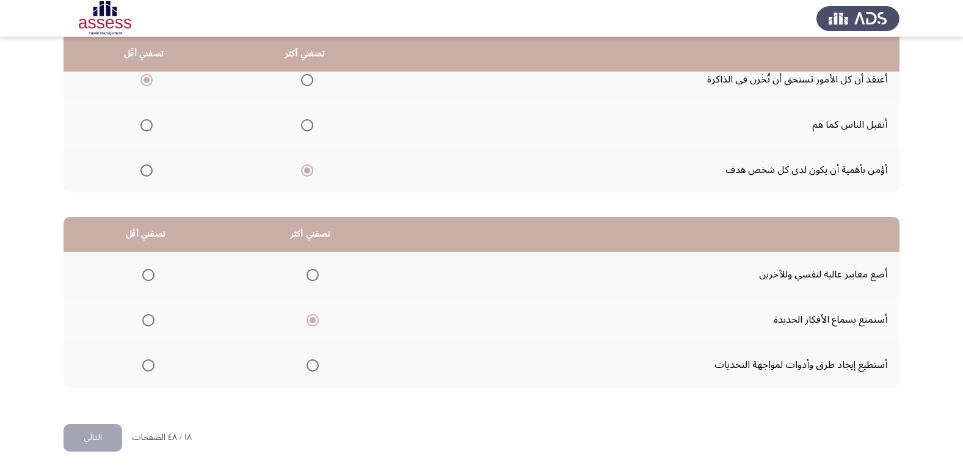
click at [148, 277] on input "Select an option" at bounding box center [148, 275] width 12 height 12
click at [112, 440] on button "التالي" at bounding box center [93, 437] width 59 height 27
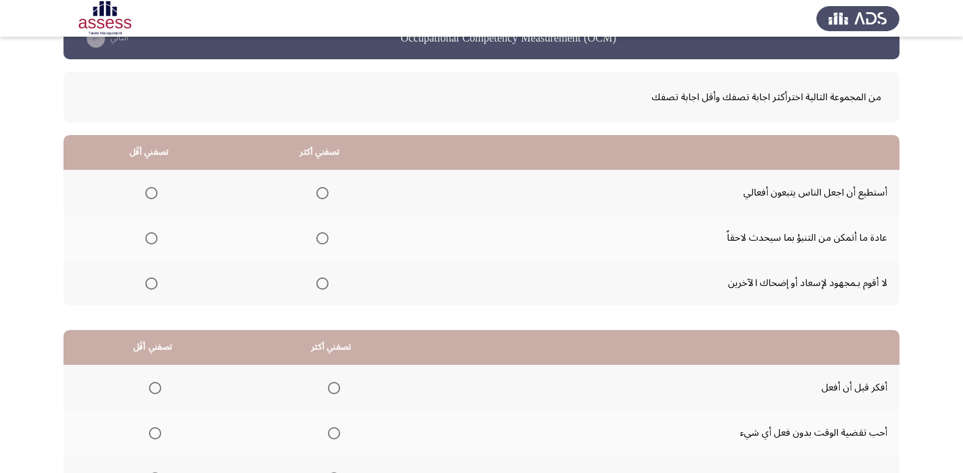
scroll to position [61, 0]
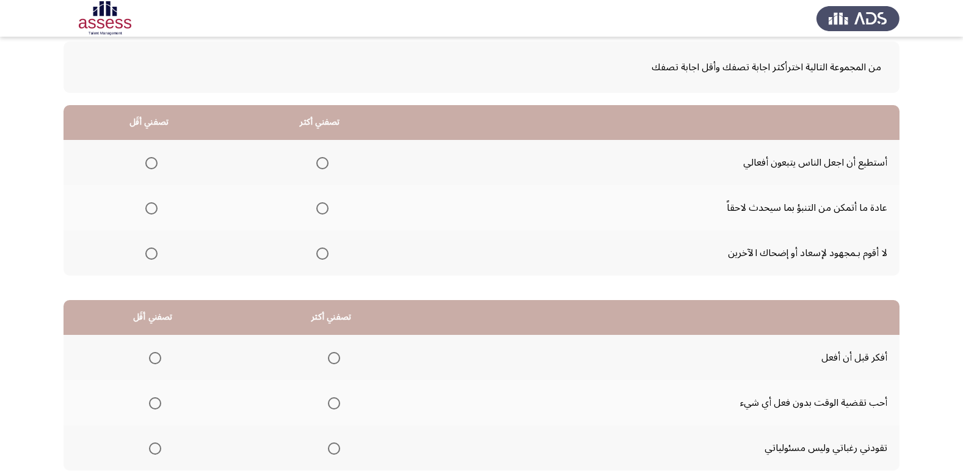
click at [145, 252] on span "Select an option" at bounding box center [151, 253] width 12 height 12
click at [145, 252] on input "Select an option" at bounding box center [151, 253] width 12 height 12
click at [324, 209] on span "Select an option" at bounding box center [322, 208] width 12 height 12
click at [324, 209] on input "Select an option" at bounding box center [322, 208] width 12 height 12
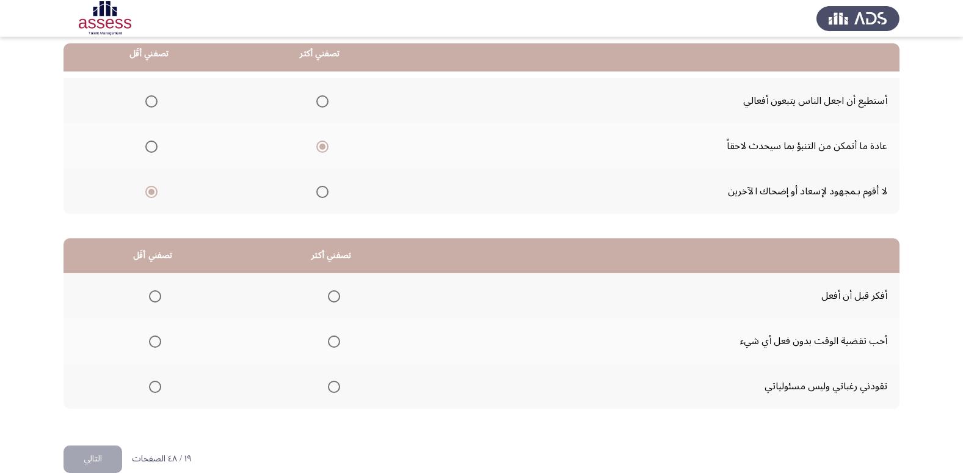
scroll to position [144, 0]
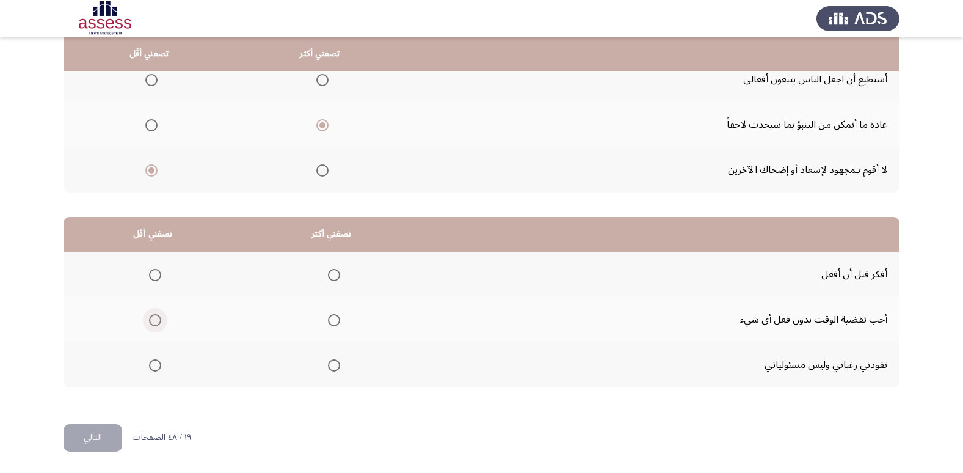
click at [154, 319] on span "Select an option" at bounding box center [155, 320] width 12 height 12
click at [154, 319] on input "Select an option" at bounding box center [155, 320] width 12 height 12
click at [334, 279] on span "Select an option" at bounding box center [334, 275] width 12 height 12
click at [334, 279] on input "Select an option" at bounding box center [334, 275] width 12 height 12
click at [101, 438] on button "التالي" at bounding box center [93, 437] width 59 height 27
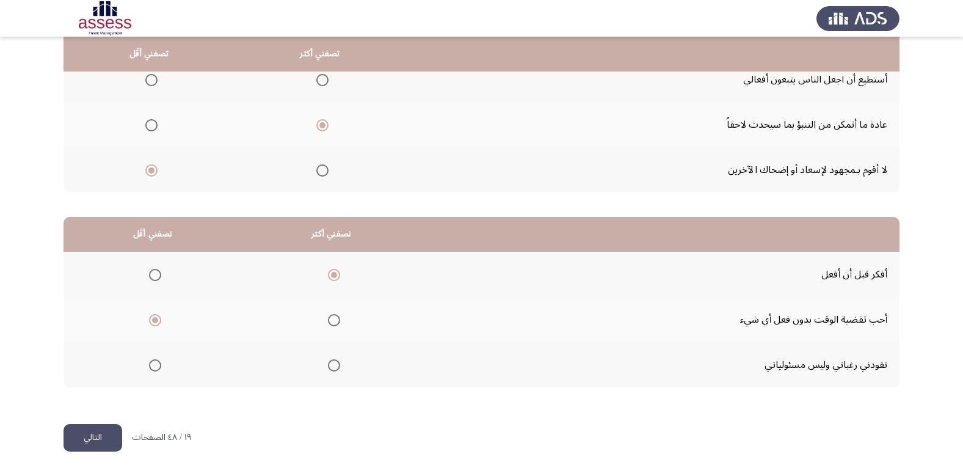
scroll to position [0, 0]
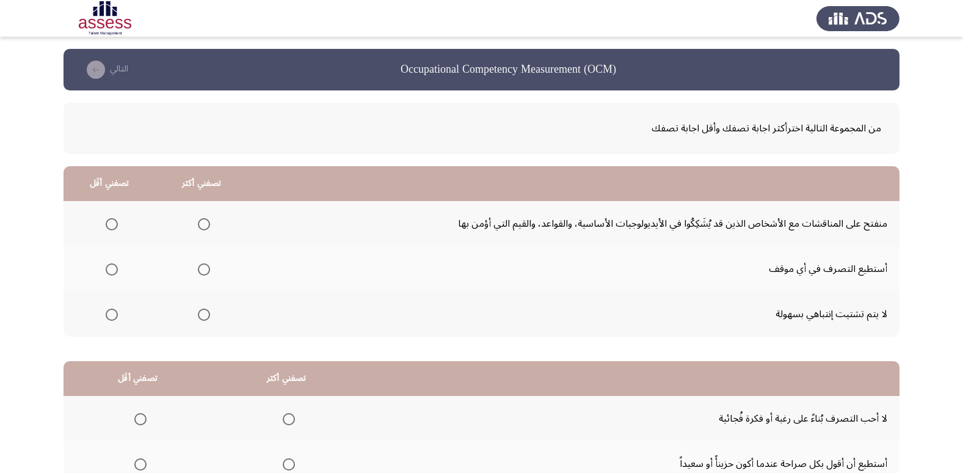
click at [200, 227] on span "Select an option" at bounding box center [204, 224] width 12 height 12
click at [200, 227] on input "Select an option" at bounding box center [204, 224] width 12 height 12
click at [110, 225] on span "Select an option" at bounding box center [112, 224] width 12 height 12
click at [110, 225] on input "Select an option" at bounding box center [112, 224] width 12 height 12
click at [203, 319] on span "Select an option" at bounding box center [204, 314] width 12 height 12
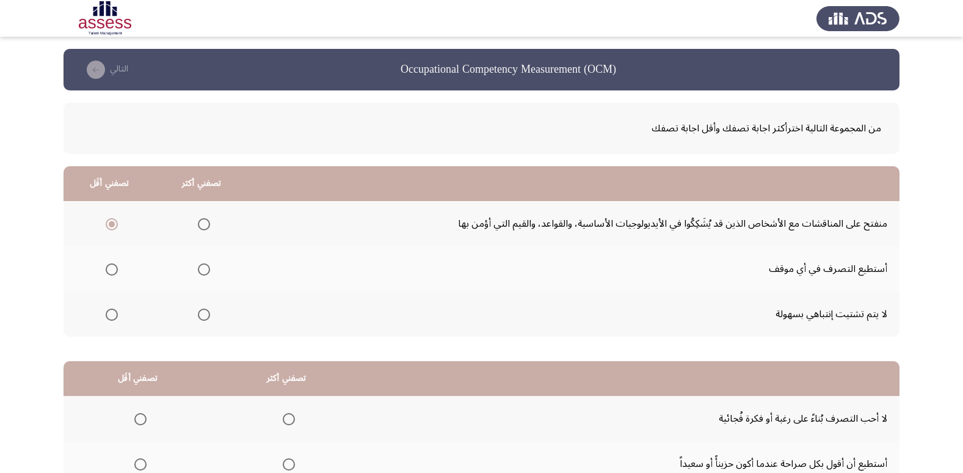
click at [203, 319] on input "Select an option" at bounding box center [204, 314] width 12 height 12
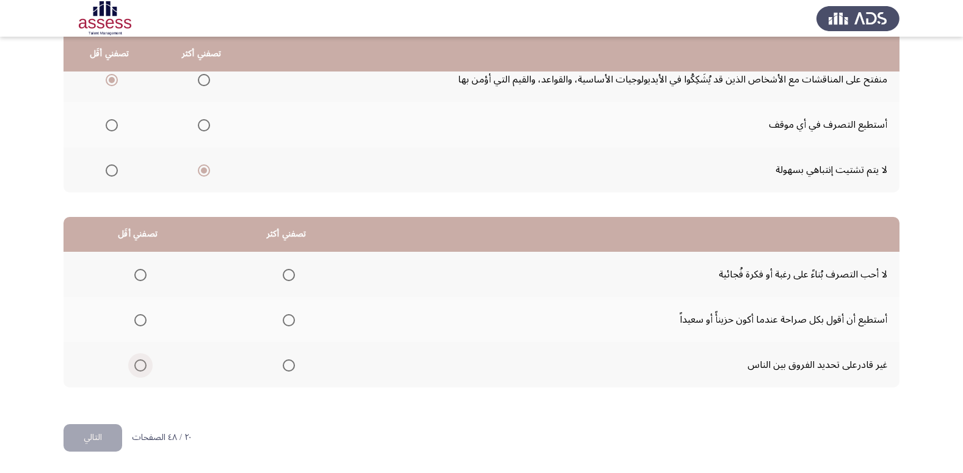
click at [134, 366] on span "Select an option" at bounding box center [140, 365] width 12 height 12
click at [134, 366] on input "Select an option" at bounding box center [140, 365] width 12 height 12
click at [291, 278] on span "Select an option" at bounding box center [289, 275] width 12 height 12
click at [291, 278] on input "Select an option" at bounding box center [289, 275] width 12 height 12
click at [110, 437] on button "التالي" at bounding box center [93, 437] width 59 height 27
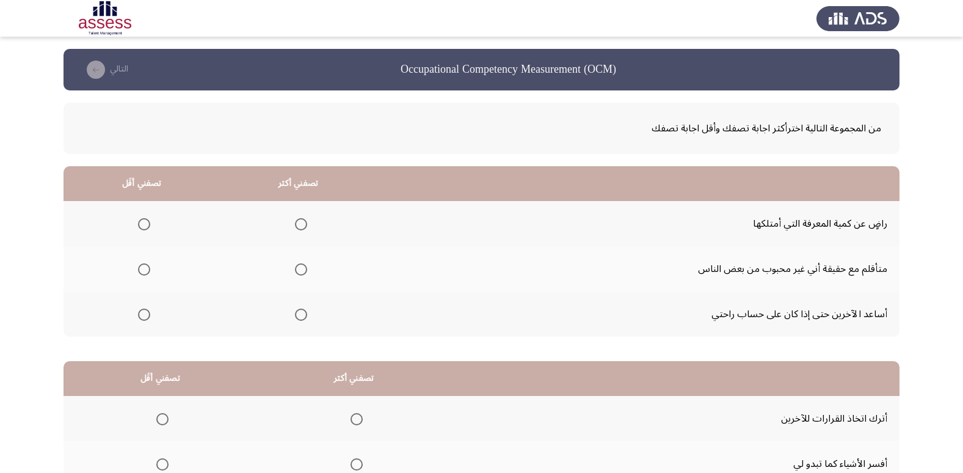
scroll to position [61, 0]
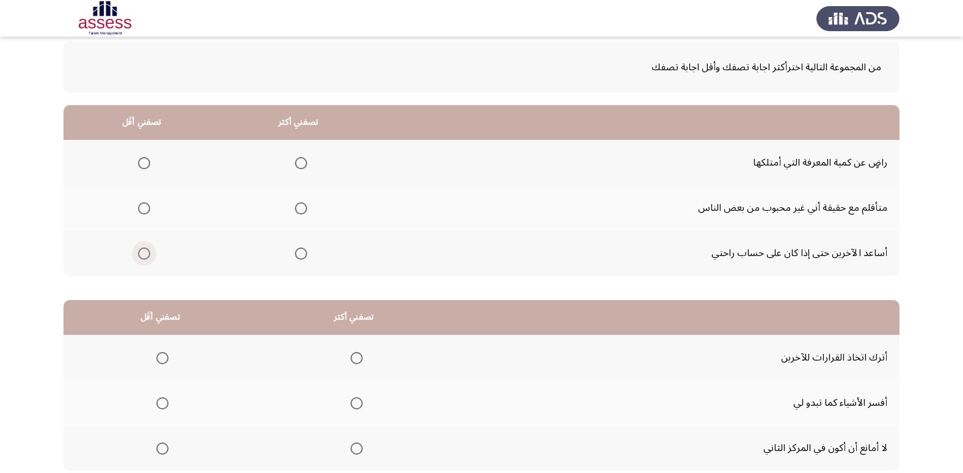
click at [144, 256] on span "Select an option" at bounding box center [144, 253] width 12 height 12
click at [144, 256] on input "Select an option" at bounding box center [144, 253] width 12 height 12
click at [298, 250] on span "Select an option" at bounding box center [301, 253] width 12 height 12
click at [298, 250] on input "Select an option" at bounding box center [301, 253] width 12 height 12
click at [147, 161] on span "Select an option" at bounding box center [144, 163] width 12 height 12
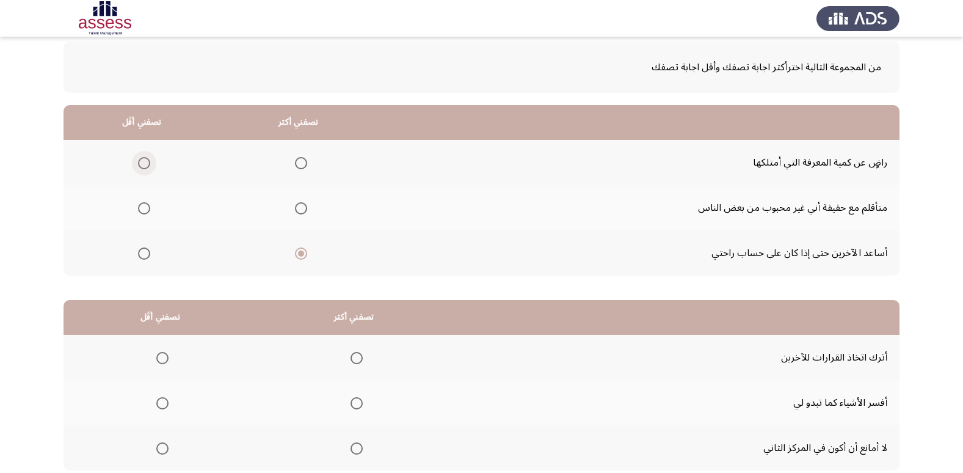
click at [147, 161] on input "Select an option" at bounding box center [144, 163] width 12 height 12
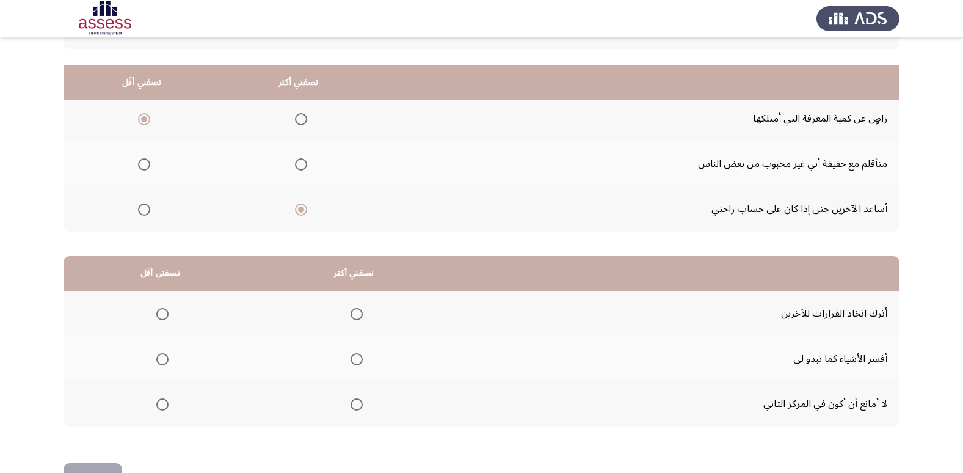
scroll to position [144, 0]
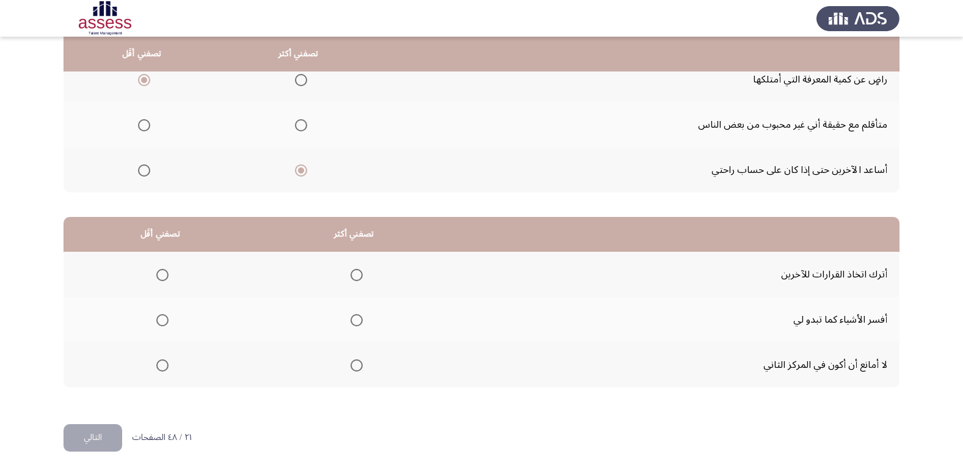
click at [362, 364] on span "Select an option" at bounding box center [357, 365] width 12 height 12
click at [362, 364] on input "Select an option" at bounding box center [357, 365] width 12 height 12
click at [167, 274] on span "Select an option" at bounding box center [162, 275] width 12 height 12
click at [167, 274] on input "Select an option" at bounding box center [162, 275] width 12 height 12
click at [106, 432] on button "التالي" at bounding box center [93, 437] width 59 height 27
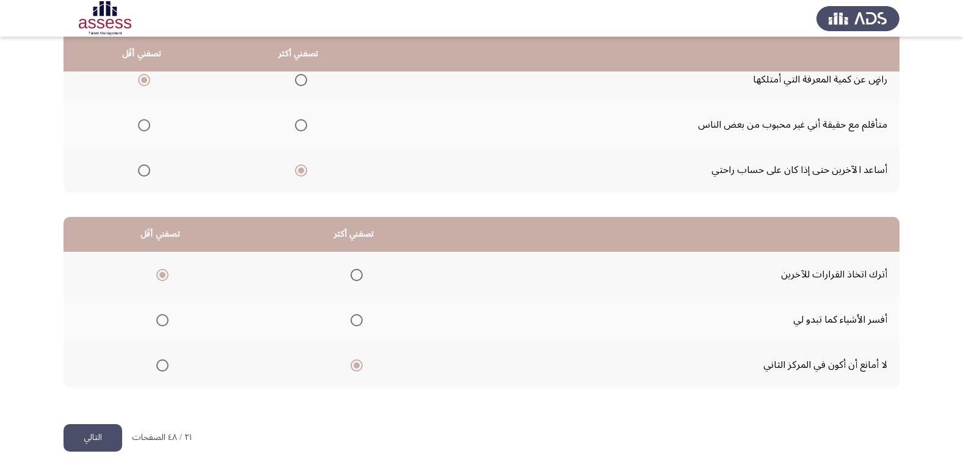
scroll to position [0, 0]
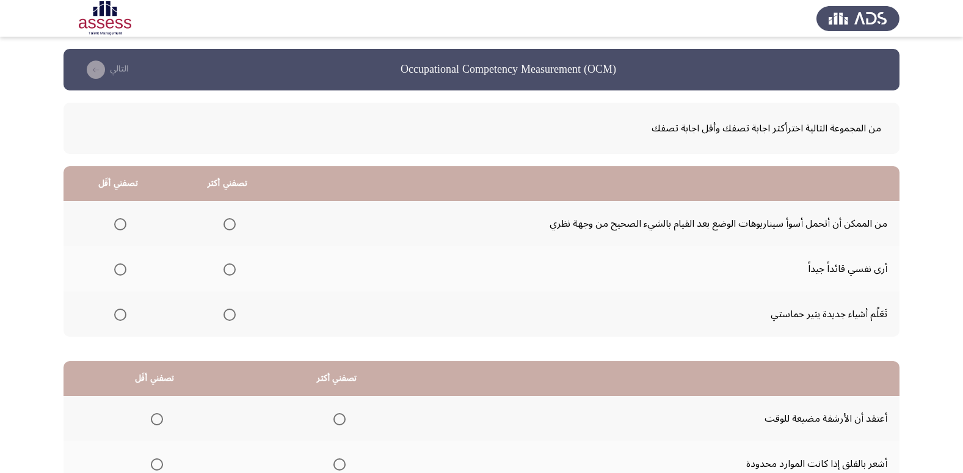
click at [115, 317] on span "Select an option" at bounding box center [120, 314] width 12 height 12
click at [115, 317] on input "Select an option" at bounding box center [120, 314] width 12 height 12
click at [224, 312] on span "Select an option" at bounding box center [230, 314] width 12 height 12
click at [224, 312] on input "Select an option" at bounding box center [230, 314] width 12 height 12
click at [122, 266] on span "Select an option" at bounding box center [120, 269] width 12 height 12
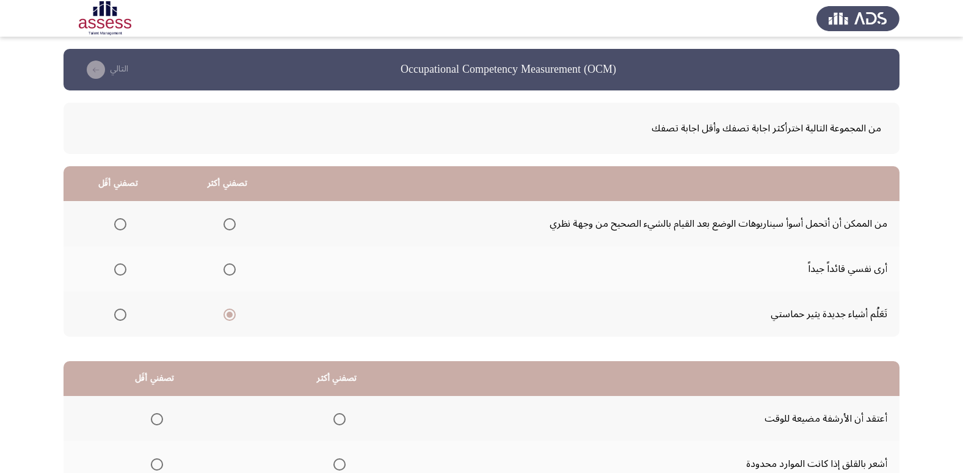
click at [122, 266] on input "Select an option" at bounding box center [120, 269] width 12 height 12
click at [124, 226] on span "Select an option" at bounding box center [120, 224] width 12 height 12
click at [124, 226] on input "Select an option" at bounding box center [120, 224] width 12 height 12
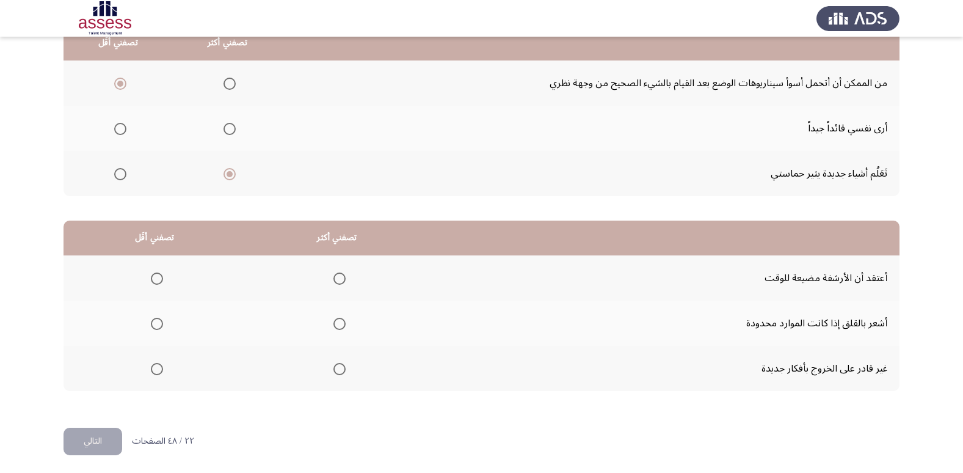
scroll to position [144, 0]
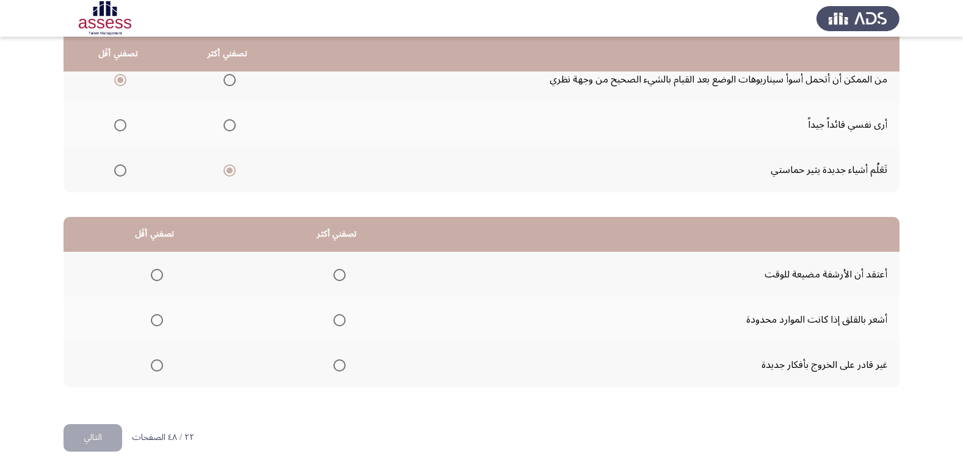
click at [159, 366] on span "Select an option" at bounding box center [157, 365] width 12 height 12
click at [159, 366] on input "Select an option" at bounding box center [157, 365] width 12 height 12
click at [342, 318] on span "Select an option" at bounding box center [339, 320] width 12 height 12
click at [342, 318] on input "Select an option" at bounding box center [339, 320] width 12 height 12
click at [342, 276] on span "Select an option" at bounding box center [339, 275] width 12 height 12
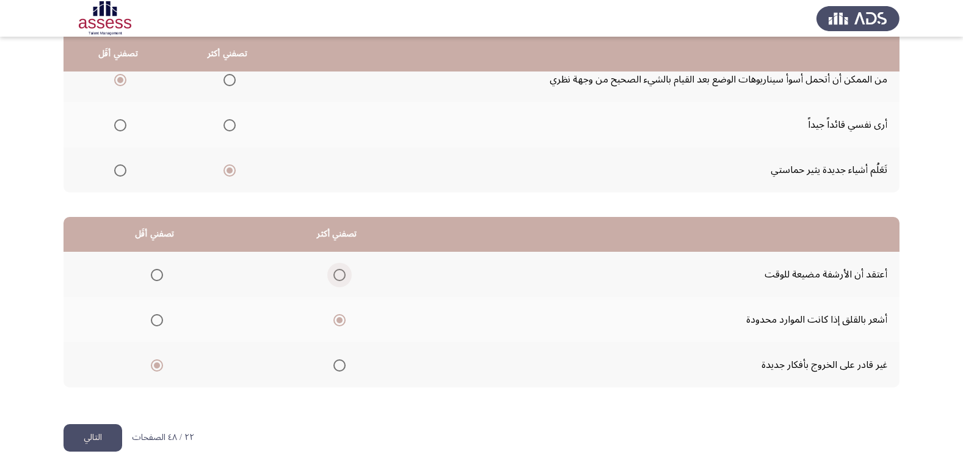
click at [342, 276] on input "Select an option" at bounding box center [339, 275] width 12 height 12
click at [100, 437] on button "التالي" at bounding box center [93, 437] width 59 height 27
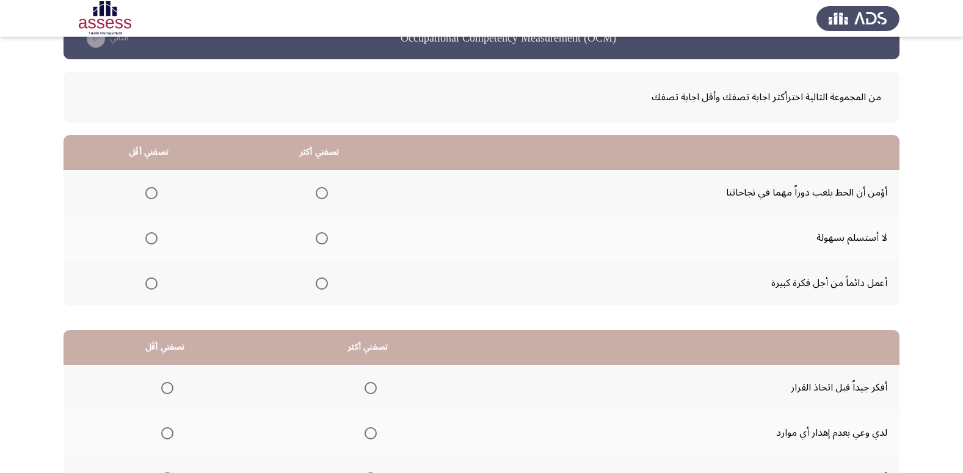
scroll to position [61, 0]
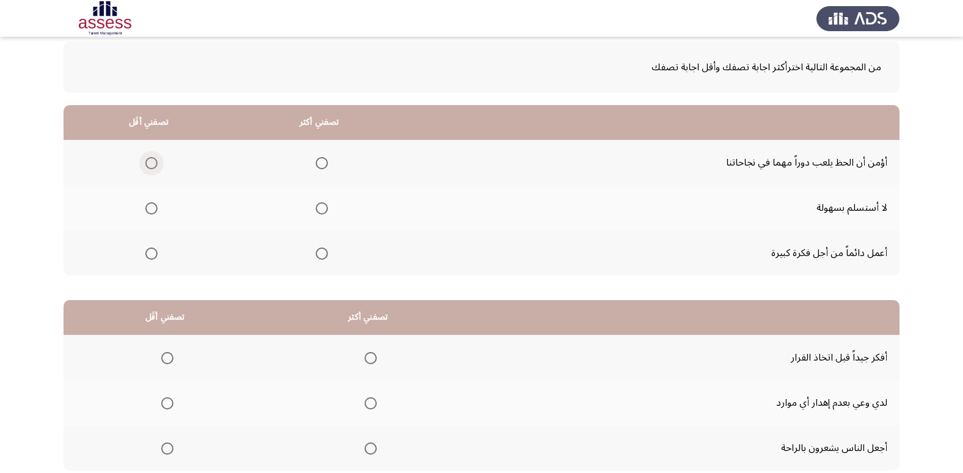
click at [153, 162] on span "Select an option" at bounding box center [151, 163] width 12 height 12
click at [153, 162] on input "Select an option" at bounding box center [151, 163] width 12 height 12
click at [321, 212] on span "Select an option" at bounding box center [322, 208] width 12 height 12
click at [321, 212] on input "Select an option" at bounding box center [322, 208] width 12 height 12
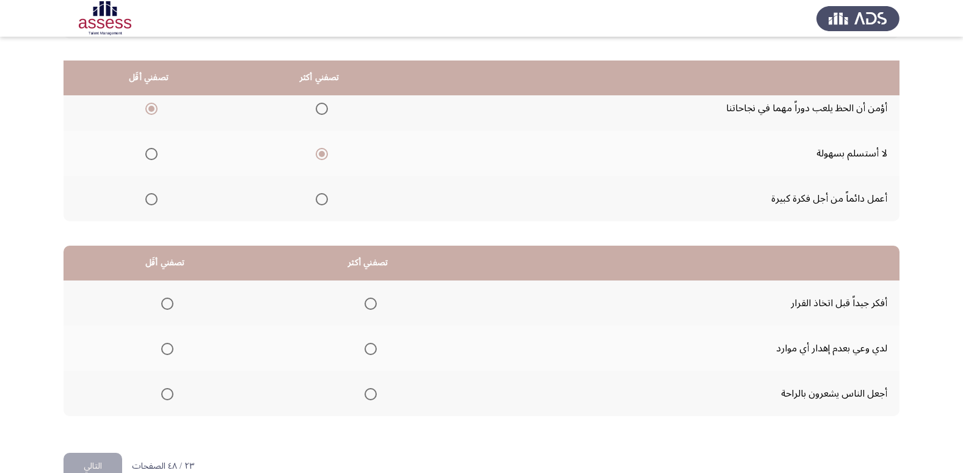
scroll to position [144, 0]
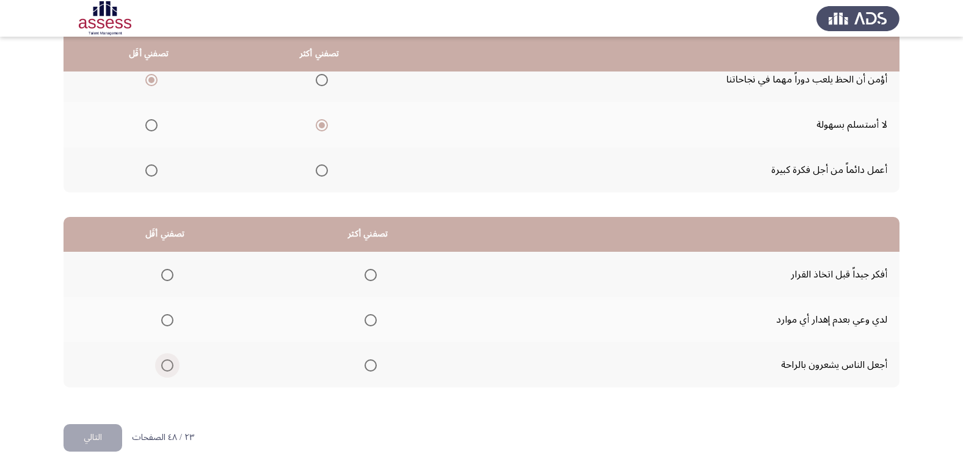
click at [169, 364] on span "Select an option" at bounding box center [167, 365] width 12 height 12
click at [169, 364] on input "Select an option" at bounding box center [167, 365] width 12 height 12
click at [366, 271] on span "Select an option" at bounding box center [371, 275] width 12 height 12
click at [366, 271] on input "Select an option" at bounding box center [371, 275] width 12 height 12
click at [98, 437] on button "التالي" at bounding box center [93, 437] width 59 height 27
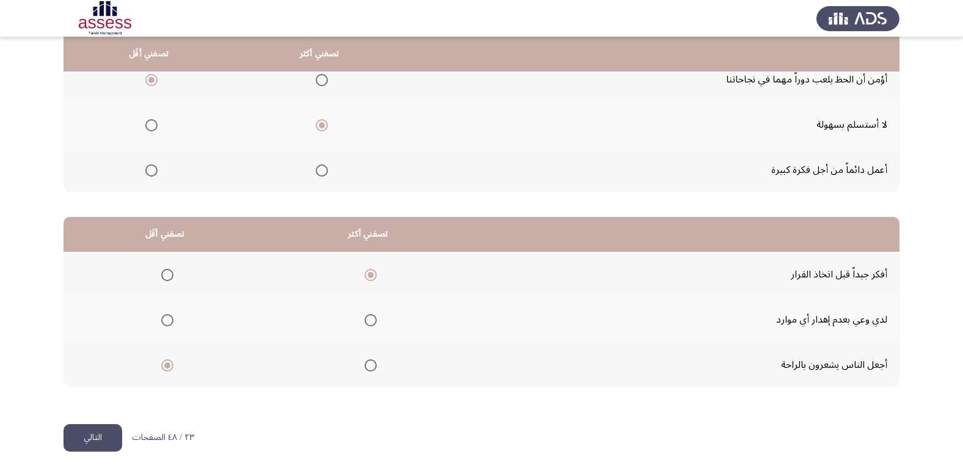
scroll to position [0, 0]
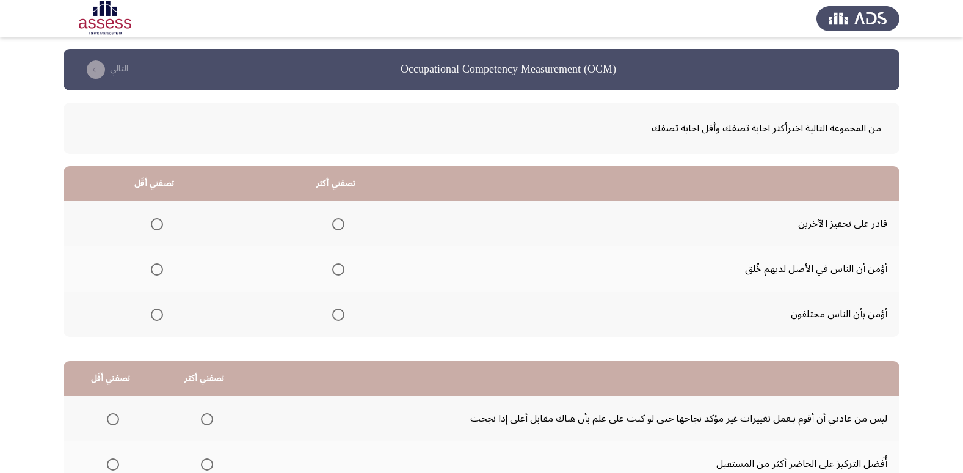
click at [159, 270] on span "Select an option" at bounding box center [157, 269] width 12 height 12
click at [159, 270] on input "Select an option" at bounding box center [157, 269] width 12 height 12
click at [336, 318] on span "Select an option" at bounding box center [338, 314] width 12 height 12
click at [336, 318] on input "Select an option" at bounding box center [338, 314] width 12 height 12
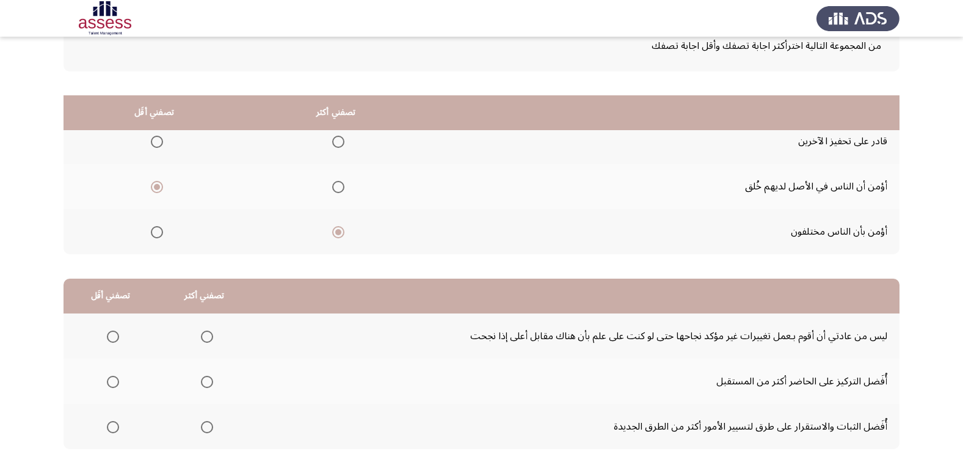
scroll to position [144, 0]
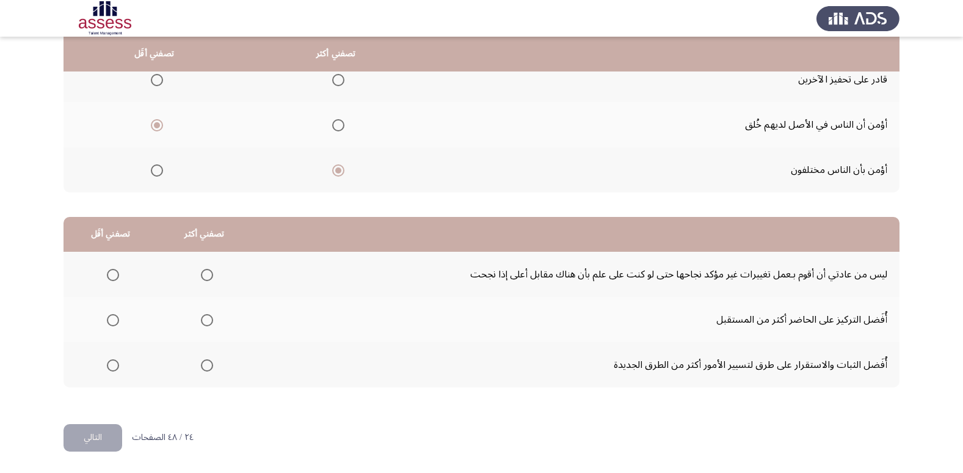
click at [120, 361] on th at bounding box center [111, 364] width 94 height 45
click at [114, 365] on span "Select an option" at bounding box center [113, 365] width 12 height 12
click at [114, 365] on input "Select an option" at bounding box center [113, 365] width 12 height 12
click at [211, 322] on span "Select an option" at bounding box center [207, 320] width 12 height 12
click at [211, 322] on input "Select an option" at bounding box center [207, 320] width 12 height 12
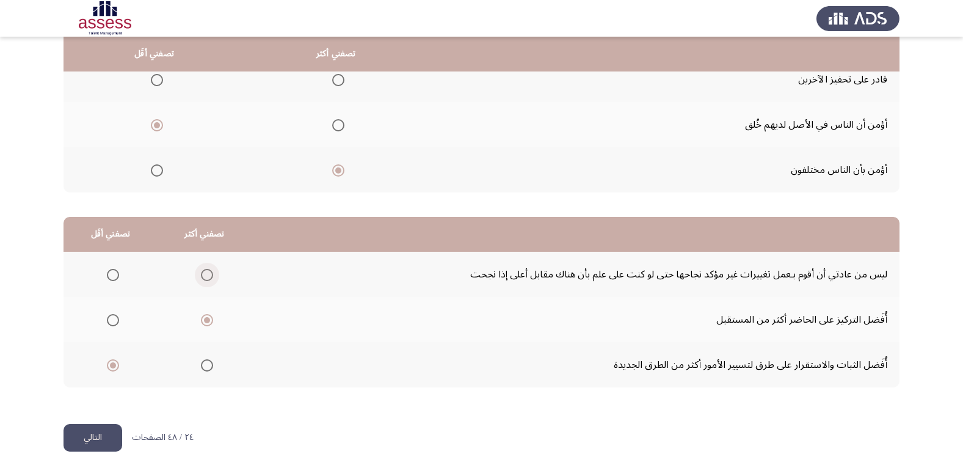
click at [205, 277] on span "Select an option" at bounding box center [207, 275] width 12 height 12
click at [205, 277] on input "Select an option" at bounding box center [207, 275] width 12 height 12
click at [87, 436] on button "التالي" at bounding box center [93, 437] width 59 height 27
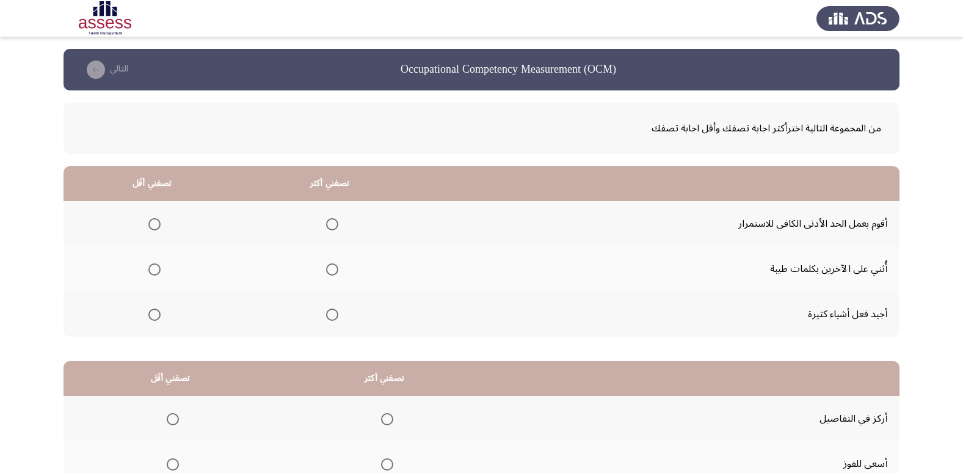
click at [155, 218] on span "Select an option" at bounding box center [154, 224] width 12 height 12
click at [155, 218] on input "Select an option" at bounding box center [154, 224] width 12 height 12
click at [334, 266] on span "Select an option" at bounding box center [332, 269] width 12 height 12
click at [334, 266] on input "Select an option" at bounding box center [332, 269] width 12 height 12
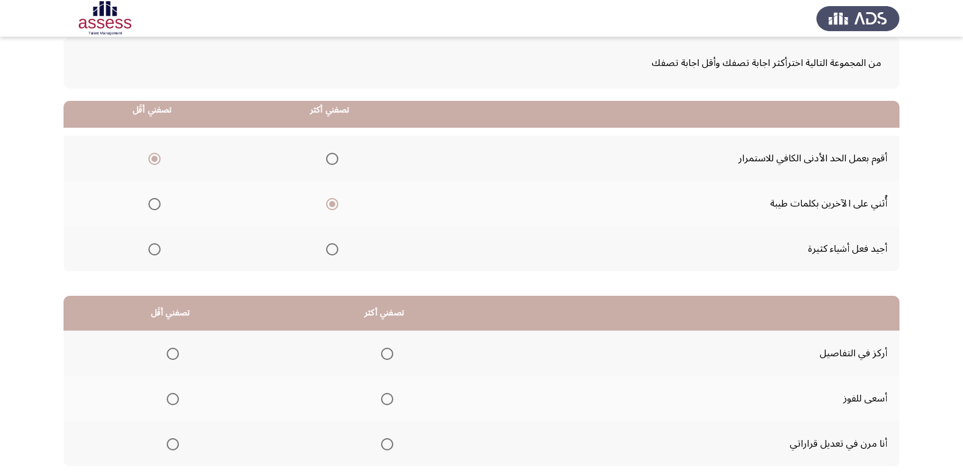
scroll to position [144, 0]
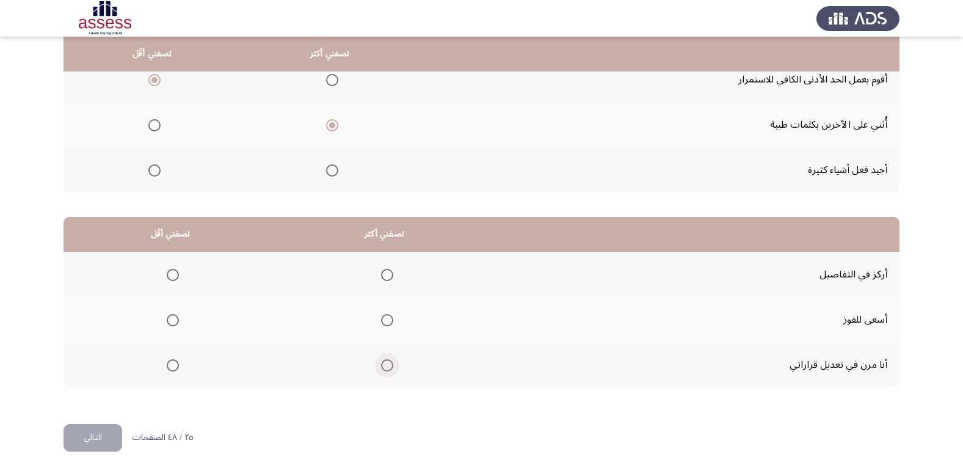
click at [384, 366] on span "Select an option" at bounding box center [387, 365] width 12 height 12
click at [384, 366] on input "Select an option" at bounding box center [387, 365] width 12 height 12
click at [178, 326] on th at bounding box center [171, 319] width 214 height 45
click at [175, 321] on span "Select an option" at bounding box center [173, 320] width 12 height 12
click at [175, 321] on input "Select an option" at bounding box center [173, 320] width 12 height 12
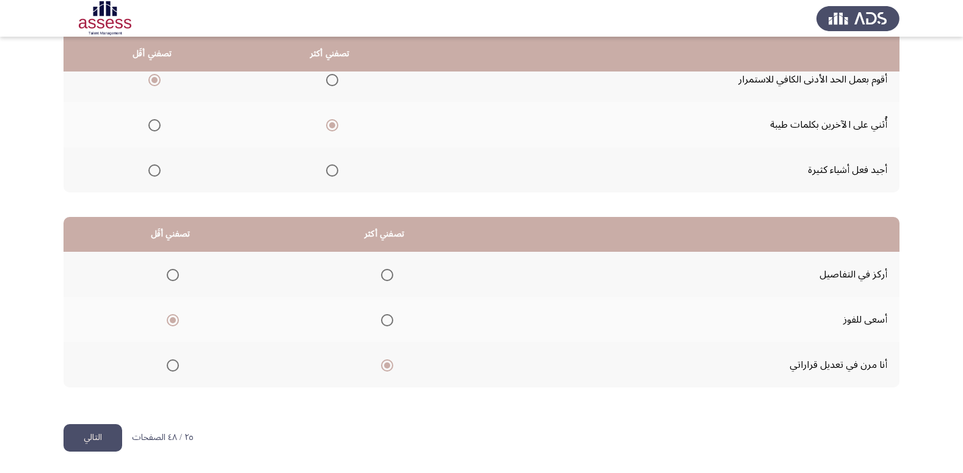
click at [109, 436] on button "التالي" at bounding box center [93, 437] width 59 height 27
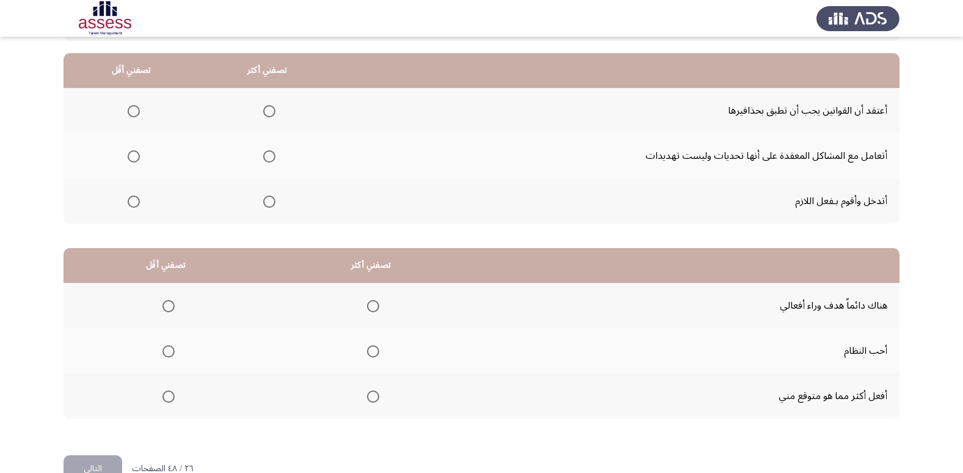
scroll to position [83, 0]
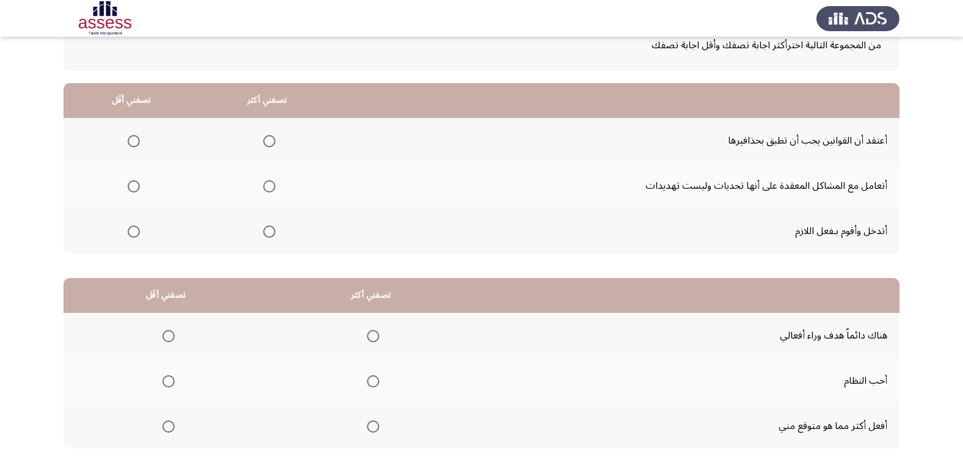
click at [128, 230] on span "Select an option" at bounding box center [134, 231] width 12 height 12
click at [128, 230] on input "Select an option" at bounding box center [134, 231] width 12 height 12
click at [271, 187] on span "Select an option" at bounding box center [269, 186] width 12 height 12
click at [271, 187] on input "Select an option" at bounding box center [269, 186] width 12 height 12
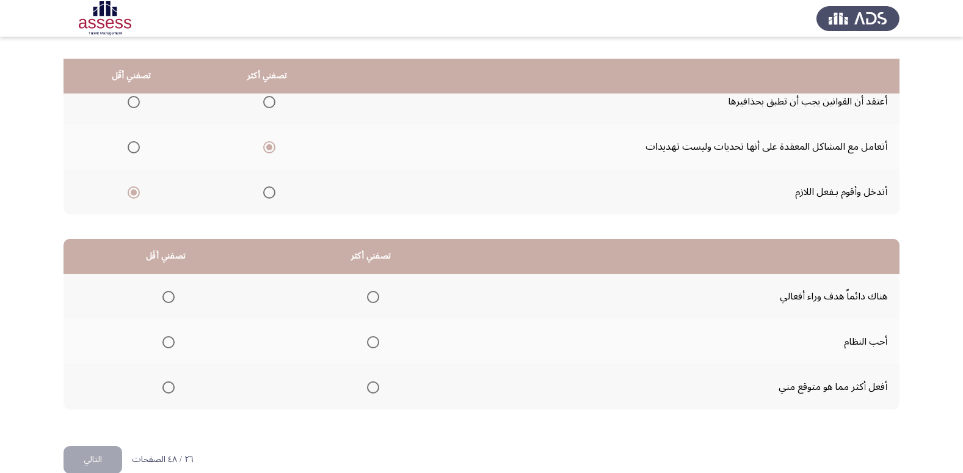
scroll to position [144, 0]
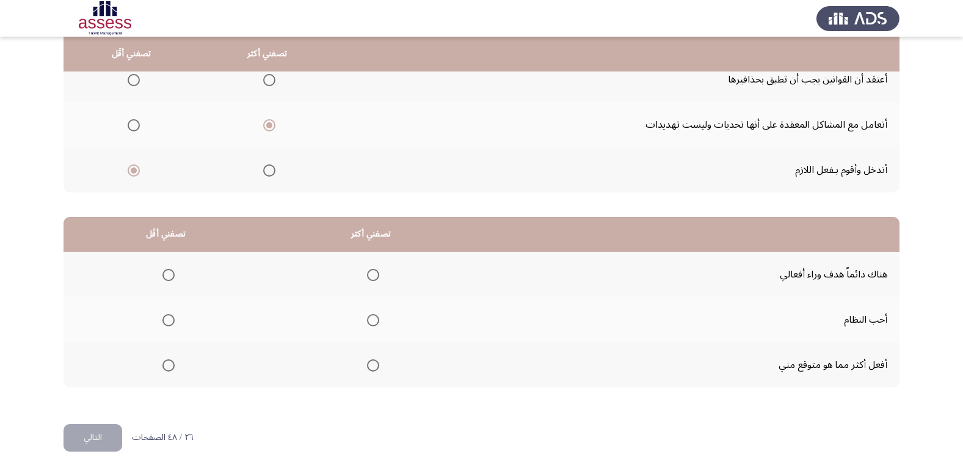
click at [167, 362] on span "Select an option" at bounding box center [168, 365] width 12 height 12
click at [167, 362] on input "Select an option" at bounding box center [168, 365] width 12 height 12
click at [169, 279] on span "Select an option" at bounding box center [168, 275] width 12 height 12
click at [169, 279] on input "Select an option" at bounding box center [168, 275] width 12 height 12
click at [374, 368] on span "Select an option" at bounding box center [373, 365] width 12 height 12
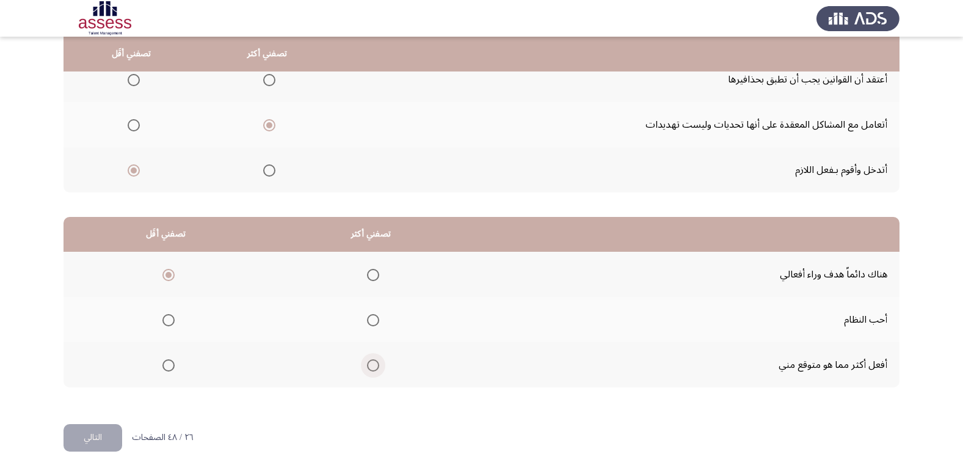
click at [374, 368] on input "Select an option" at bounding box center [373, 365] width 12 height 12
click at [376, 319] on span "Select an option" at bounding box center [373, 320] width 12 height 12
click at [376, 319] on input "Select an option" at bounding box center [373, 320] width 12 height 12
click at [372, 275] on span "Select an option" at bounding box center [373, 275] width 12 height 12
click at [372, 275] on input "Select an option" at bounding box center [373, 275] width 12 height 12
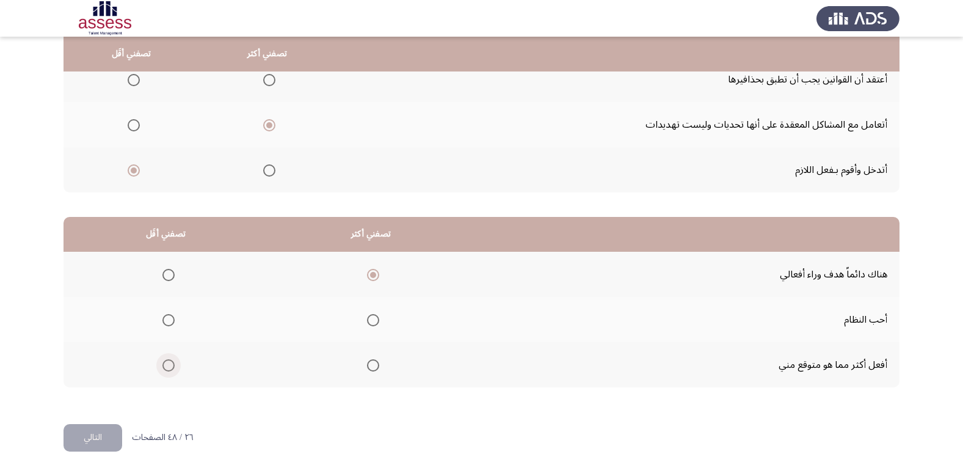
click at [167, 366] on span "Select an option" at bounding box center [168, 365] width 12 height 12
click at [167, 366] on input "Select an option" at bounding box center [168, 365] width 12 height 12
click at [93, 439] on button "التالي" at bounding box center [93, 437] width 59 height 27
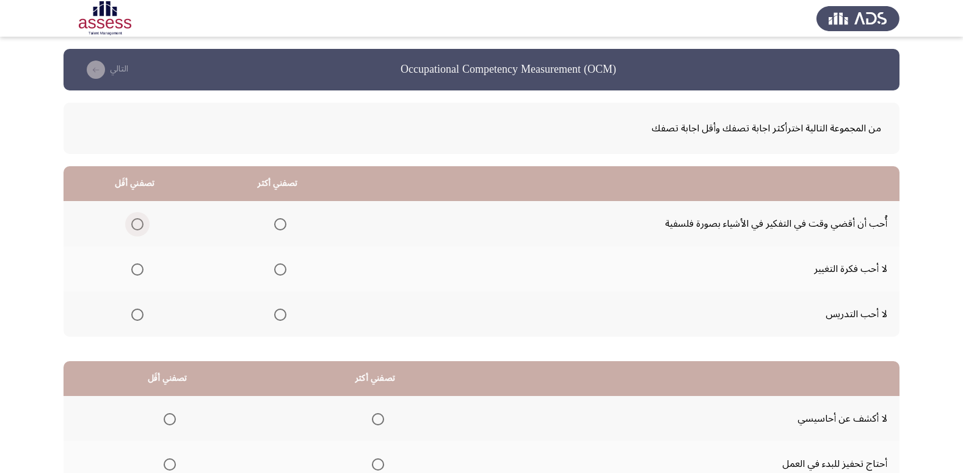
click at [139, 222] on span "Select an option" at bounding box center [137, 224] width 12 height 12
click at [139, 222] on input "Select an option" at bounding box center [137, 224] width 12 height 12
click at [141, 271] on span "Select an option" at bounding box center [137, 269] width 12 height 12
click at [141, 271] on input "Select an option" at bounding box center [137, 269] width 12 height 12
click at [279, 313] on span "Select an option" at bounding box center [280, 314] width 12 height 12
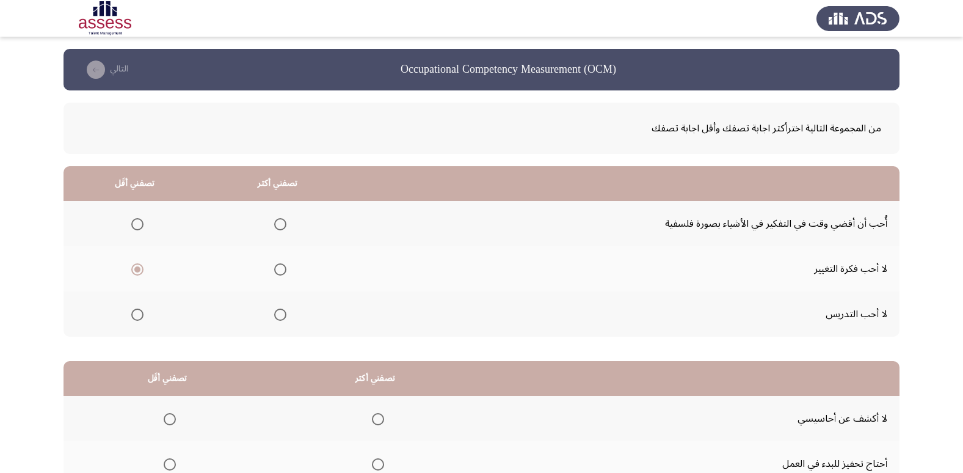
click at [279, 313] on input "Select an option" at bounding box center [280, 314] width 12 height 12
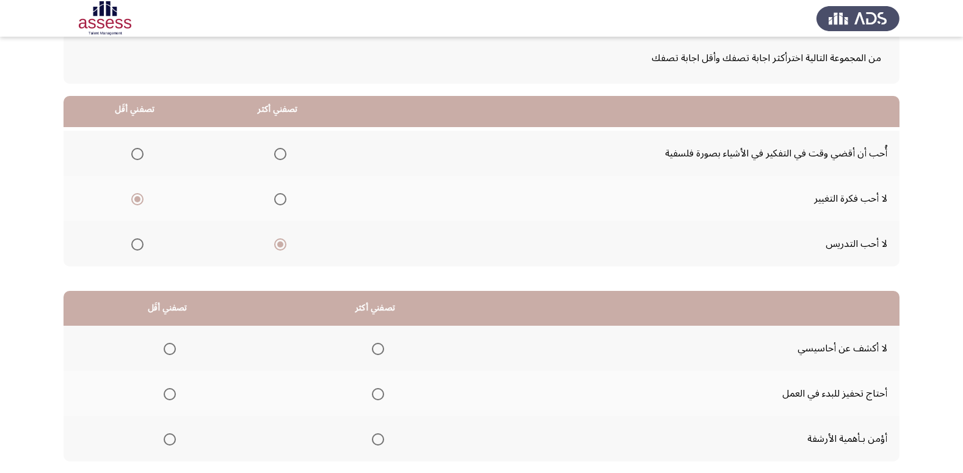
scroll to position [144, 0]
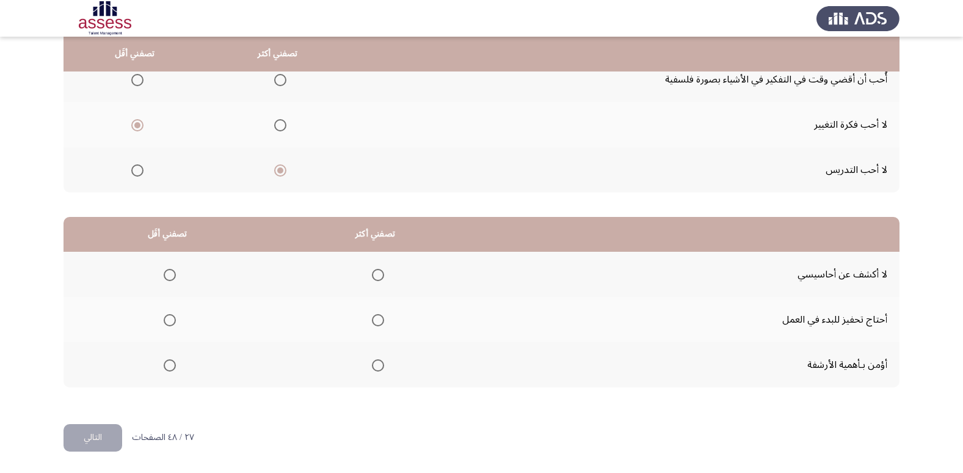
click at [175, 370] on span "Select an option" at bounding box center [170, 365] width 12 height 12
click at [175, 370] on input "Select an option" at bounding box center [170, 365] width 12 height 12
click at [172, 322] on span "Select an option" at bounding box center [170, 320] width 12 height 12
click at [172, 322] on input "Select an option" at bounding box center [170, 320] width 12 height 12
click at [377, 272] on span "Select an option" at bounding box center [378, 275] width 12 height 12
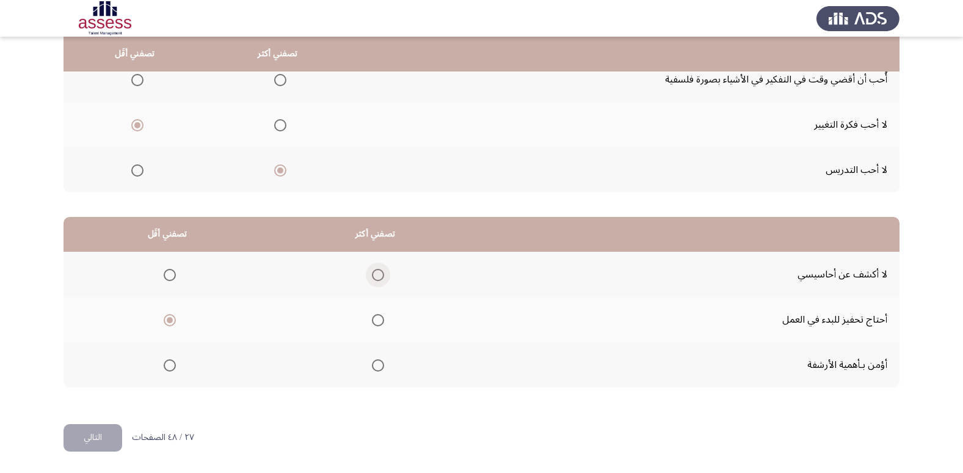
click at [377, 272] on input "Select an option" at bounding box center [378, 275] width 12 height 12
click at [97, 434] on button "التالي" at bounding box center [93, 437] width 59 height 27
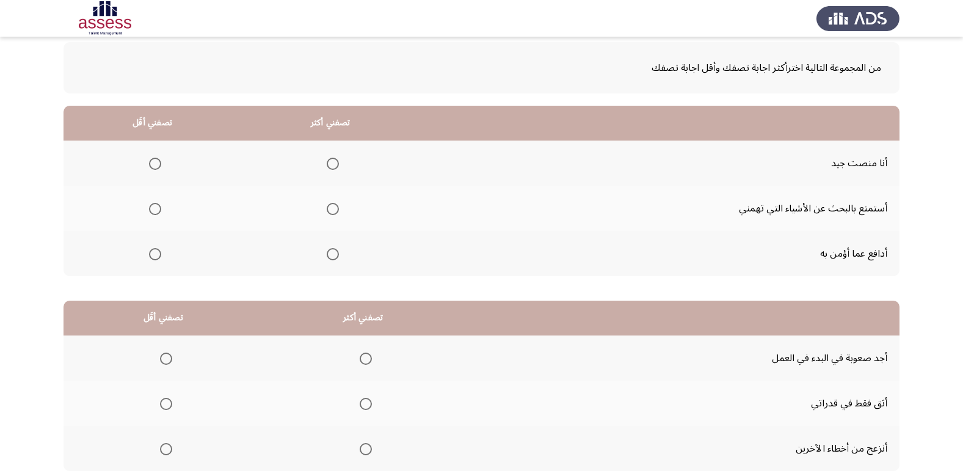
scroll to position [61, 0]
click at [329, 162] on span "Select an option" at bounding box center [333, 163] width 12 height 12
click at [329, 162] on input "Select an option" at bounding box center [333, 163] width 12 height 12
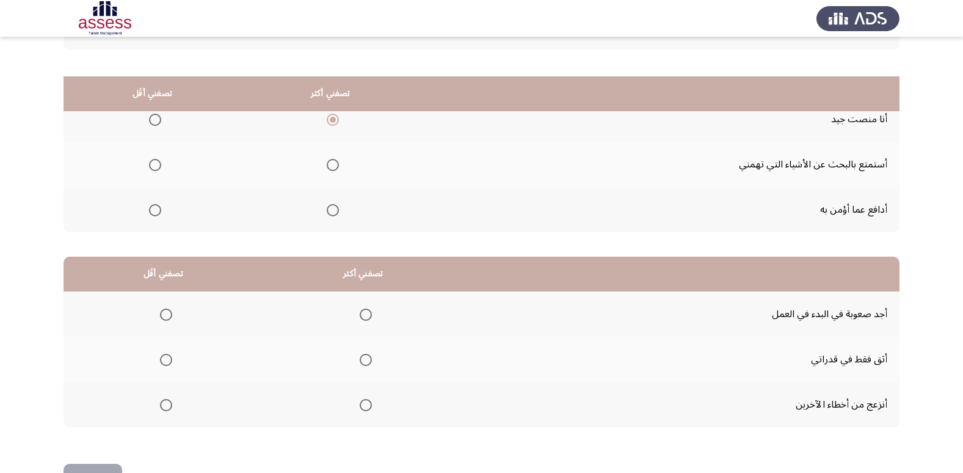
scroll to position [83, 0]
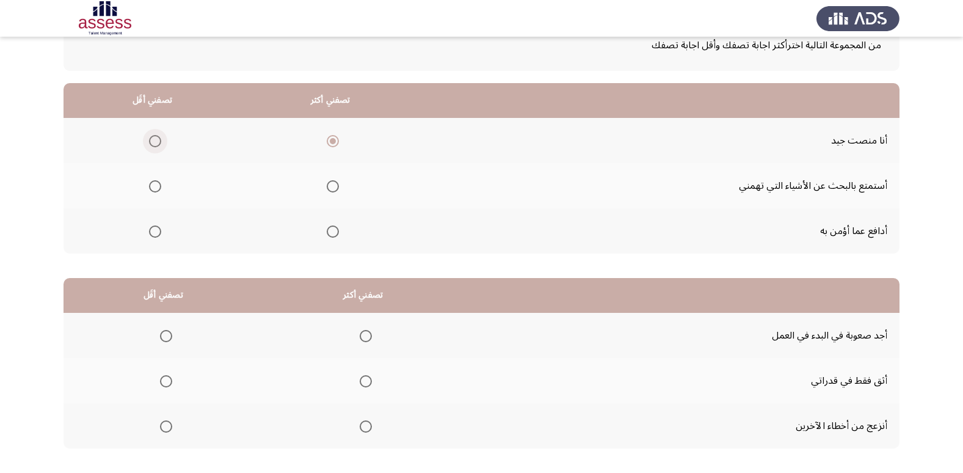
click at [155, 143] on span "Select an option" at bounding box center [155, 141] width 12 height 12
click at [155, 143] on input "Select an option" at bounding box center [155, 141] width 12 height 12
click at [333, 144] on span "Select an option" at bounding box center [333, 141] width 12 height 12
click at [333, 144] on input "Select an option" at bounding box center [333, 141] width 12 height 12
click at [150, 191] on span "Select an option" at bounding box center [155, 186] width 12 height 12
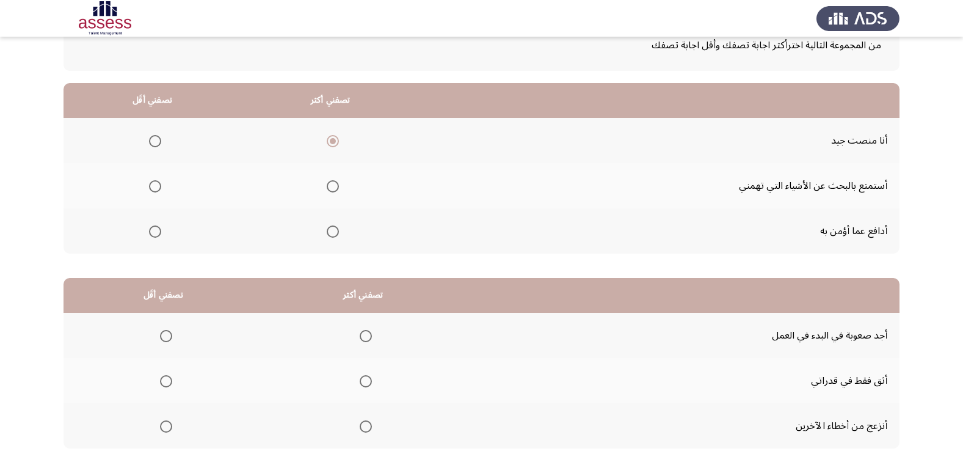
click at [150, 191] on input "Select an option" at bounding box center [155, 186] width 12 height 12
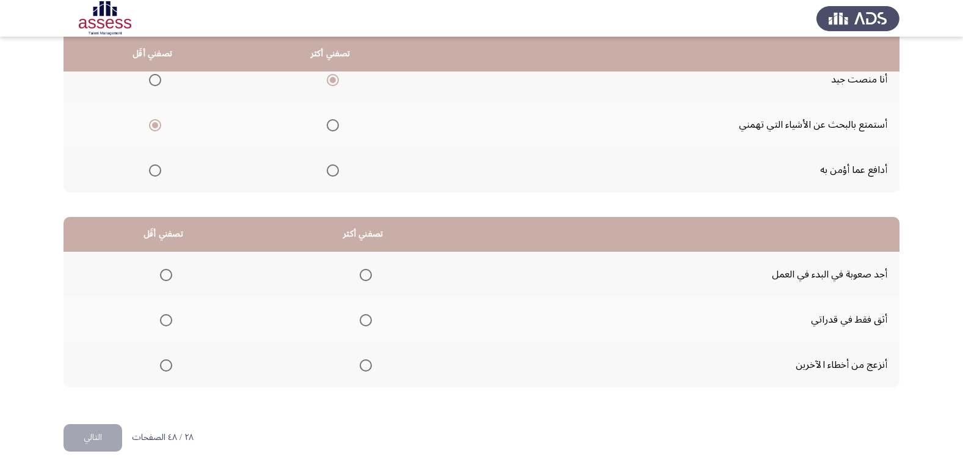
click at [164, 370] on span "Select an option" at bounding box center [166, 365] width 12 height 12
click at [164, 370] on input "Select an option" at bounding box center [166, 365] width 12 height 12
click at [164, 322] on span "Select an option" at bounding box center [166, 320] width 12 height 12
click at [164, 322] on input "Select an option" at bounding box center [166, 320] width 12 height 12
click at [161, 365] on span "Select an option" at bounding box center [166, 365] width 12 height 12
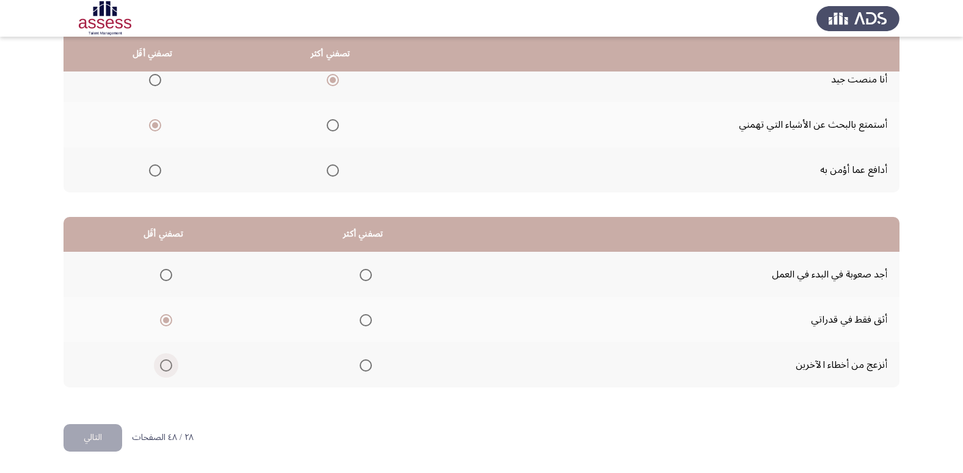
click at [161, 365] on input "Select an option" at bounding box center [166, 365] width 12 height 12
click at [365, 321] on span "Select an option" at bounding box center [366, 320] width 12 height 12
click at [365, 321] on input "Select an option" at bounding box center [366, 320] width 12 height 12
click at [83, 433] on button "التالي" at bounding box center [93, 437] width 59 height 27
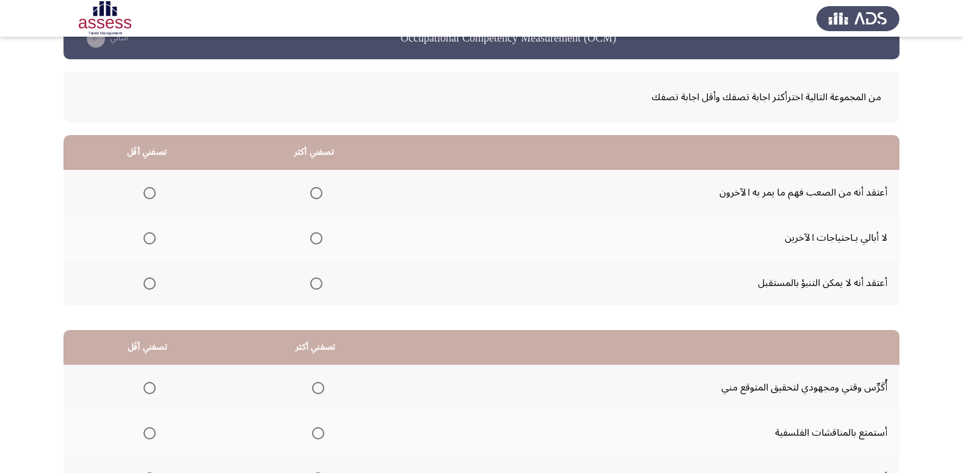
scroll to position [61, 0]
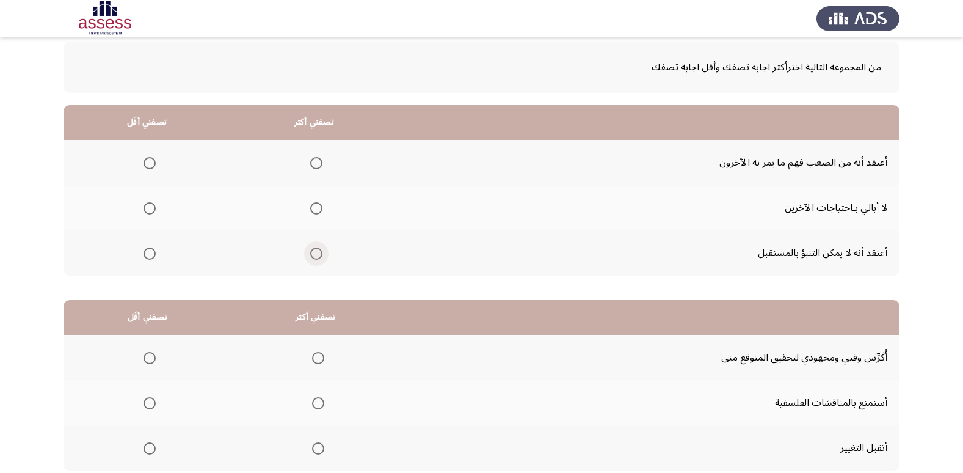
click at [318, 257] on span "Select an option" at bounding box center [316, 253] width 12 height 12
click at [318, 257] on input "Select an option" at bounding box center [316, 253] width 12 height 12
click at [144, 212] on span "Select an option" at bounding box center [150, 208] width 12 height 12
click at [144, 212] on input "Select an option" at bounding box center [150, 208] width 12 height 12
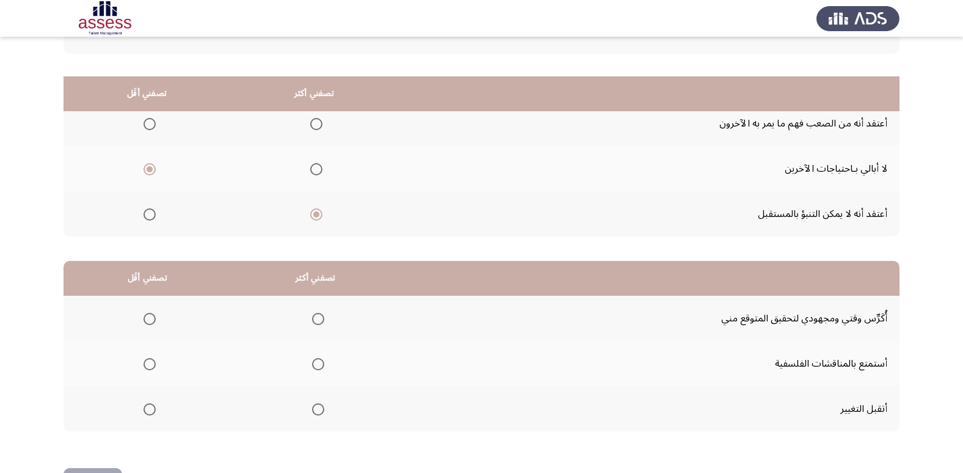
scroll to position [144, 0]
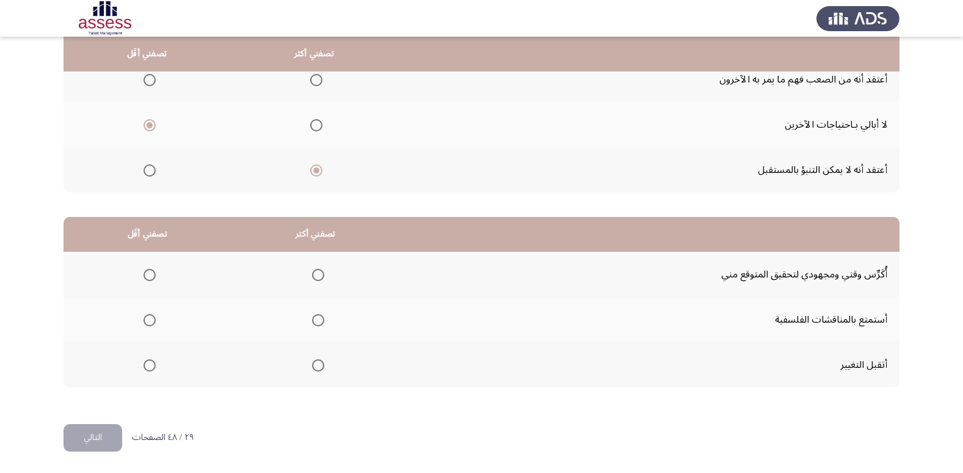
click at [318, 365] on span "Select an option" at bounding box center [318, 365] width 0 height 0
click at [316, 365] on input "Select an option" at bounding box center [318, 365] width 12 height 12
click at [145, 321] on span "Select an option" at bounding box center [150, 320] width 12 height 12
click at [145, 321] on input "Select an option" at bounding box center [150, 320] width 12 height 12
click at [100, 446] on button "التالي" at bounding box center [93, 437] width 59 height 27
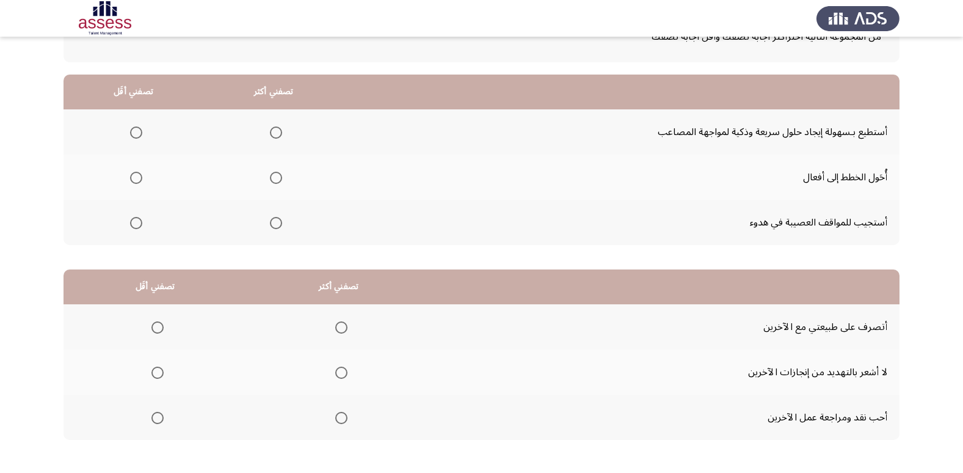
scroll to position [122, 0]
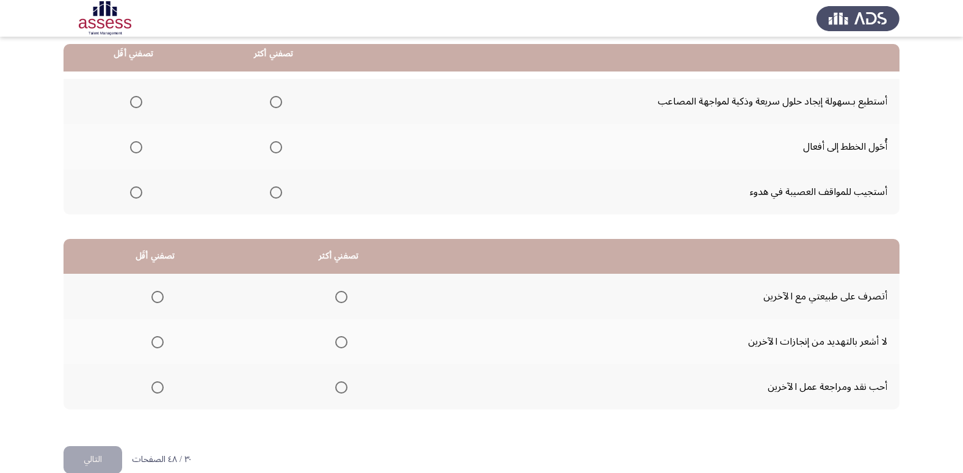
click at [279, 189] on span "Select an option" at bounding box center [276, 192] width 12 height 12
click at [279, 189] on input "Select an option" at bounding box center [276, 192] width 12 height 12
click at [137, 101] on span "Select an option" at bounding box center [136, 102] width 12 height 12
click at [137, 101] on input "Select an option" at bounding box center [136, 102] width 12 height 12
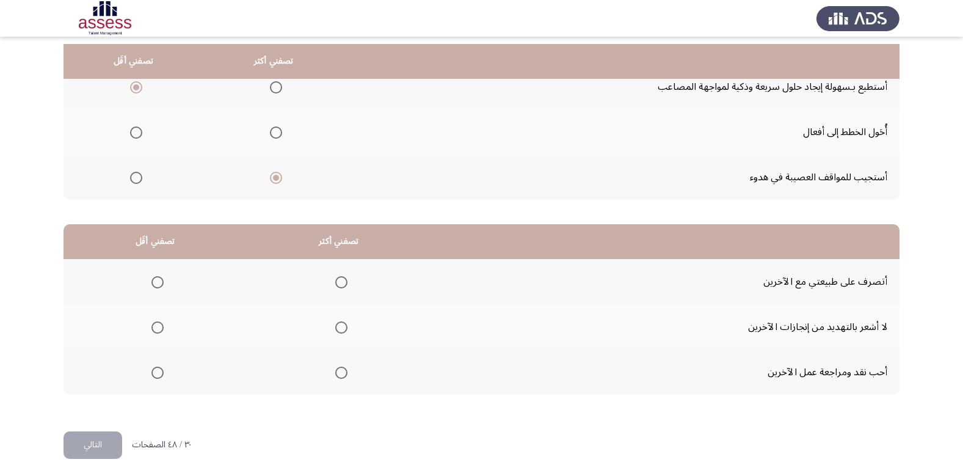
scroll to position [144, 0]
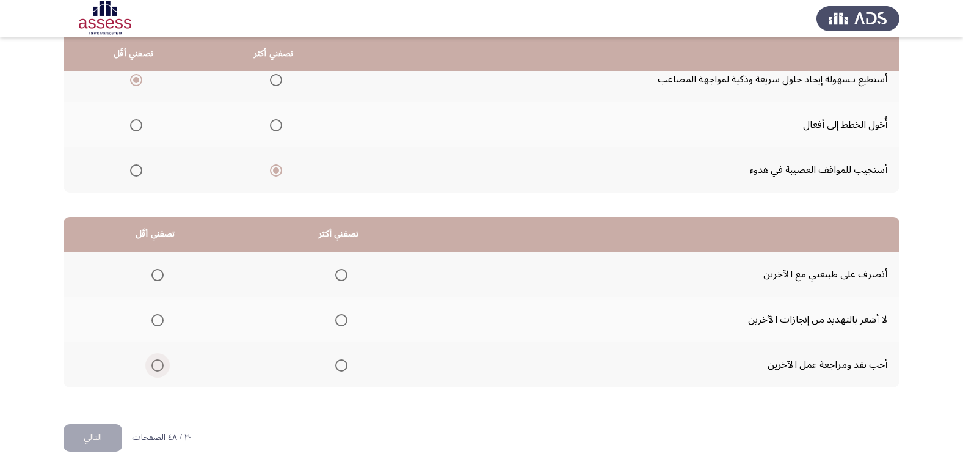
click at [161, 365] on span "Select an option" at bounding box center [157, 365] width 12 height 12
click at [161, 365] on input "Select an option" at bounding box center [157, 365] width 12 height 12
click at [335, 319] on span "Select an option" at bounding box center [341, 320] width 12 height 12
click at [335, 319] on input "Select an option" at bounding box center [341, 320] width 12 height 12
click at [93, 439] on button "التالي" at bounding box center [93, 437] width 59 height 27
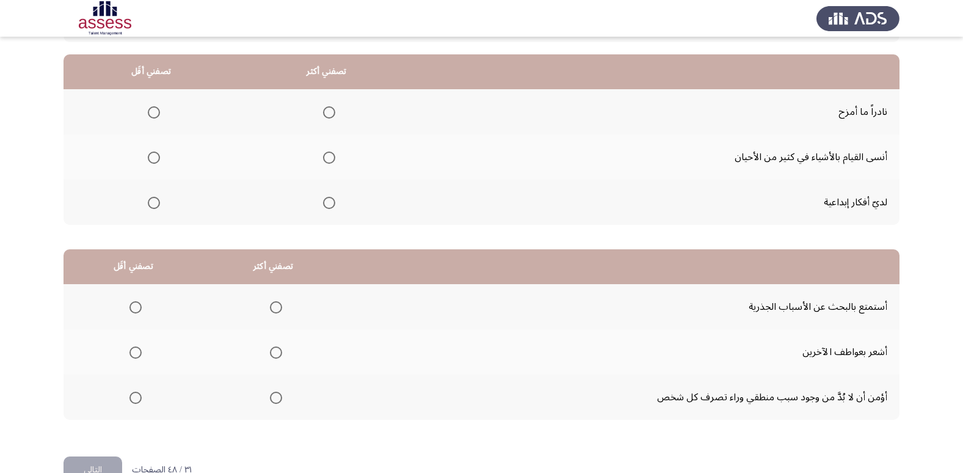
scroll to position [122, 0]
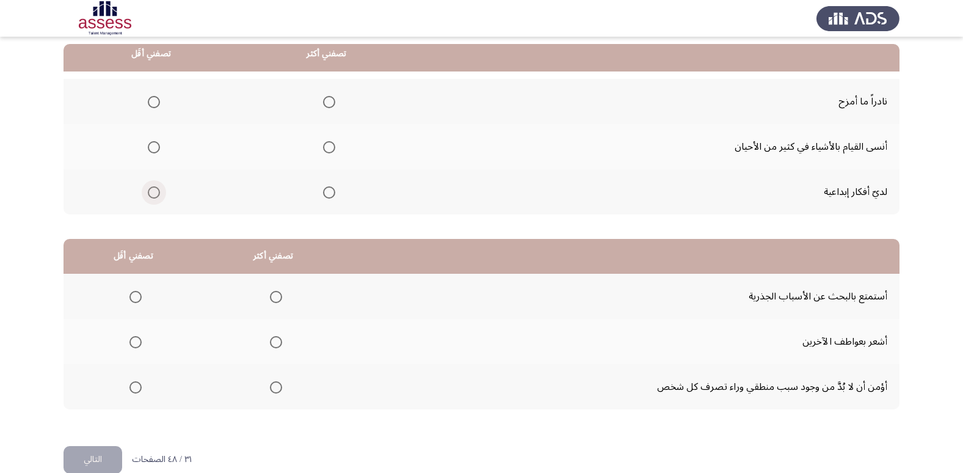
click at [148, 194] on span "Select an option" at bounding box center [154, 192] width 12 height 12
click at [148, 194] on input "Select an option" at bounding box center [154, 192] width 12 height 12
click at [159, 148] on span "Select an option" at bounding box center [154, 147] width 12 height 12
click at [159, 148] on input "Select an option" at bounding box center [154, 147] width 12 height 12
click at [156, 104] on span "Select an option" at bounding box center [154, 102] width 12 height 12
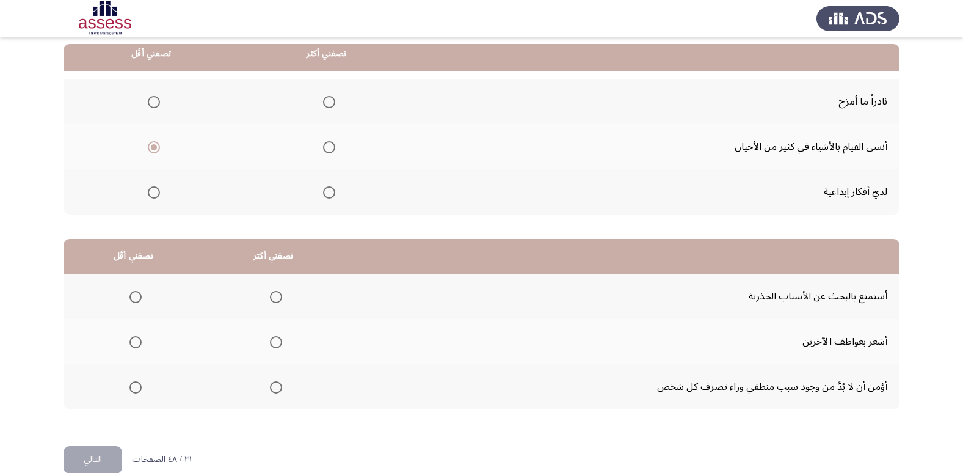
click at [156, 104] on input "Select an option" at bounding box center [154, 102] width 12 height 12
click at [324, 192] on span "Select an option" at bounding box center [329, 192] width 12 height 12
click at [324, 192] on input "Select an option" at bounding box center [329, 192] width 12 height 12
click at [156, 148] on span "Select an option" at bounding box center [154, 147] width 12 height 12
click at [156, 148] on input "Select an option" at bounding box center [154, 147] width 12 height 12
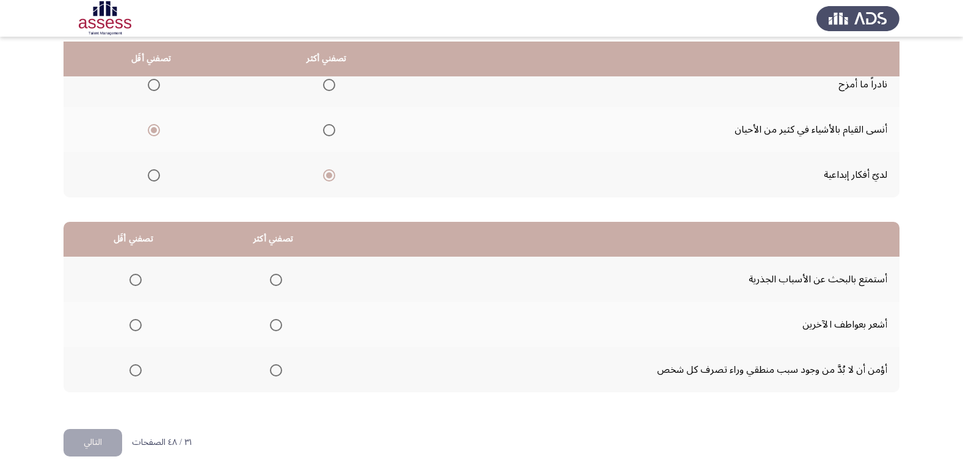
scroll to position [144, 0]
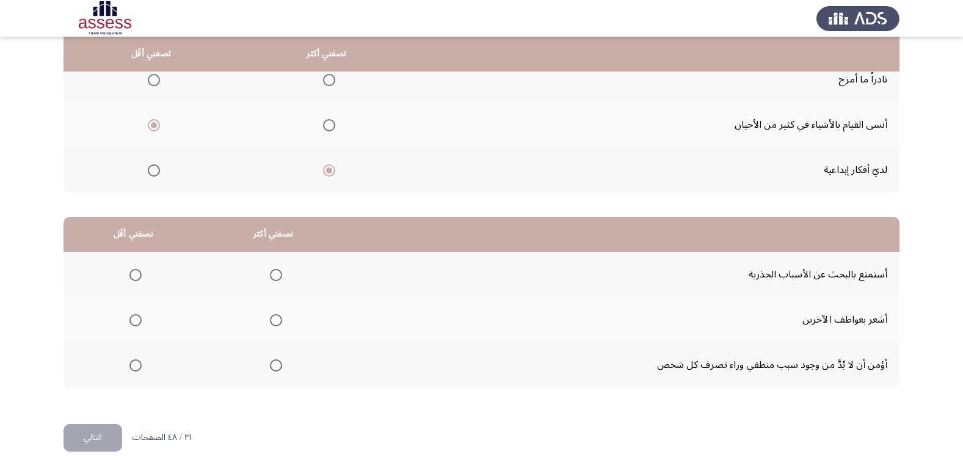
click at [270, 367] on span "Select an option" at bounding box center [276, 365] width 12 height 12
click at [270, 367] on input "Select an option" at bounding box center [276, 365] width 12 height 12
click at [134, 273] on span "Select an option" at bounding box center [135, 275] width 12 height 12
click at [134, 273] on input "Select an option" at bounding box center [135, 275] width 12 height 12
click at [110, 432] on button "التالي" at bounding box center [93, 437] width 59 height 27
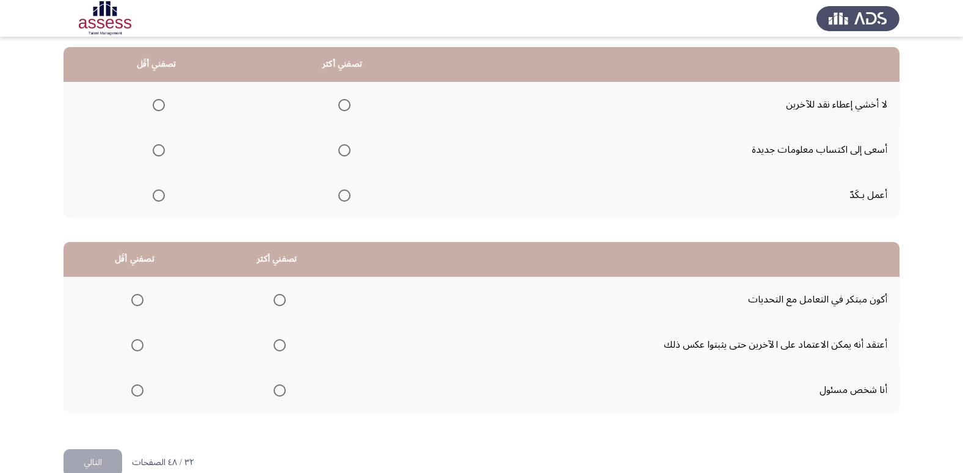
scroll to position [122, 0]
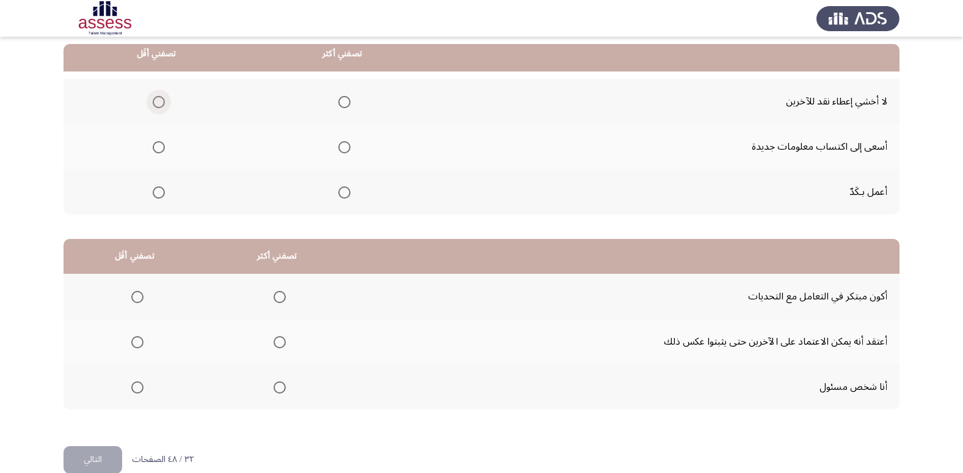
click at [162, 101] on span "Select an option" at bounding box center [159, 102] width 12 height 12
click at [162, 101] on input "Select an option" at bounding box center [159, 102] width 12 height 12
click at [341, 147] on span "Select an option" at bounding box center [344, 147] width 12 height 12
click at [341, 147] on input "Select an option" at bounding box center [344, 147] width 12 height 12
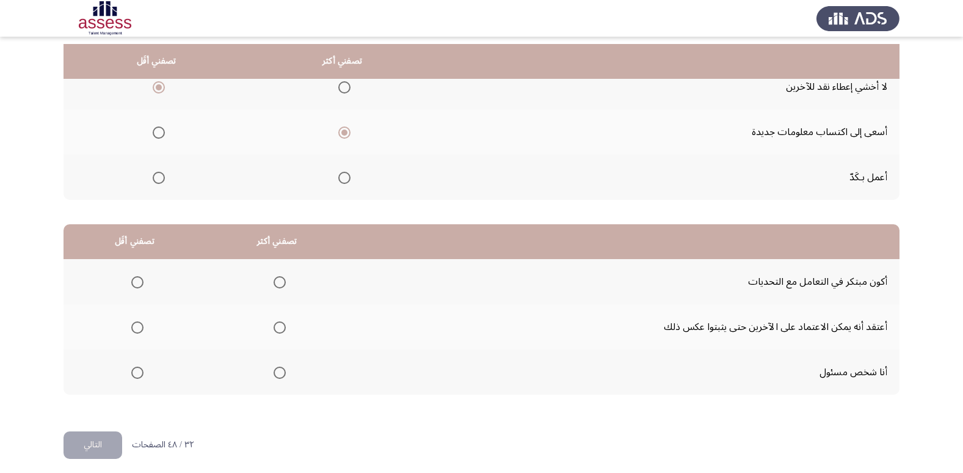
scroll to position [144, 0]
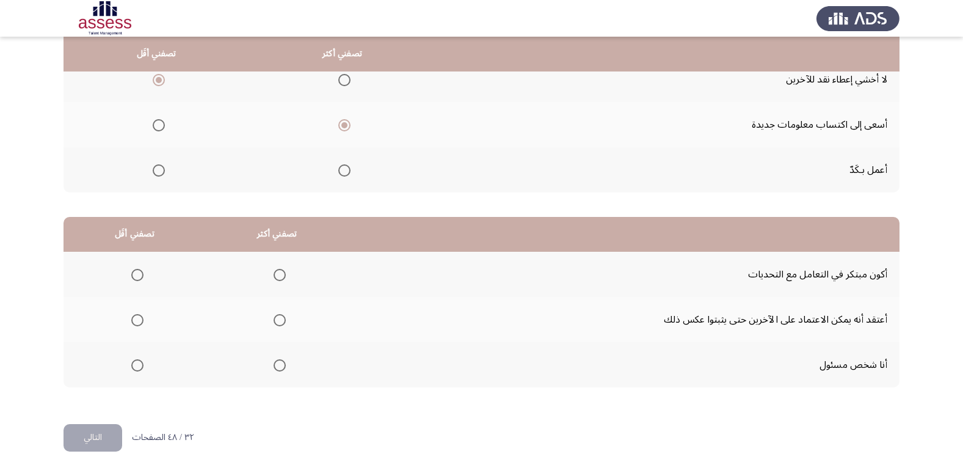
click at [277, 274] on span "Select an option" at bounding box center [280, 275] width 12 height 12
click at [277, 274] on input "Select an option" at bounding box center [280, 275] width 12 height 12
click at [141, 317] on span "Select an option" at bounding box center [137, 320] width 12 height 12
click at [141, 317] on input "Select an option" at bounding box center [137, 320] width 12 height 12
click at [109, 437] on button "التالي" at bounding box center [93, 437] width 59 height 27
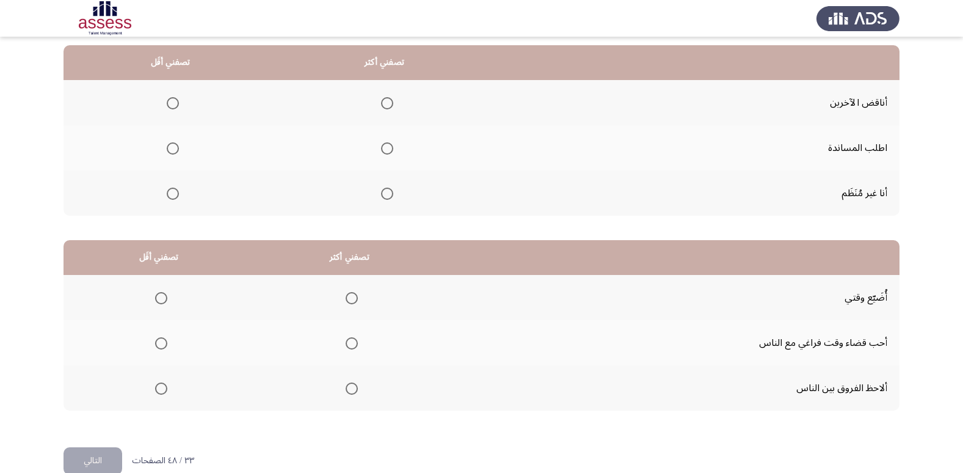
scroll to position [122, 0]
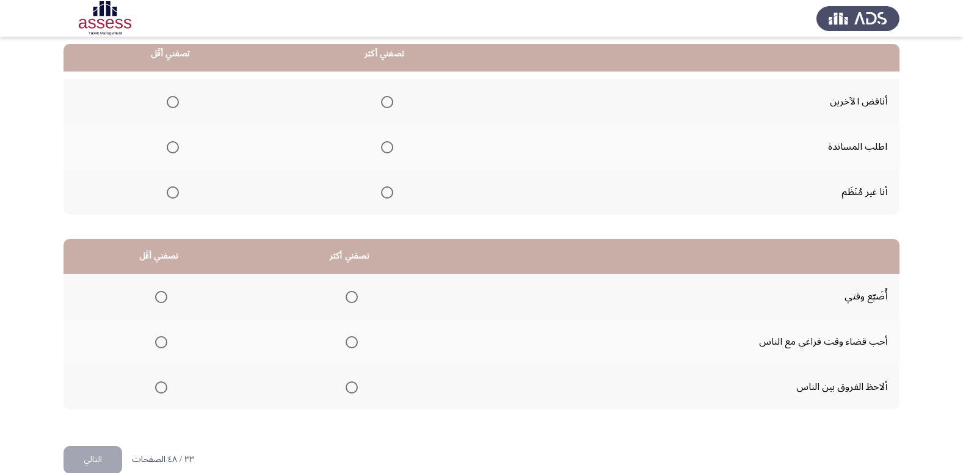
click at [388, 149] on span "Select an option" at bounding box center [387, 147] width 12 height 12
click at [388, 149] on input "Select an option" at bounding box center [387, 147] width 12 height 12
click at [167, 103] on span "Select an option" at bounding box center [173, 102] width 12 height 12
click at [167, 103] on input "Select an option" at bounding box center [173, 102] width 12 height 12
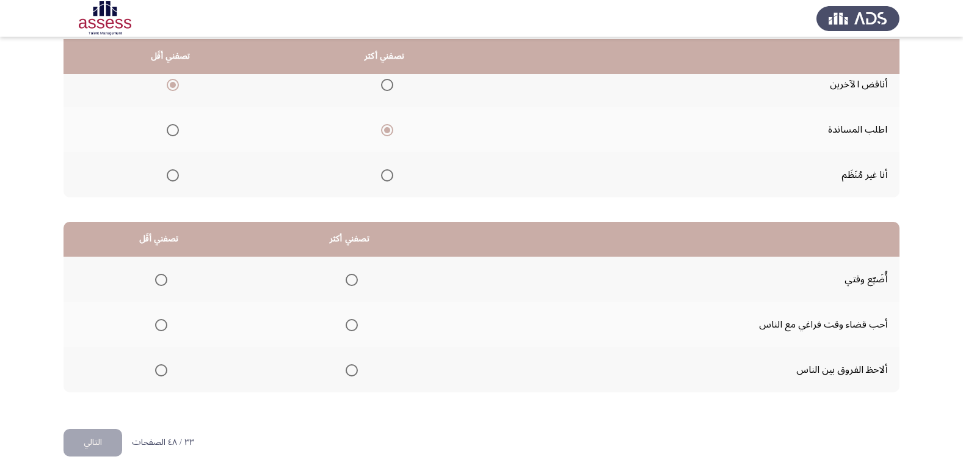
scroll to position [144, 0]
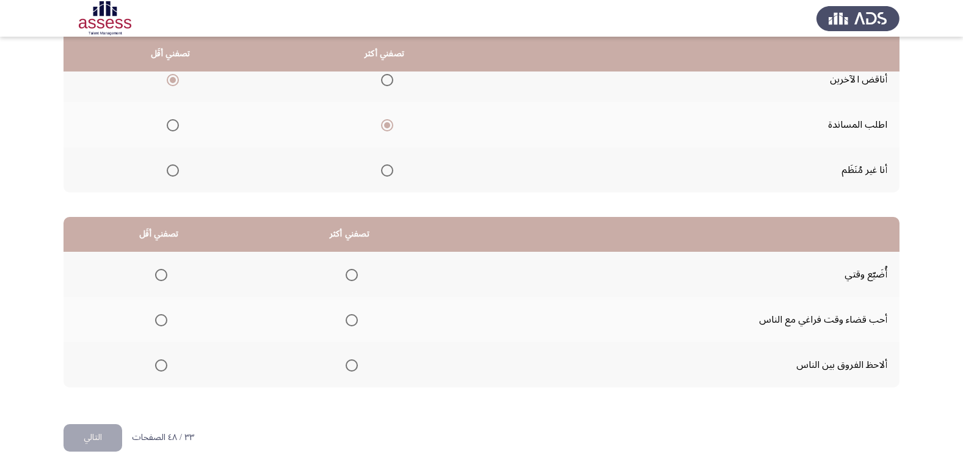
click at [355, 368] on span "Select an option" at bounding box center [352, 365] width 12 height 12
click at [355, 368] on input "Select an option" at bounding box center [352, 365] width 12 height 12
click at [167, 279] on span "Select an option" at bounding box center [161, 275] width 12 height 12
click at [167, 279] on input "Select an option" at bounding box center [161, 275] width 12 height 12
click at [101, 444] on button "التالي" at bounding box center [93, 437] width 59 height 27
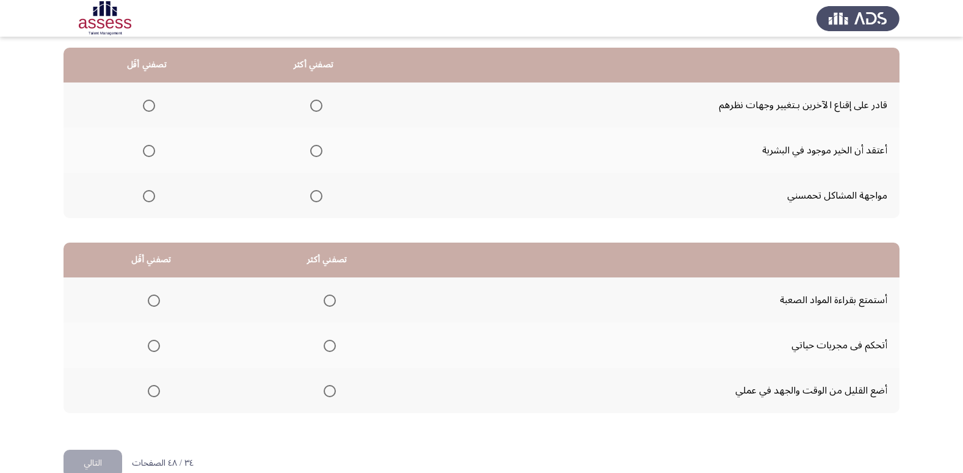
scroll to position [122, 0]
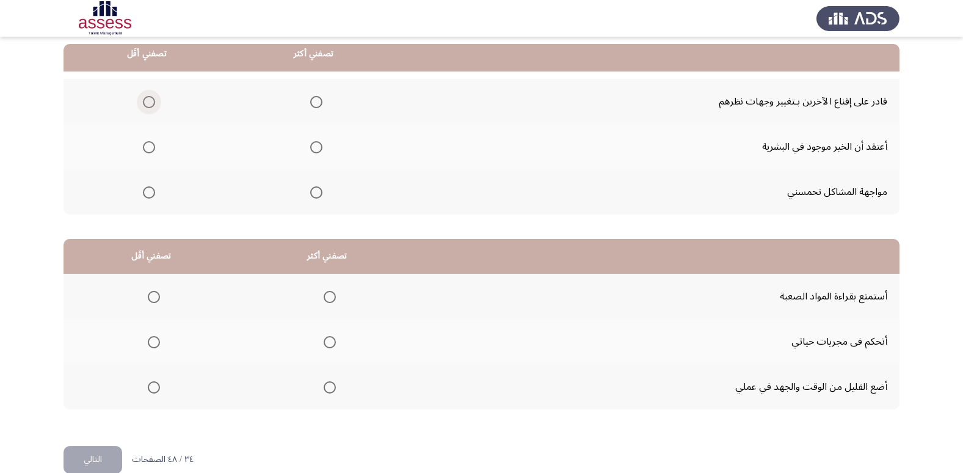
click at [153, 101] on span "Select an option" at bounding box center [149, 102] width 12 height 12
click at [153, 101] on input "Select an option" at bounding box center [149, 102] width 12 height 12
click at [311, 150] on span "Select an option" at bounding box center [316, 147] width 12 height 12
click at [311, 150] on input "Select an option" at bounding box center [316, 147] width 12 height 12
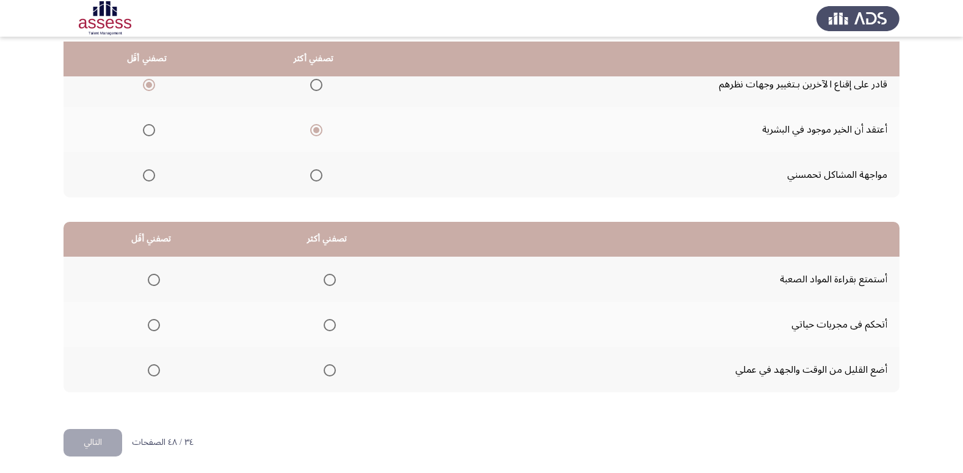
scroll to position [144, 0]
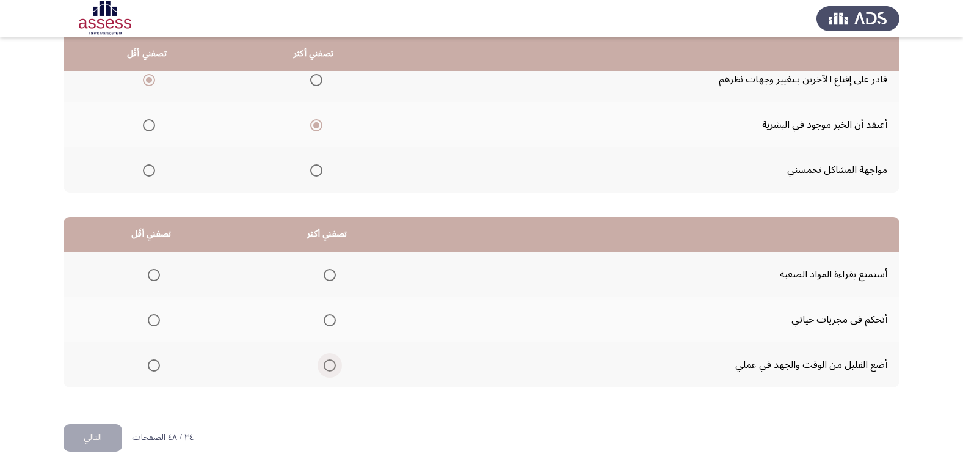
click at [328, 368] on span "Select an option" at bounding box center [330, 365] width 12 height 12
click at [328, 368] on input "Select an option" at bounding box center [330, 365] width 12 height 12
click at [156, 274] on span "Select an option" at bounding box center [154, 275] width 12 height 12
click at [156, 274] on input "Select an option" at bounding box center [154, 275] width 12 height 12
click at [333, 322] on span "Select an option" at bounding box center [330, 320] width 12 height 12
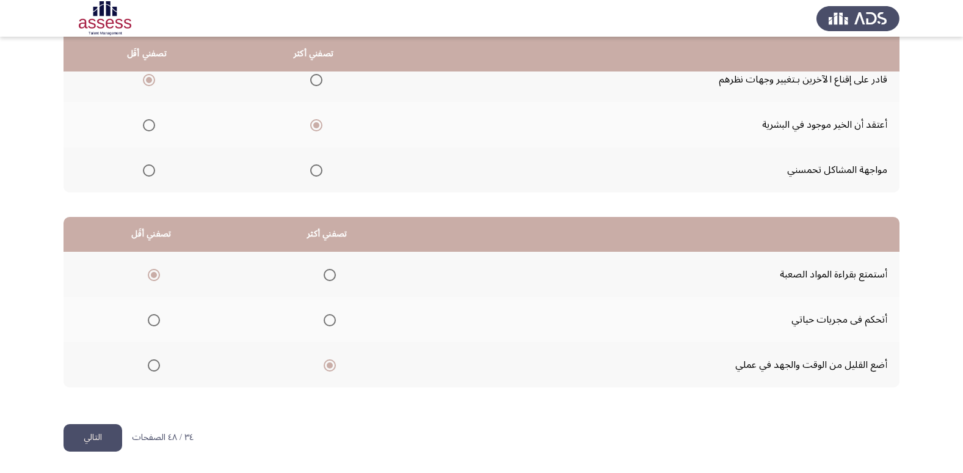
click at [333, 322] on input "Select an option" at bounding box center [330, 320] width 12 height 12
click at [100, 440] on button "التالي" at bounding box center [93, 437] width 59 height 27
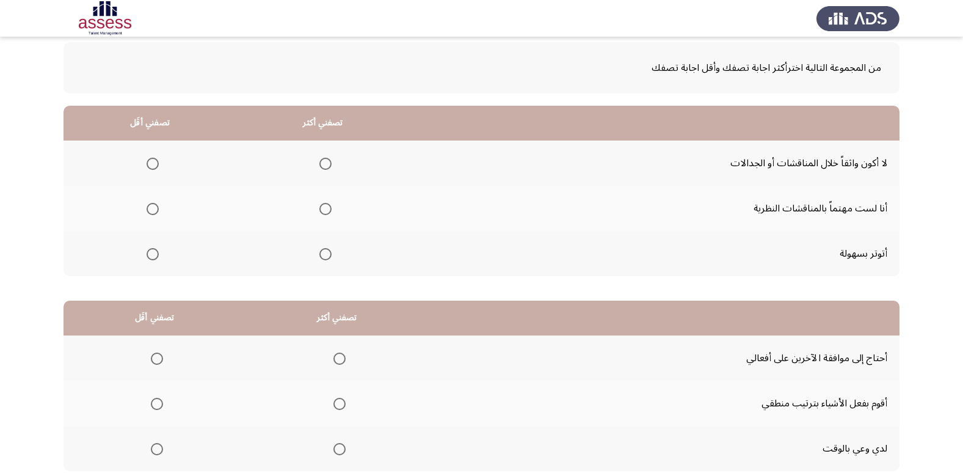
scroll to position [61, 0]
click at [154, 166] on span "Select an option" at bounding box center [153, 163] width 12 height 12
click at [154, 166] on input "Select an option" at bounding box center [153, 163] width 12 height 12
click at [328, 211] on span "Select an option" at bounding box center [325, 208] width 12 height 12
click at [328, 211] on input "Select an option" at bounding box center [325, 208] width 12 height 12
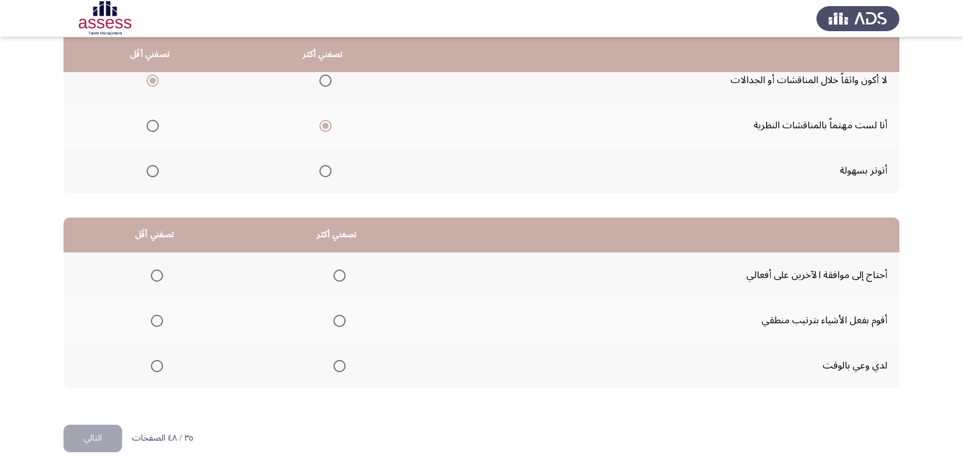
scroll to position [144, 0]
click at [155, 166] on span "Select an option" at bounding box center [153, 170] width 12 height 12
click at [155, 166] on input "Select an option" at bounding box center [153, 170] width 12 height 12
click at [159, 365] on span "Select an option" at bounding box center [157, 365] width 12 height 12
click at [159, 365] on input "Select an option" at bounding box center [157, 365] width 12 height 12
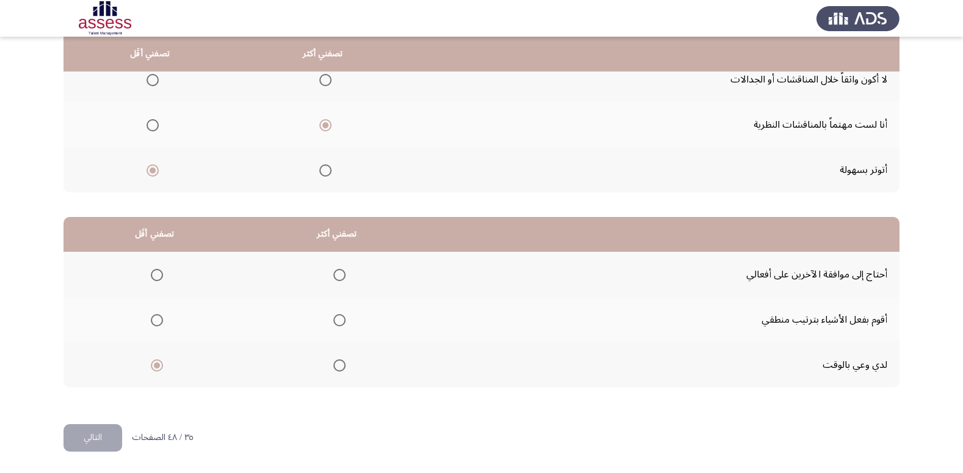
click at [152, 272] on span "Select an option" at bounding box center [157, 275] width 12 height 12
click at [152, 272] on input "Select an option" at bounding box center [157, 275] width 12 height 12
click at [333, 322] on span "Select an option" at bounding box center [339, 320] width 12 height 12
click at [333, 322] on input "Select an option" at bounding box center [339, 320] width 12 height 12
click at [100, 438] on button "التالي" at bounding box center [93, 437] width 59 height 27
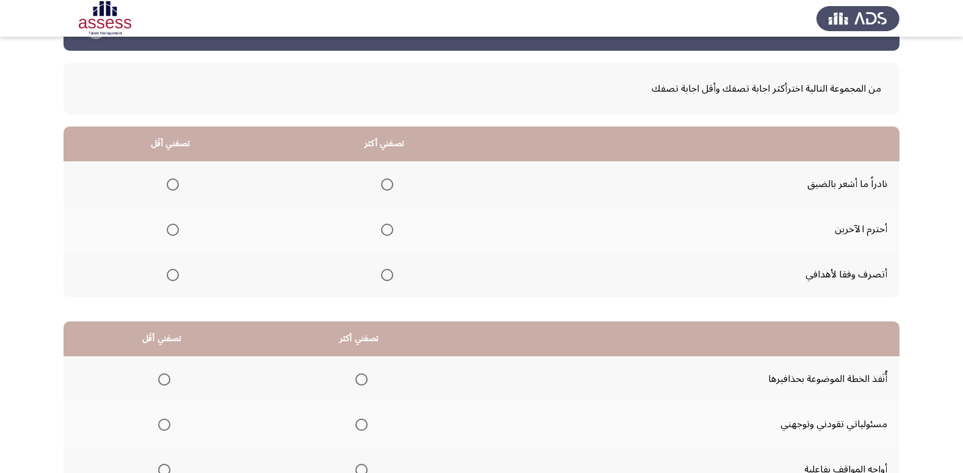
scroll to position [61, 0]
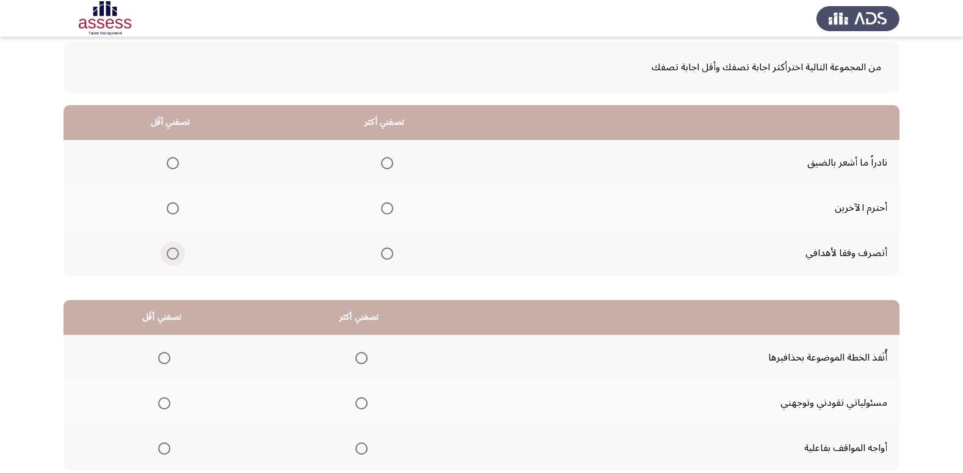
click at [177, 253] on span "Select an option" at bounding box center [173, 253] width 12 height 12
click at [177, 253] on input "Select an option" at bounding box center [173, 253] width 12 height 12
click at [172, 164] on span "Select an option" at bounding box center [173, 163] width 12 height 12
click at [172, 164] on input "Select an option" at bounding box center [173, 163] width 12 height 12
click at [387, 255] on span "Select an option" at bounding box center [387, 253] width 12 height 12
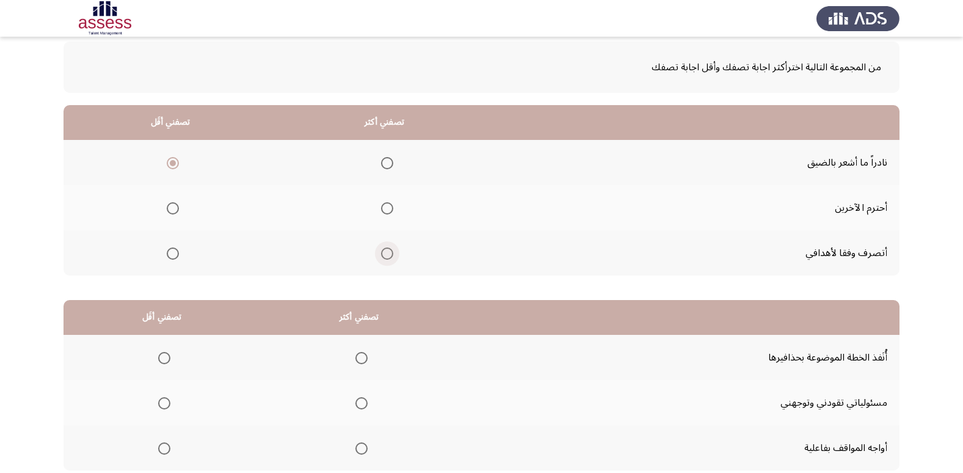
click at [387, 255] on input "Select an option" at bounding box center [387, 253] width 12 height 12
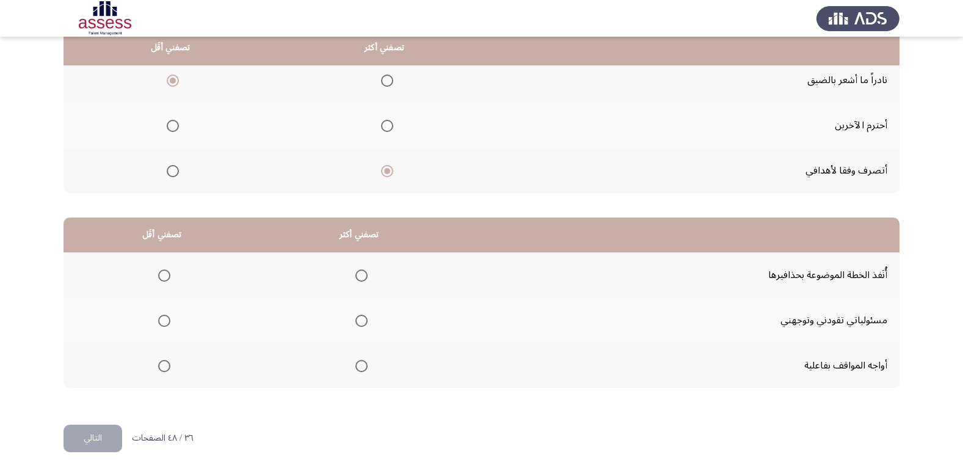
scroll to position [144, 0]
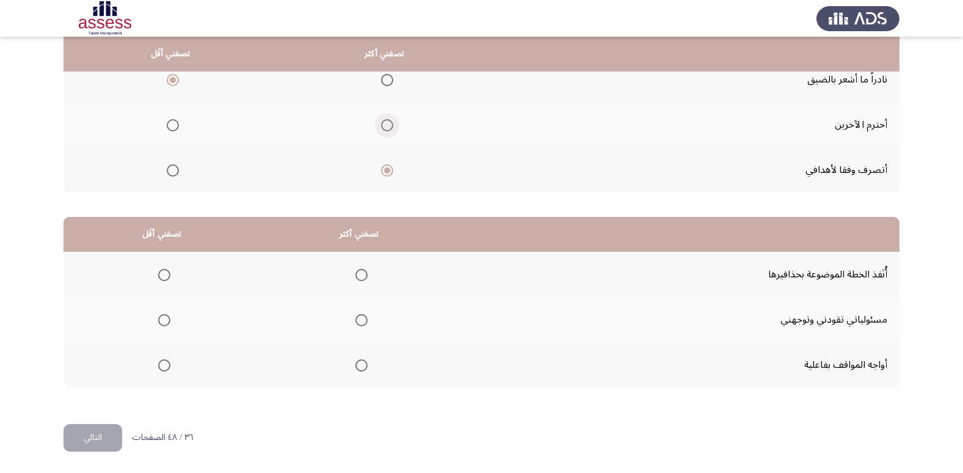
click at [387, 122] on span "Select an option" at bounding box center [387, 125] width 12 height 12
click at [387, 122] on input "Select an option" at bounding box center [387, 125] width 12 height 12
click at [163, 280] on span "Select an option" at bounding box center [164, 275] width 12 height 12
click at [163, 280] on input "Select an option" at bounding box center [164, 275] width 12 height 12
click at [362, 367] on span "Select an option" at bounding box center [361, 365] width 12 height 12
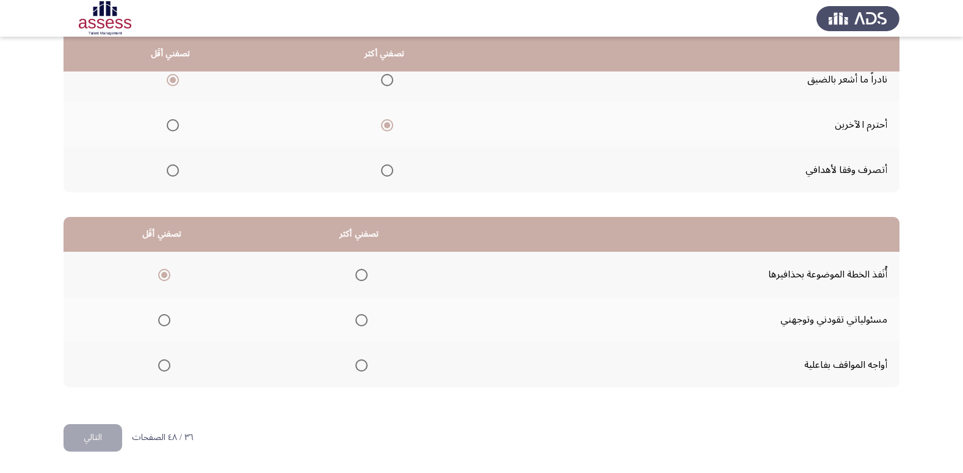
click at [362, 367] on input "Select an option" at bounding box center [361, 365] width 12 height 12
click at [86, 440] on button "التالي" at bounding box center [93, 437] width 59 height 27
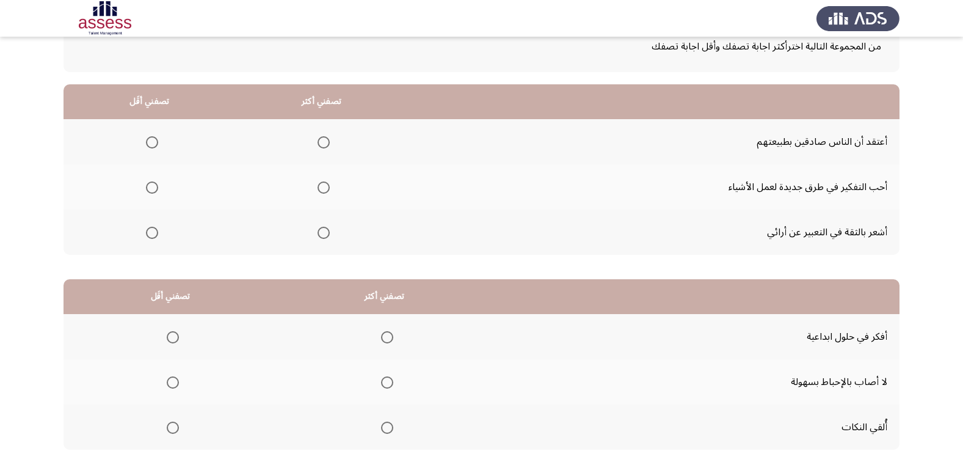
scroll to position [61, 0]
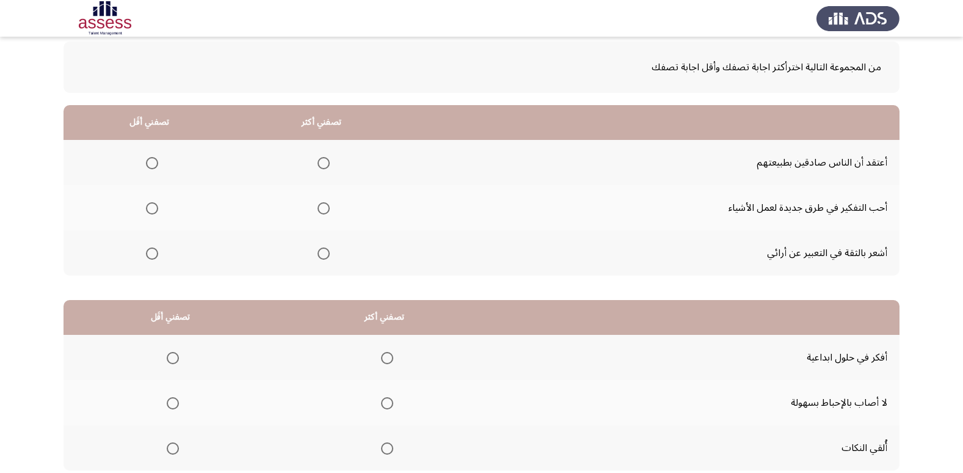
click at [322, 207] on span "Select an option" at bounding box center [324, 208] width 12 height 12
click at [322, 207] on input "Select an option" at bounding box center [324, 208] width 12 height 12
click at [159, 167] on th at bounding box center [150, 162] width 172 height 45
click at [158, 167] on th at bounding box center [150, 162] width 172 height 45
click at [155, 161] on span "Select an option" at bounding box center [152, 163] width 12 height 12
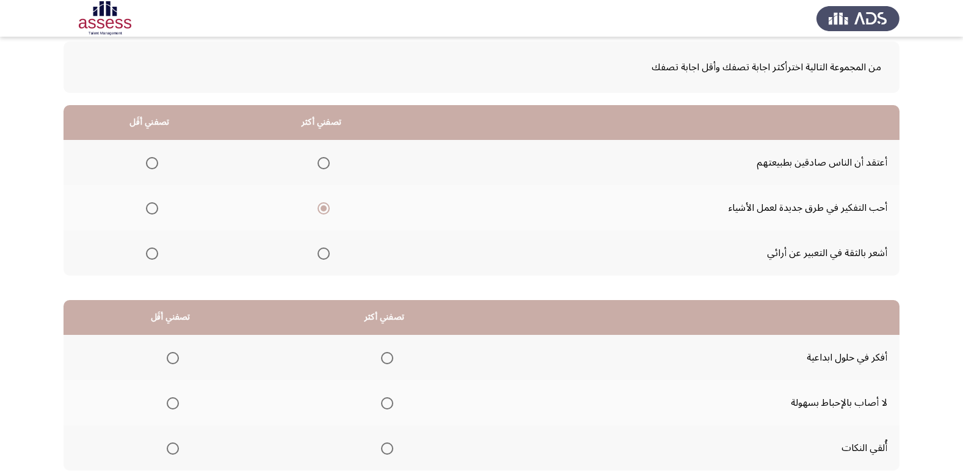
click at [155, 161] on input "Select an option" at bounding box center [152, 163] width 12 height 12
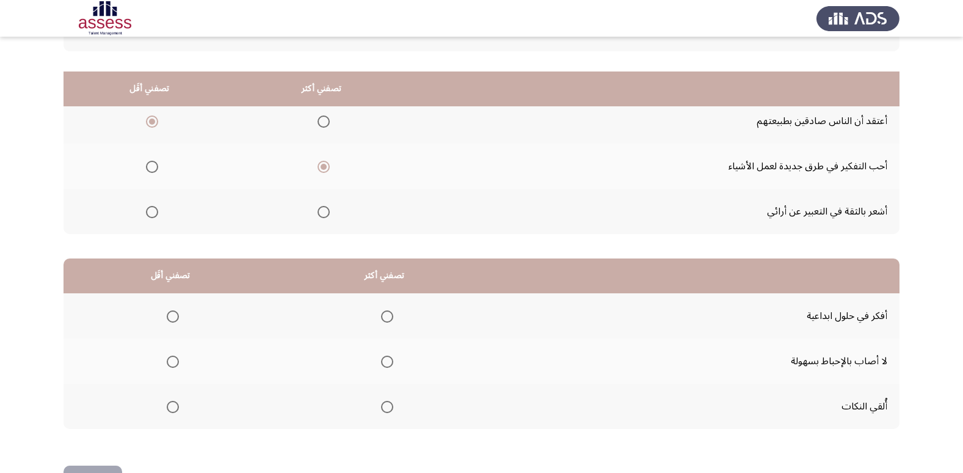
scroll to position [144, 0]
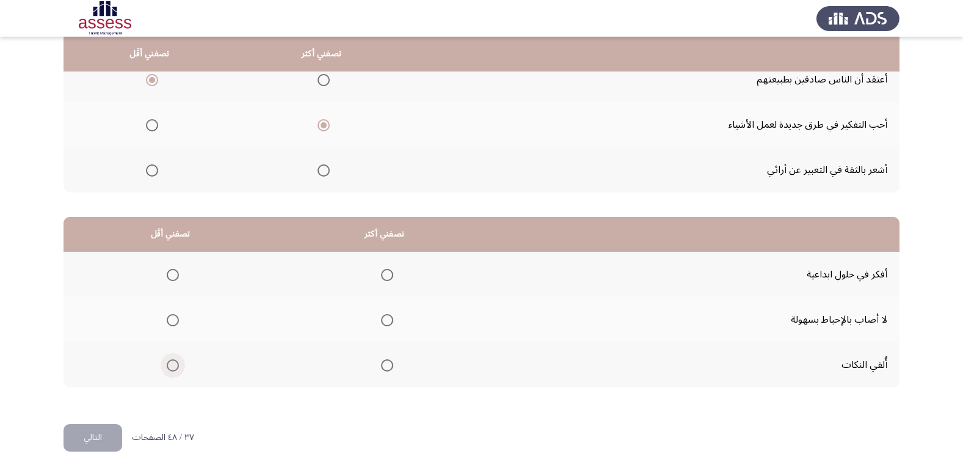
click at [173, 369] on span "Select an option" at bounding box center [173, 365] width 12 height 12
click at [173, 369] on input "Select an option" at bounding box center [173, 365] width 12 height 12
click at [384, 276] on span "Select an option" at bounding box center [387, 275] width 12 height 12
click at [384, 276] on input "Select an option" at bounding box center [387, 275] width 12 height 12
click at [385, 317] on span "Select an option" at bounding box center [387, 320] width 12 height 12
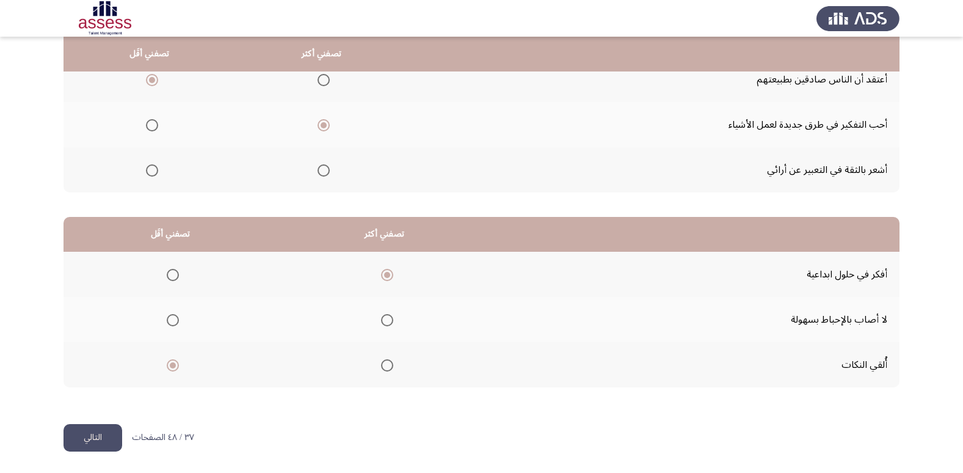
click at [385, 317] on input "Select an option" at bounding box center [387, 320] width 12 height 12
click at [103, 439] on button "التالي" at bounding box center [93, 437] width 59 height 27
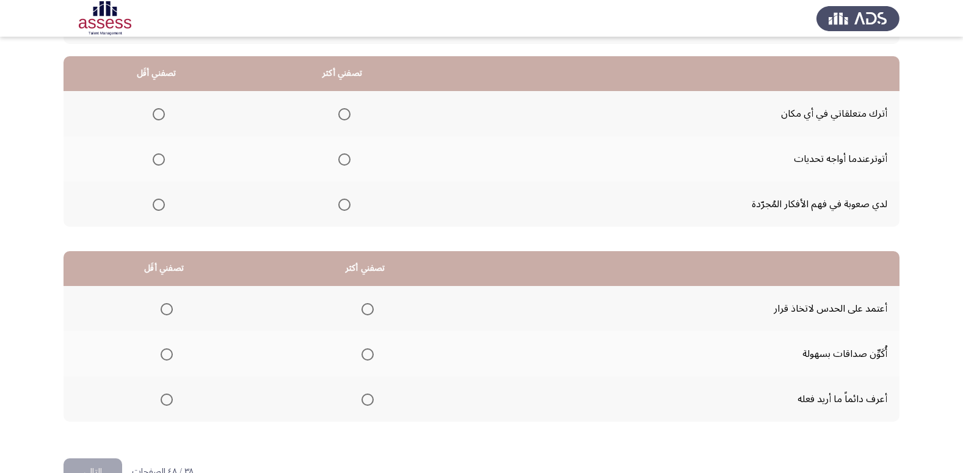
scroll to position [122, 0]
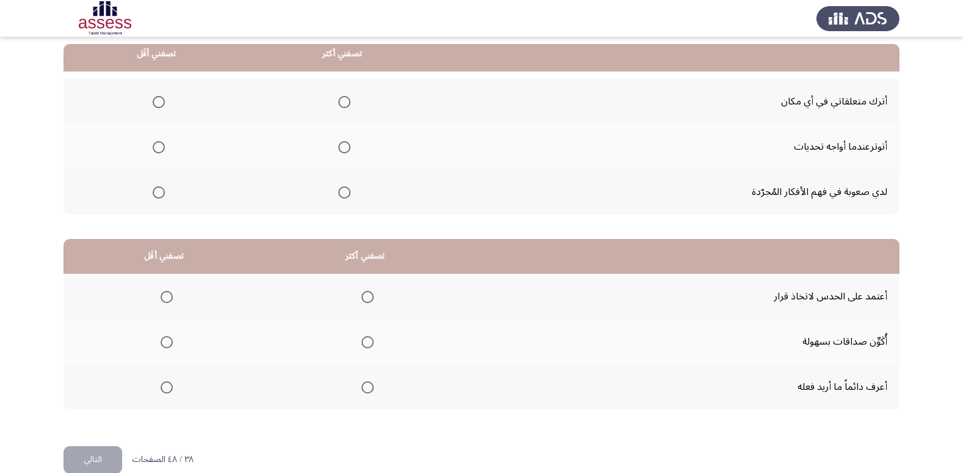
click at [153, 97] on span "Select an option" at bounding box center [159, 102] width 12 height 12
click at [153, 97] on input "Select an option" at bounding box center [159, 102] width 12 height 12
click at [346, 103] on span "Select an option" at bounding box center [344, 102] width 12 height 12
click at [346, 103] on input "Select an option" at bounding box center [344, 102] width 12 height 12
click at [163, 149] on span "Select an option" at bounding box center [159, 147] width 12 height 12
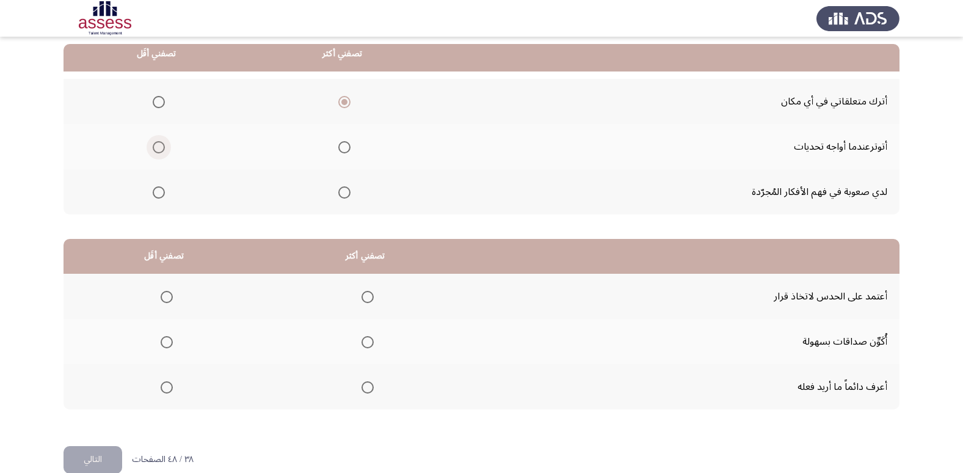
click at [163, 149] on input "Select an option" at bounding box center [159, 147] width 12 height 12
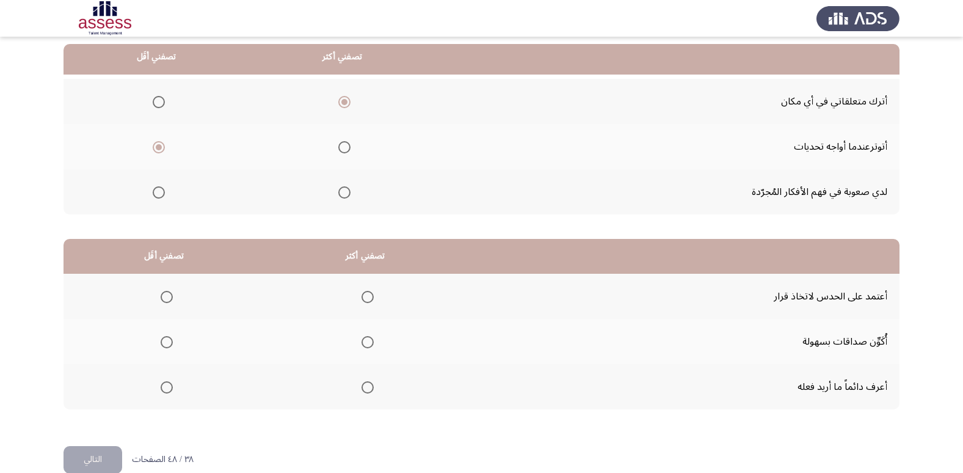
scroll to position [144, 0]
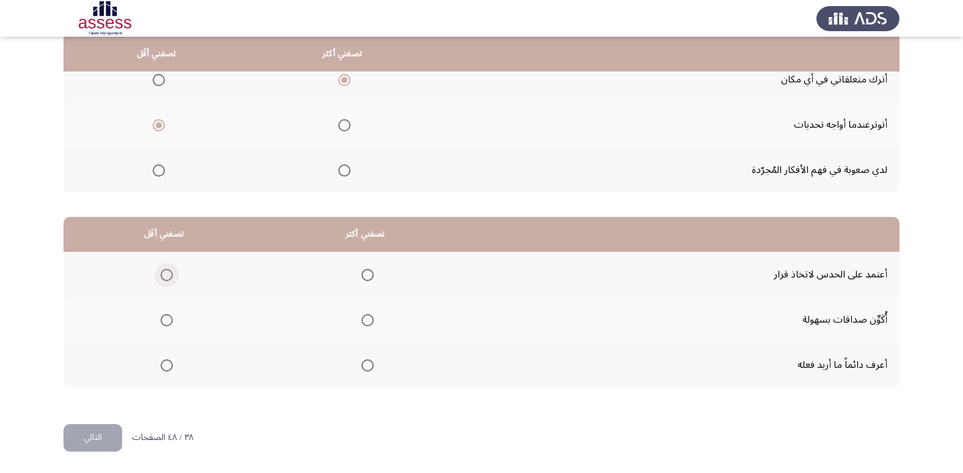
click at [167, 276] on span "Select an option" at bounding box center [167, 275] width 12 height 12
click at [167, 276] on input "Select an option" at bounding box center [167, 275] width 12 height 12
click at [366, 363] on span "Select an option" at bounding box center [368, 365] width 12 height 12
click at [366, 363] on input "Select an option" at bounding box center [368, 365] width 12 height 12
click at [79, 434] on button "التالي" at bounding box center [93, 437] width 59 height 27
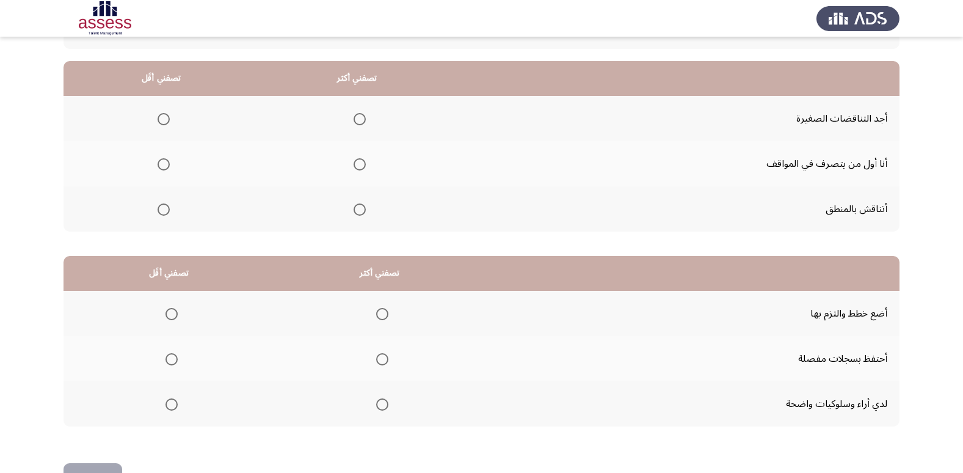
scroll to position [83, 0]
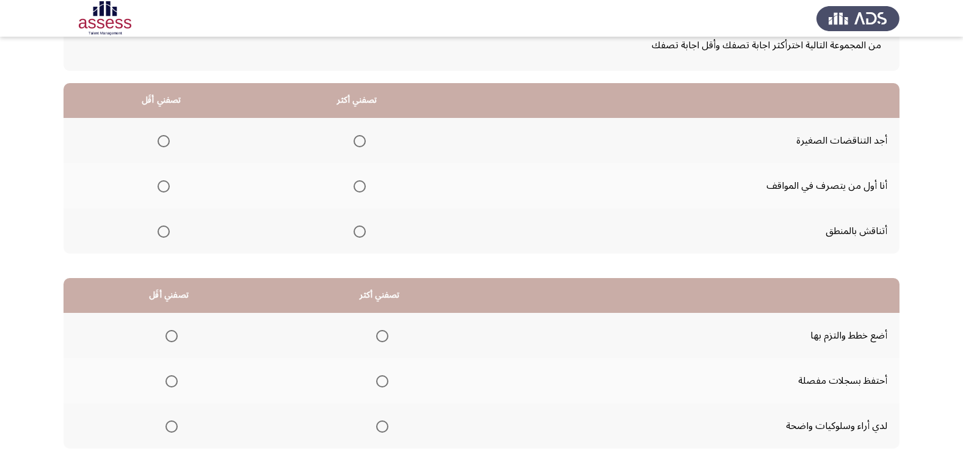
click at [159, 141] on span "Select an option" at bounding box center [164, 141] width 12 height 12
click at [159, 141] on input "Select an option" at bounding box center [164, 141] width 12 height 12
click at [363, 229] on span "Select an option" at bounding box center [360, 231] width 12 height 12
click at [363, 229] on input "Select an option" at bounding box center [360, 231] width 12 height 12
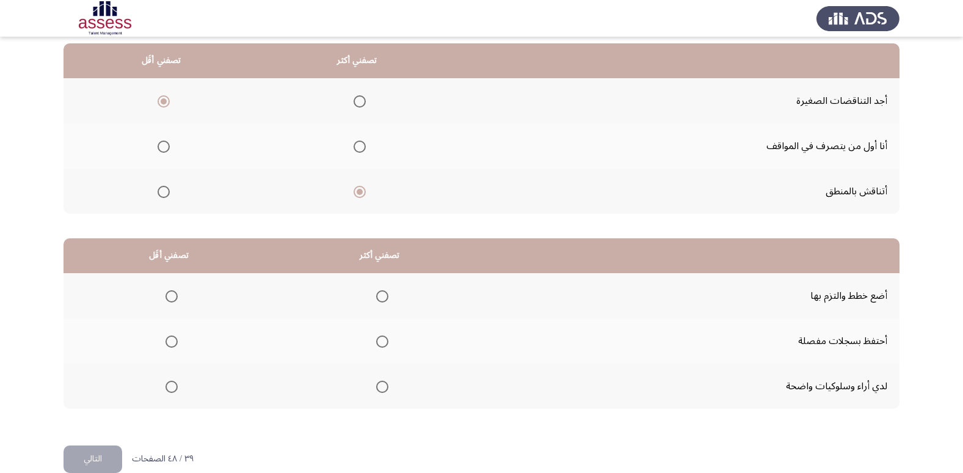
scroll to position [144, 0]
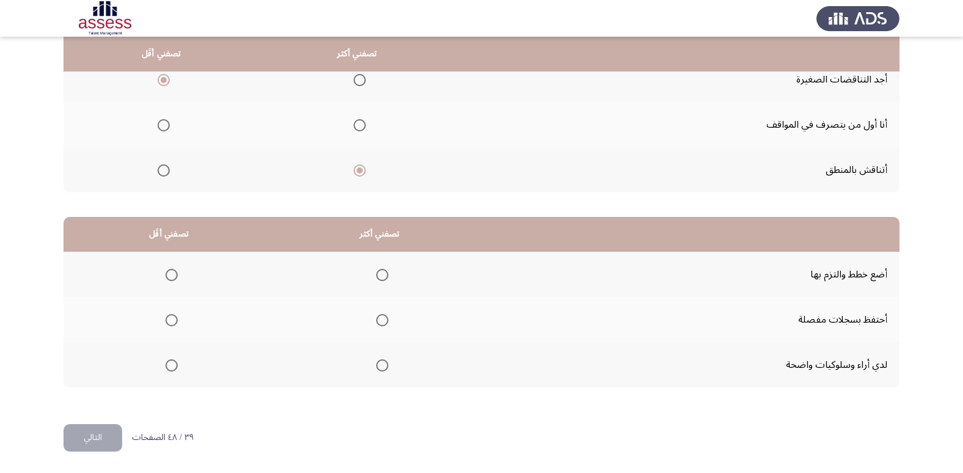
click at [169, 319] on span "Select an option" at bounding box center [172, 320] width 12 height 12
click at [169, 319] on input "Select an option" at bounding box center [172, 320] width 12 height 12
click at [376, 366] on span "Select an option" at bounding box center [382, 365] width 12 height 12
click at [376, 366] on input "Select an option" at bounding box center [382, 365] width 12 height 12
click at [106, 437] on button "التالي" at bounding box center [93, 437] width 59 height 27
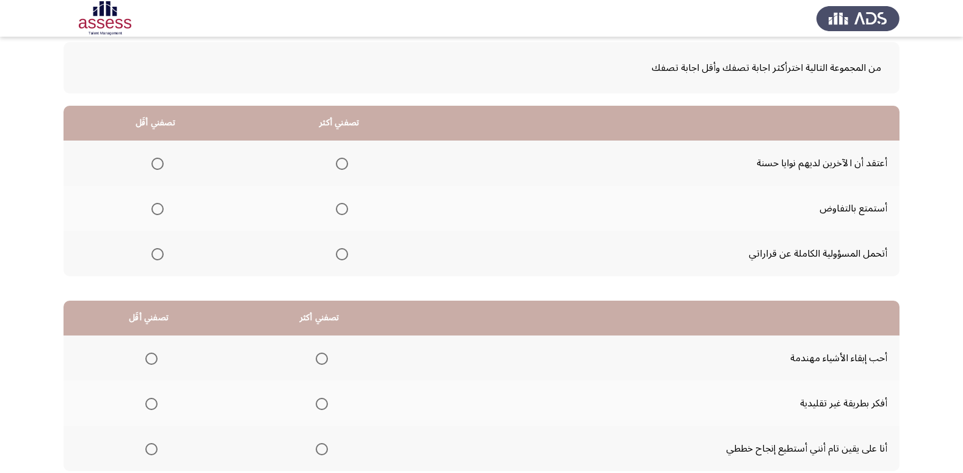
scroll to position [61, 0]
click at [340, 258] on span "Select an option" at bounding box center [342, 253] width 12 height 12
click at [340, 258] on input "Select an option" at bounding box center [342, 253] width 12 height 12
click at [155, 206] on span "Select an option" at bounding box center [157, 208] width 12 height 12
click at [155, 206] on input "Select an option" at bounding box center [157, 208] width 12 height 12
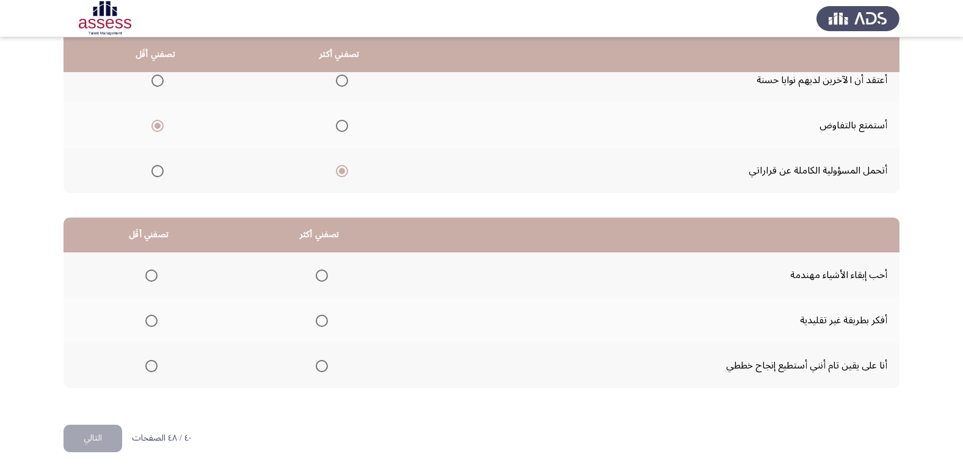
scroll to position [144, 0]
click at [153, 365] on span "Select an option" at bounding box center [151, 365] width 12 height 12
click at [153, 365] on input "Select an option" at bounding box center [151, 365] width 12 height 12
click at [323, 321] on span "Select an option" at bounding box center [322, 320] width 12 height 12
click at [323, 321] on input "Select an option" at bounding box center [322, 320] width 12 height 12
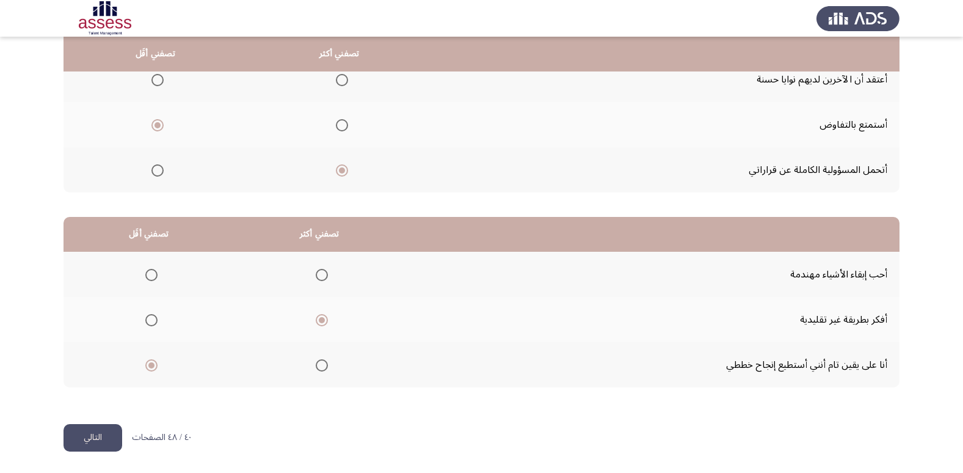
click at [112, 434] on button "التالي" at bounding box center [93, 437] width 59 height 27
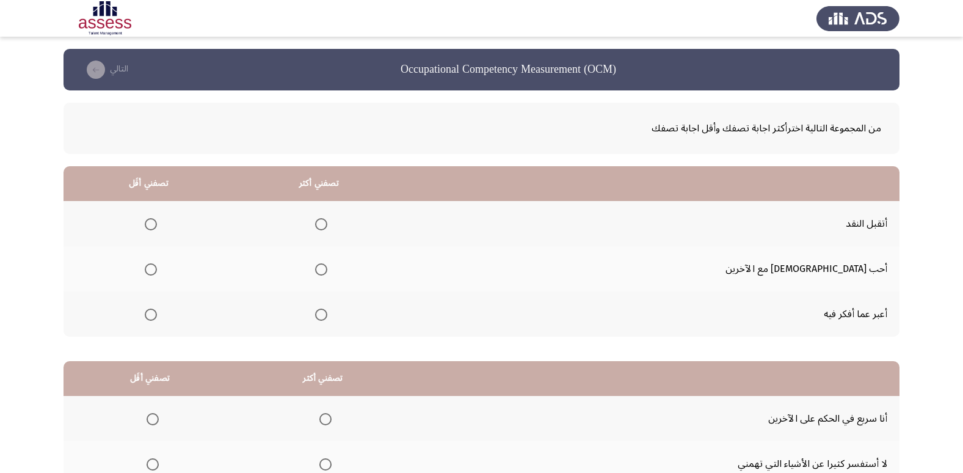
scroll to position [61, 0]
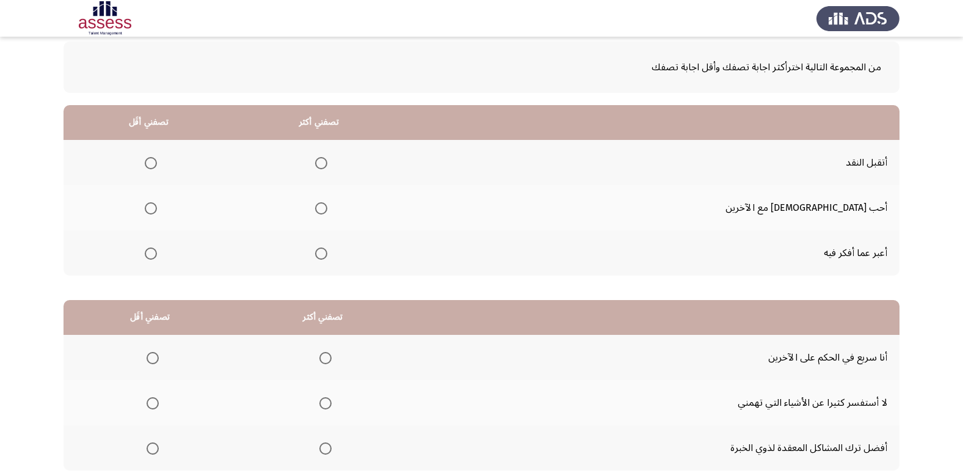
click at [157, 206] on span "Select an option" at bounding box center [151, 208] width 12 height 12
click at [157, 206] on input "Select an option" at bounding box center [151, 208] width 12 height 12
click at [157, 252] on span "Select an option" at bounding box center [151, 253] width 12 height 12
click at [157, 252] on input "Select an option" at bounding box center [151, 253] width 12 height 12
click at [327, 212] on span "Select an option" at bounding box center [321, 208] width 12 height 12
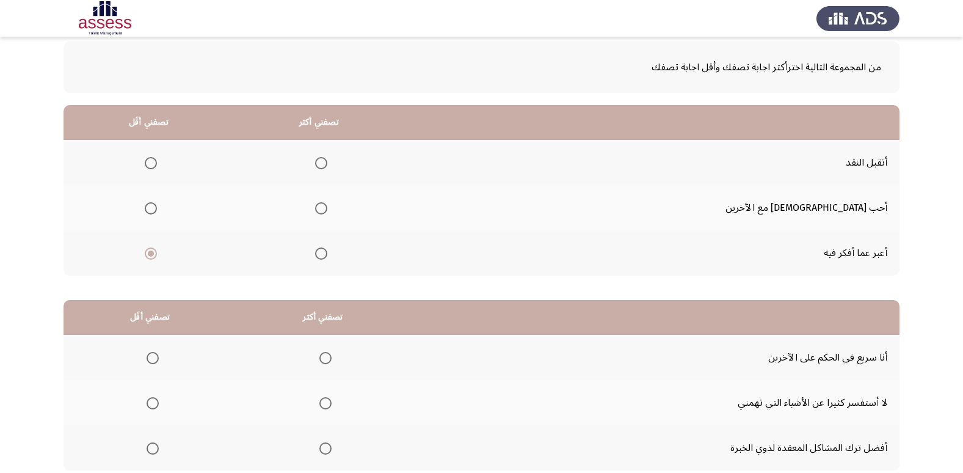
click at [327, 212] on input "Select an option" at bounding box center [321, 208] width 12 height 12
click at [181, 210] on th at bounding box center [149, 207] width 170 height 45
click at [178, 208] on th at bounding box center [149, 207] width 170 height 45
click at [157, 208] on span "Select an option" at bounding box center [151, 208] width 12 height 12
click at [157, 208] on input "Select an option" at bounding box center [151, 208] width 12 height 12
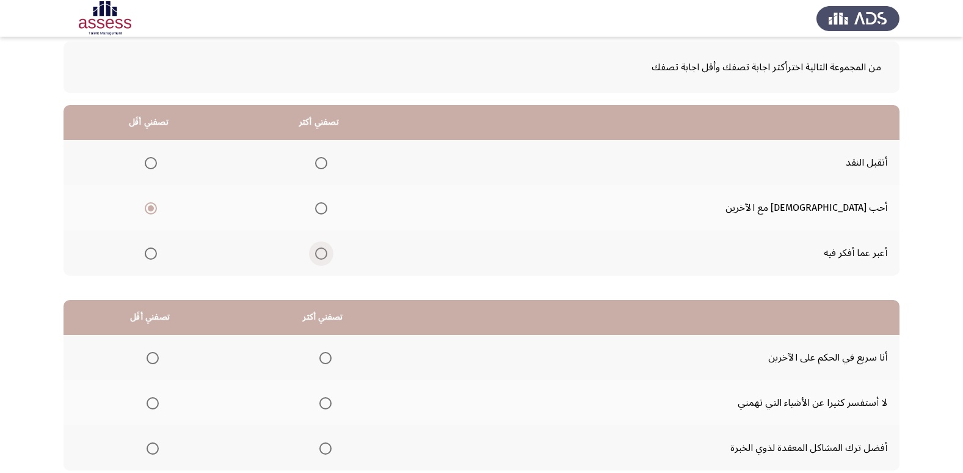
click at [327, 258] on span "Select an option" at bounding box center [321, 253] width 12 height 12
click at [327, 258] on input "Select an option" at bounding box center [321, 253] width 12 height 12
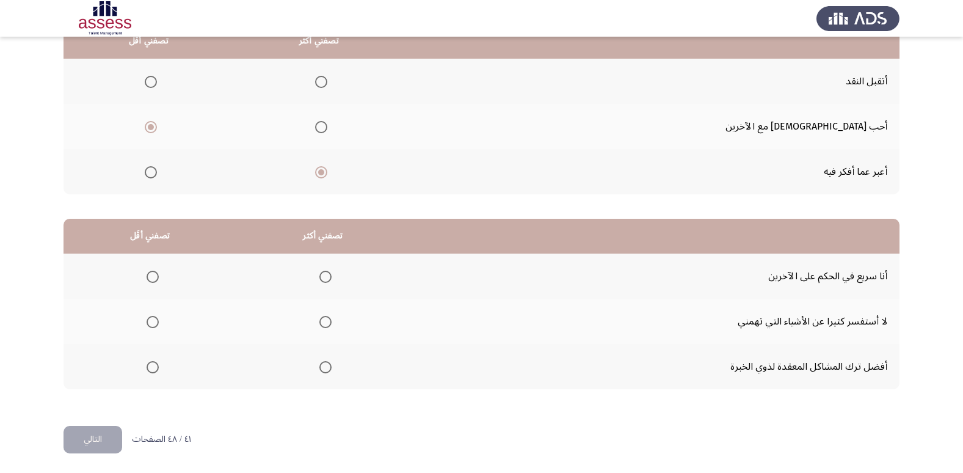
scroll to position [144, 0]
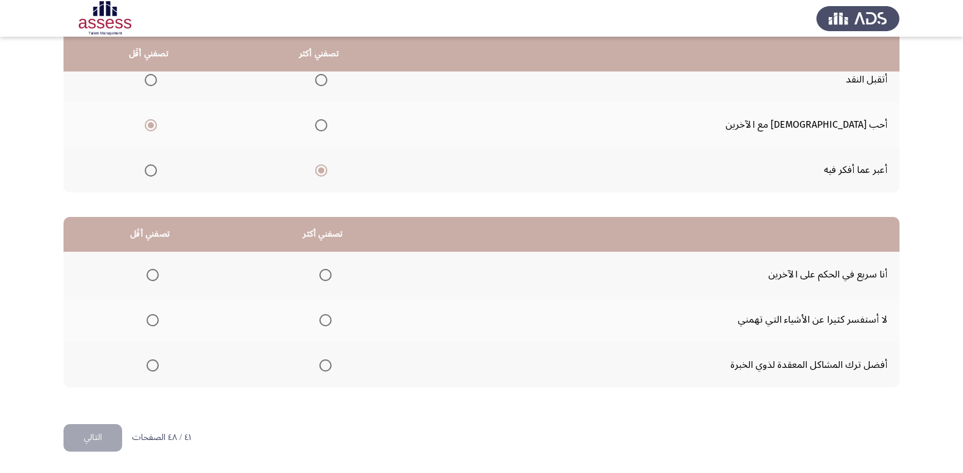
click at [148, 321] on span "Select an option" at bounding box center [153, 320] width 12 height 12
click at [148, 321] on input "Select an option" at bounding box center [153, 320] width 12 height 12
click at [327, 363] on span "Select an option" at bounding box center [325, 365] width 12 height 12
click at [327, 363] on input "Select an option" at bounding box center [325, 365] width 12 height 12
click at [89, 451] on button "التالي" at bounding box center [93, 437] width 59 height 27
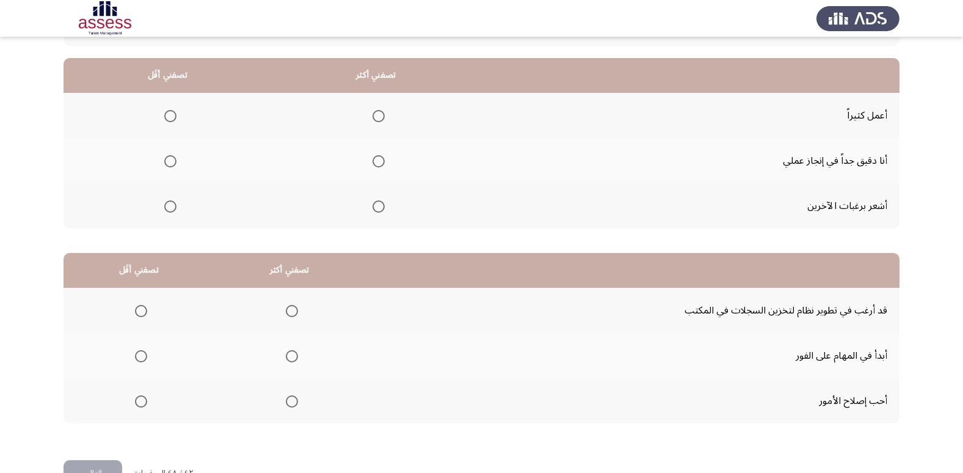
scroll to position [122, 0]
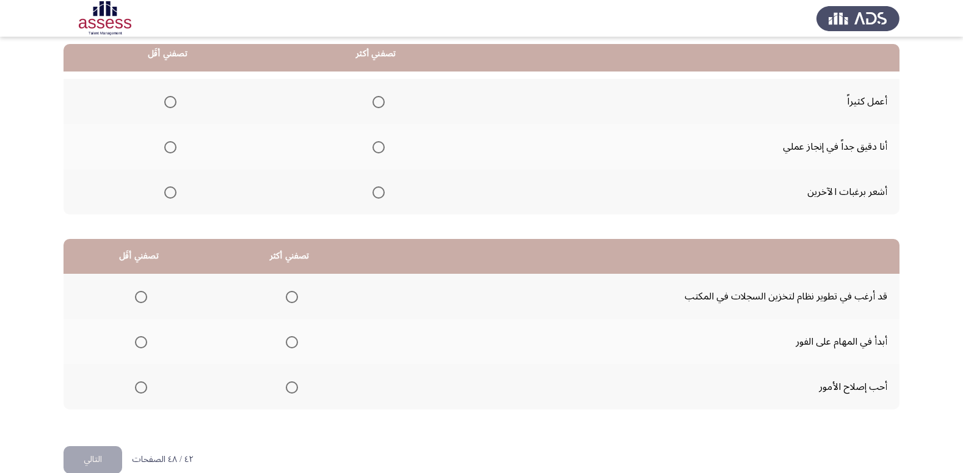
click at [168, 188] on span "Select an option" at bounding box center [170, 192] width 12 height 12
click at [168, 188] on input "Select an option" at bounding box center [170, 192] width 12 height 12
click at [377, 151] on span "Select an option" at bounding box center [379, 147] width 12 height 12
click at [377, 151] on input "Select an option" at bounding box center [379, 147] width 12 height 12
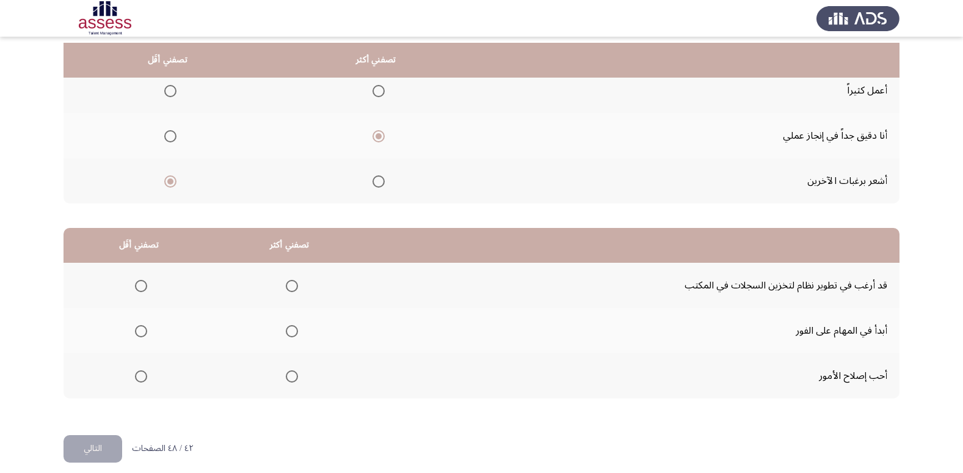
scroll to position [144, 0]
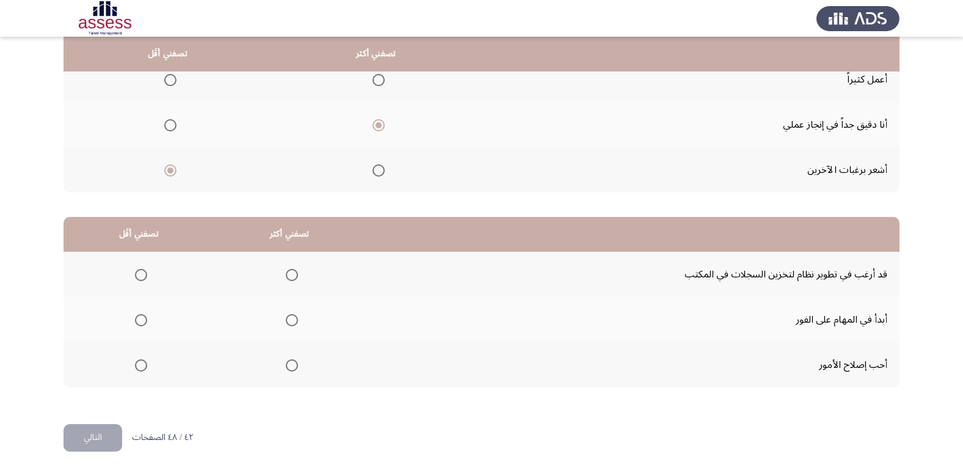
click at [292, 367] on span "Select an option" at bounding box center [292, 365] width 12 height 12
click at [292, 367] on input "Select an option" at bounding box center [292, 365] width 12 height 12
click at [136, 318] on span "Select an option" at bounding box center [141, 320] width 12 height 12
click at [136, 318] on input "Select an option" at bounding box center [141, 320] width 12 height 12
click at [145, 277] on span "Select an option" at bounding box center [141, 275] width 12 height 12
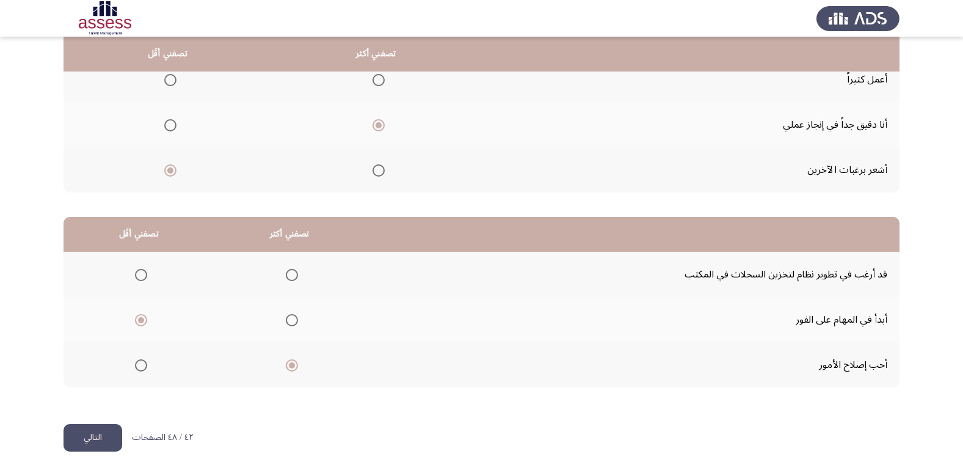
click at [145, 277] on input "Select an option" at bounding box center [141, 275] width 12 height 12
click at [292, 322] on span "Select an option" at bounding box center [292, 320] width 12 height 12
click at [292, 322] on input "Select an option" at bounding box center [292, 320] width 12 height 12
click at [290, 366] on span "Select an option" at bounding box center [292, 365] width 12 height 12
click at [290, 366] on input "Select an option" at bounding box center [292, 365] width 12 height 12
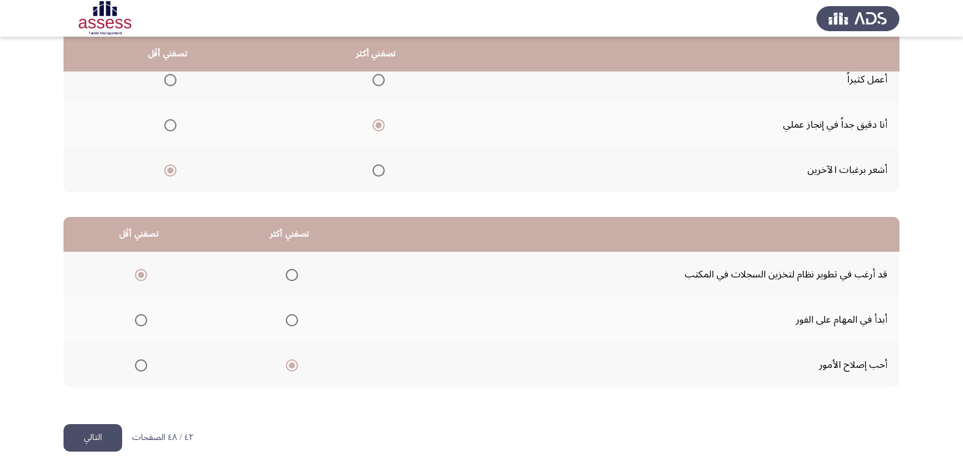
click at [113, 439] on button "التالي" at bounding box center [93, 437] width 59 height 27
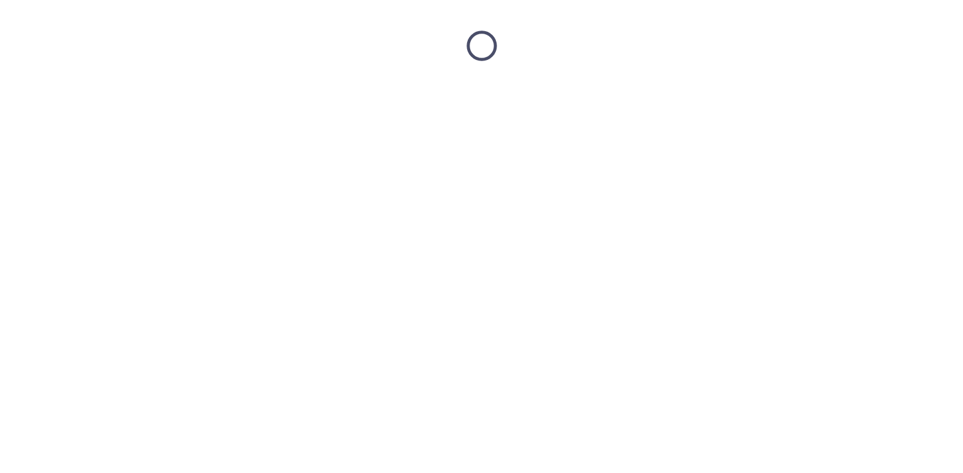
scroll to position [0, 0]
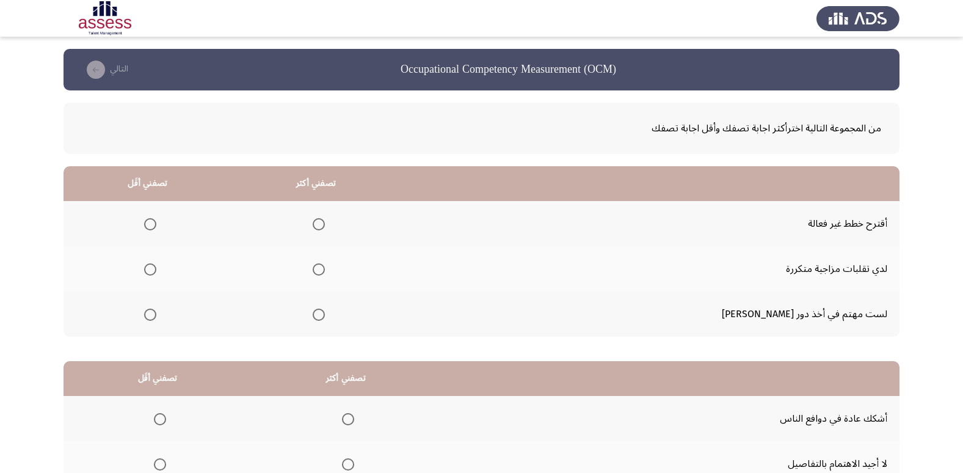
click at [156, 268] on span "Select an option" at bounding box center [150, 269] width 12 height 12
click at [156, 268] on input "Select an option" at bounding box center [150, 269] width 12 height 12
click at [325, 224] on span "Select an option" at bounding box center [319, 224] width 12 height 12
click at [325, 224] on input "Select an option" at bounding box center [319, 224] width 12 height 12
click at [325, 313] on span "Select an option" at bounding box center [319, 314] width 12 height 12
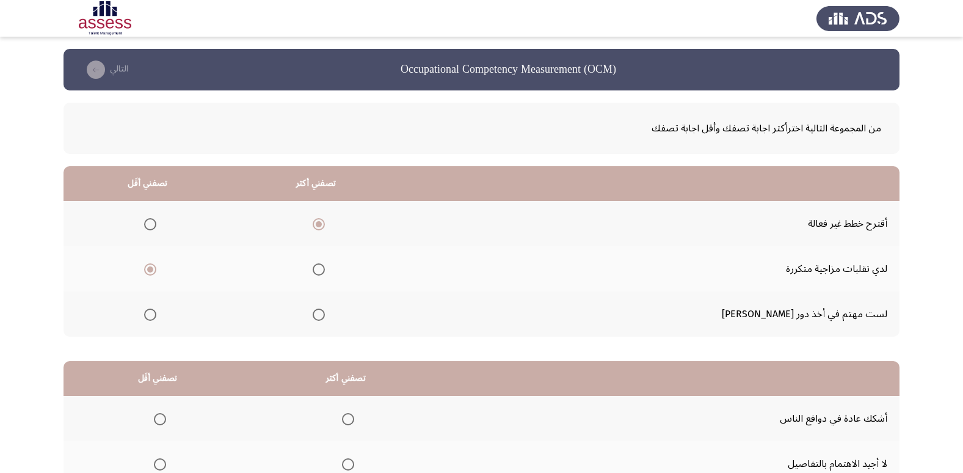
click at [325, 313] on input "Select an option" at bounding box center [319, 314] width 12 height 12
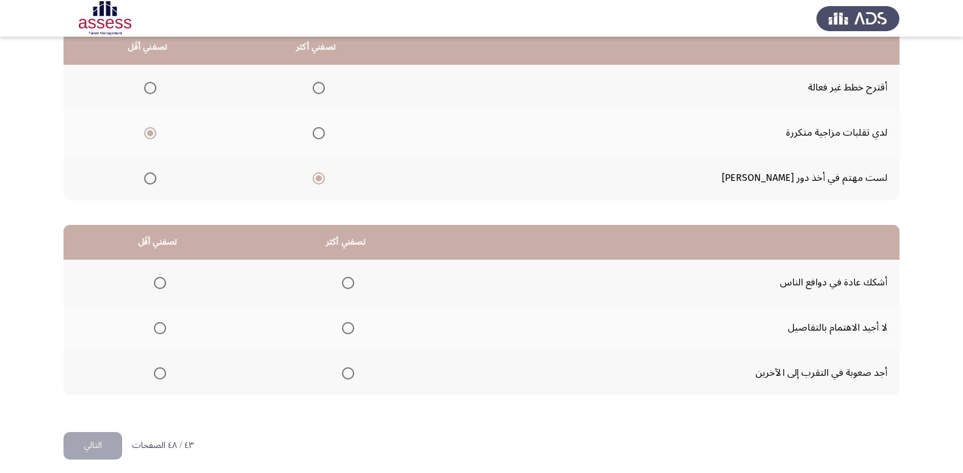
scroll to position [144, 0]
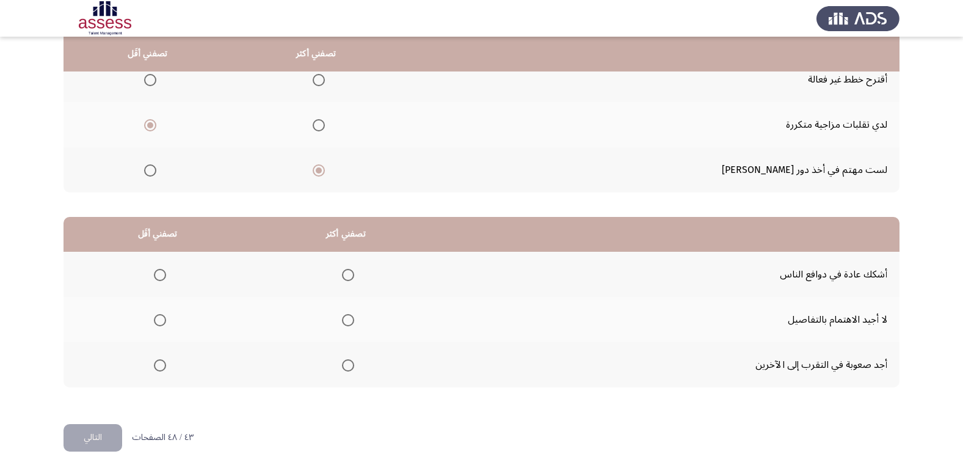
click at [157, 316] on span "Select an option" at bounding box center [160, 320] width 12 height 12
click at [157, 316] on input "Select an option" at bounding box center [160, 320] width 12 height 12
click at [342, 276] on span "Select an option" at bounding box center [348, 275] width 12 height 12
click at [342, 276] on input "Select an option" at bounding box center [348, 275] width 12 height 12
click at [97, 431] on button "التالي" at bounding box center [93, 437] width 59 height 27
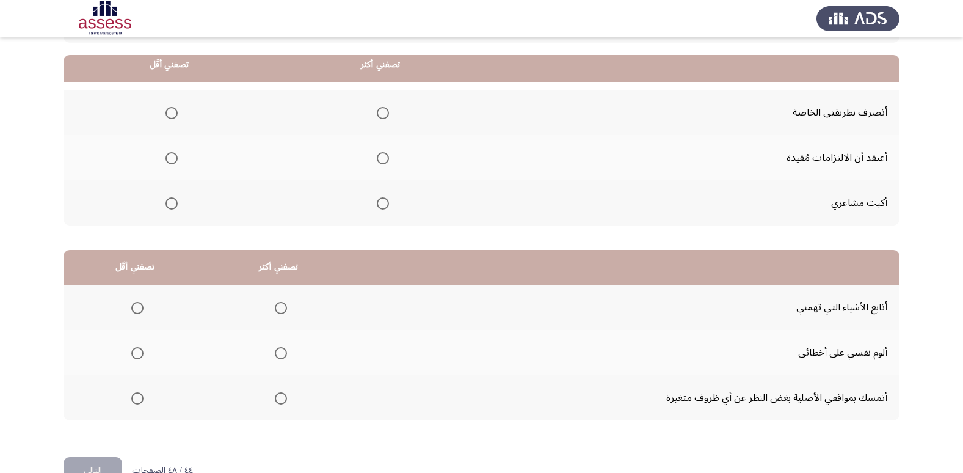
scroll to position [122, 0]
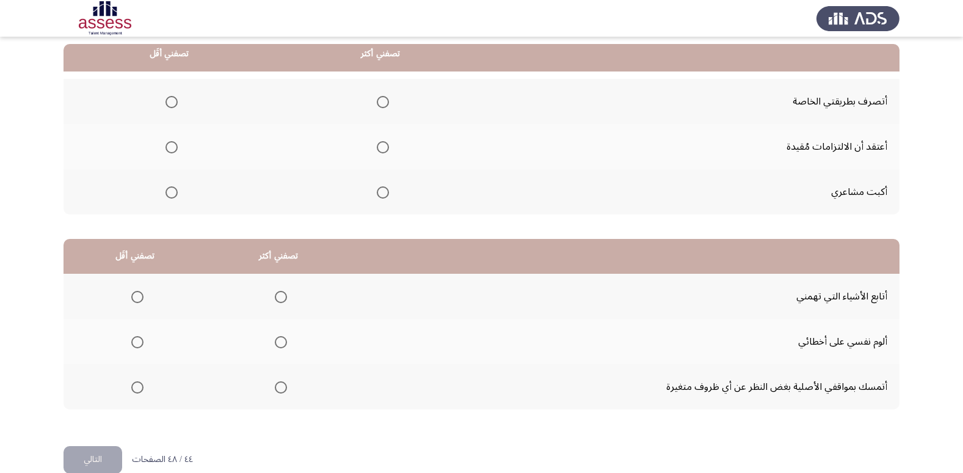
click at [178, 194] on span "Select an option" at bounding box center [172, 192] width 12 height 12
click at [178, 194] on input "Select an option" at bounding box center [172, 192] width 12 height 12
click at [387, 145] on span "Select an option" at bounding box center [383, 147] width 12 height 12
click at [387, 145] on input "Select an option" at bounding box center [383, 147] width 12 height 12
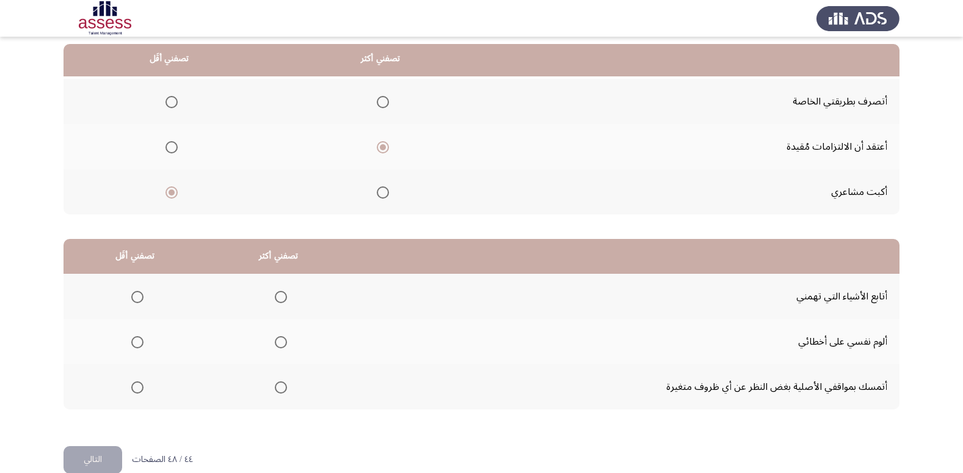
scroll to position [144, 0]
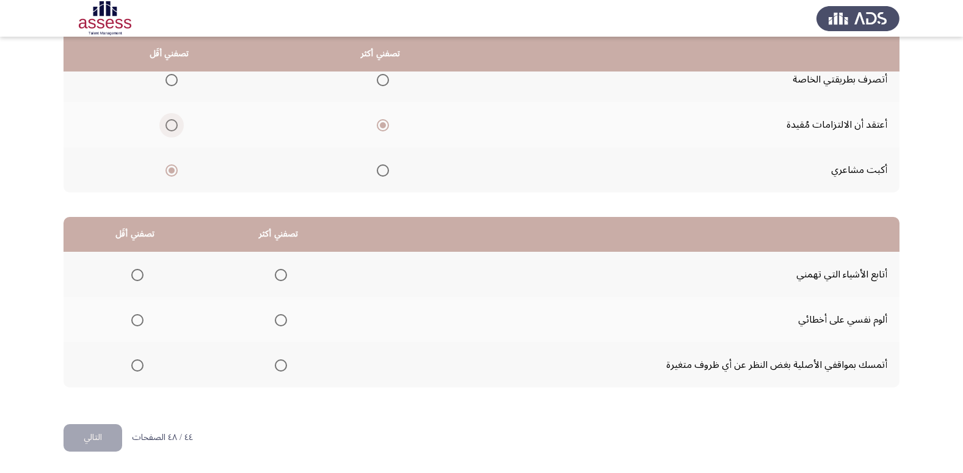
click at [170, 123] on span "Select an option" at bounding box center [172, 125] width 12 height 12
click at [170, 123] on input "Select an option" at bounding box center [172, 125] width 12 height 12
click at [169, 172] on span "Select an option" at bounding box center [172, 170] width 12 height 12
click at [169, 172] on input "Select an option" at bounding box center [172, 170] width 12 height 12
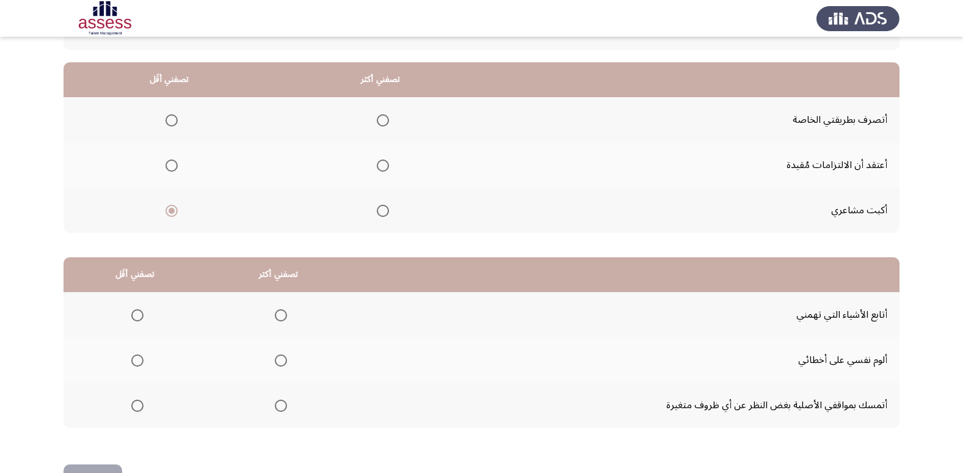
scroll to position [83, 0]
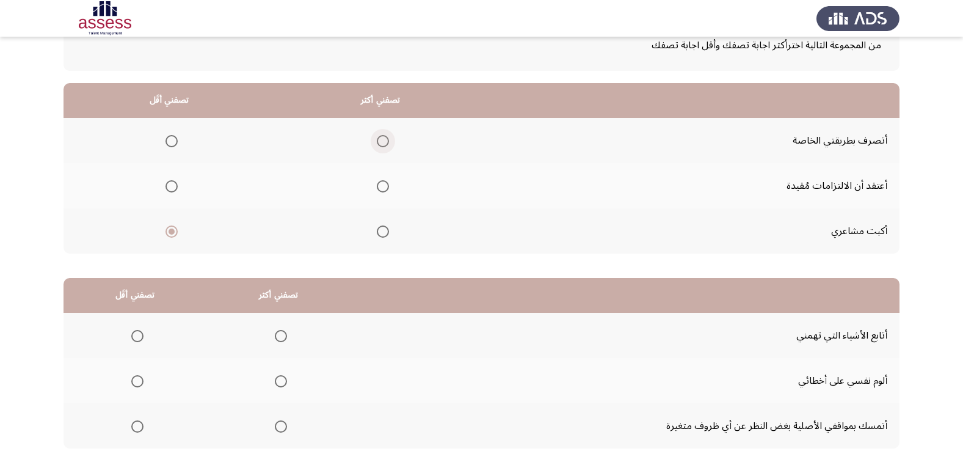
click at [387, 135] on span "Select an option" at bounding box center [383, 141] width 12 height 12
click at [387, 135] on input "Select an option" at bounding box center [383, 141] width 12 height 12
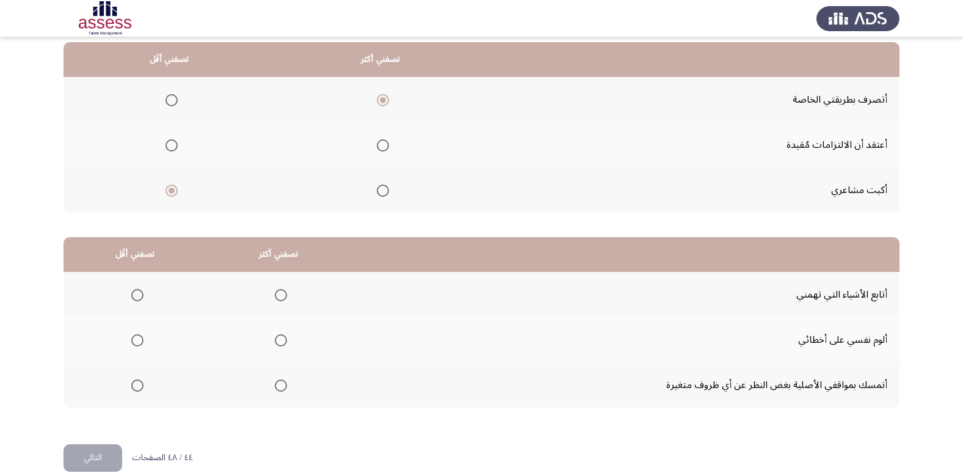
scroll to position [144, 0]
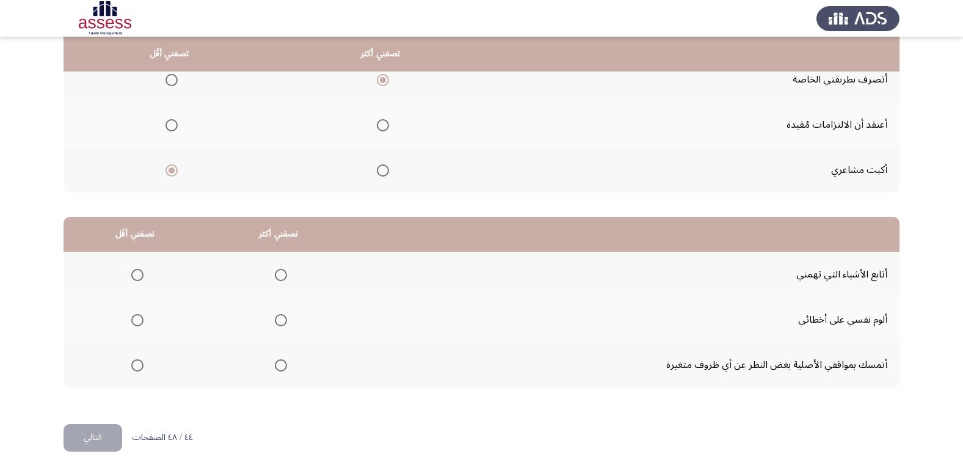
click at [136, 366] on span "Select an option" at bounding box center [137, 365] width 12 height 12
click at [136, 366] on input "Select an option" at bounding box center [137, 365] width 12 height 12
click at [282, 314] on span "Select an option" at bounding box center [281, 320] width 12 height 12
click at [282, 314] on input "Select an option" at bounding box center [281, 320] width 12 height 12
click at [93, 432] on button "التالي" at bounding box center [93, 437] width 59 height 27
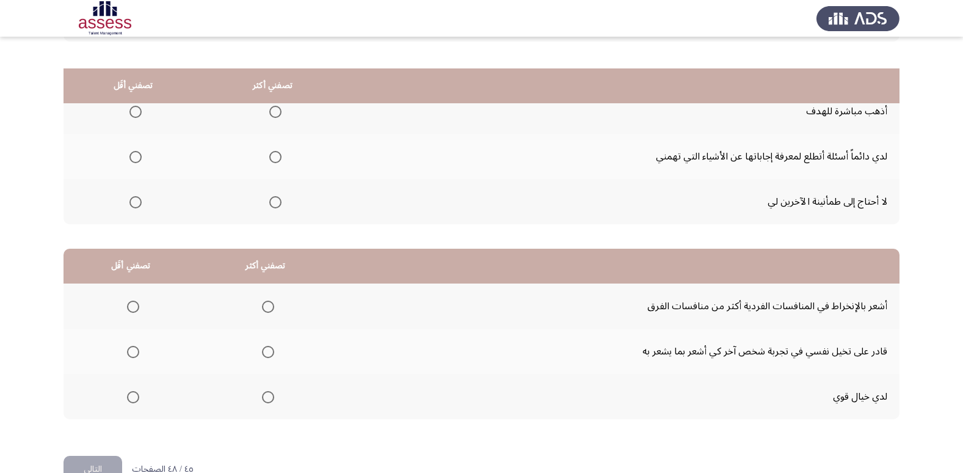
scroll to position [83, 0]
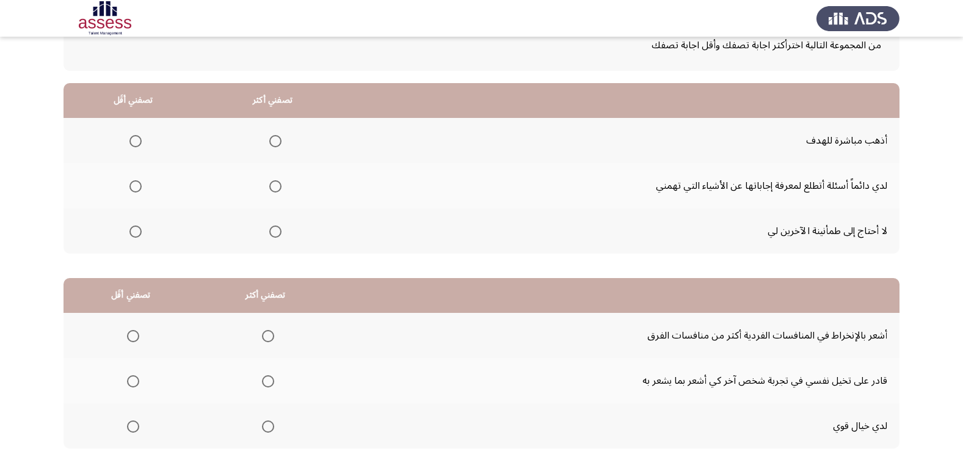
click at [138, 233] on span "Select an option" at bounding box center [135, 231] width 12 height 12
click at [138, 233] on input "Select an option" at bounding box center [135, 231] width 12 height 12
click at [273, 134] on mat-radio-button "Select an option" at bounding box center [272, 140] width 17 height 13
click at [273, 136] on span "Select an option" at bounding box center [275, 141] width 12 height 12
click at [273, 136] on input "Select an option" at bounding box center [275, 141] width 12 height 12
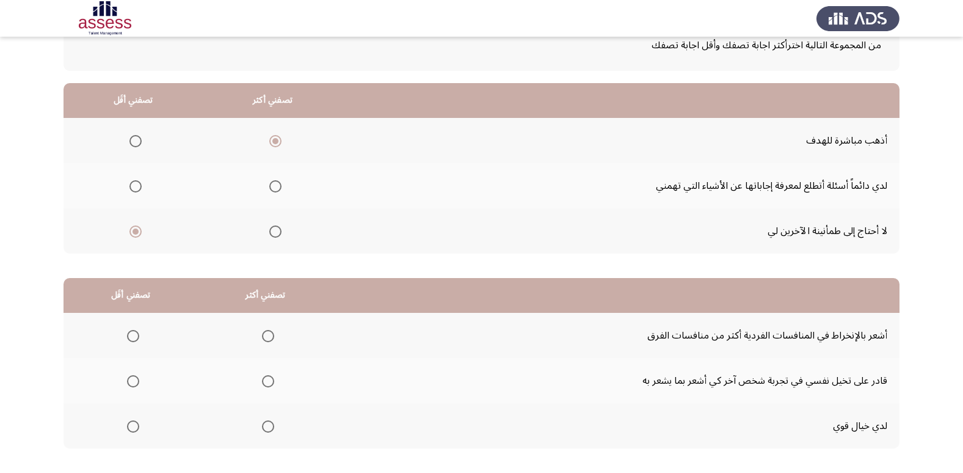
click at [275, 189] on span "Select an option" at bounding box center [275, 186] width 12 height 12
click at [275, 189] on input "Select an option" at bounding box center [275, 186] width 12 height 12
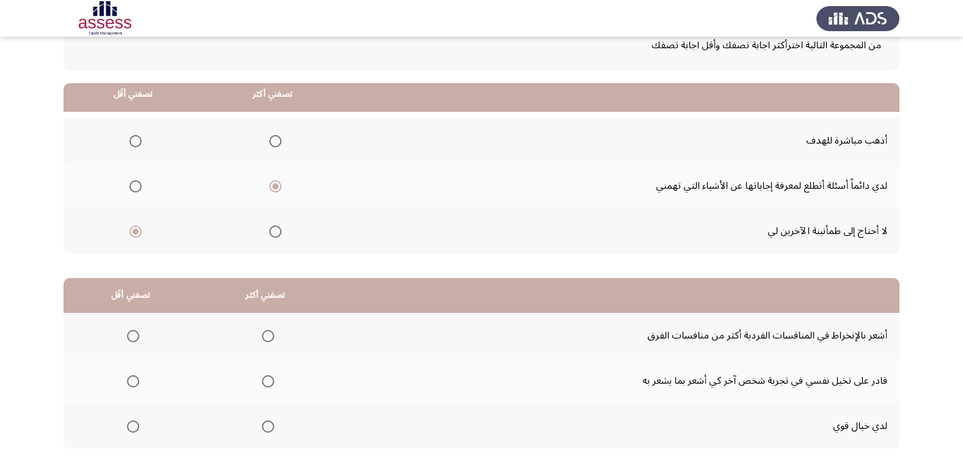
scroll to position [144, 0]
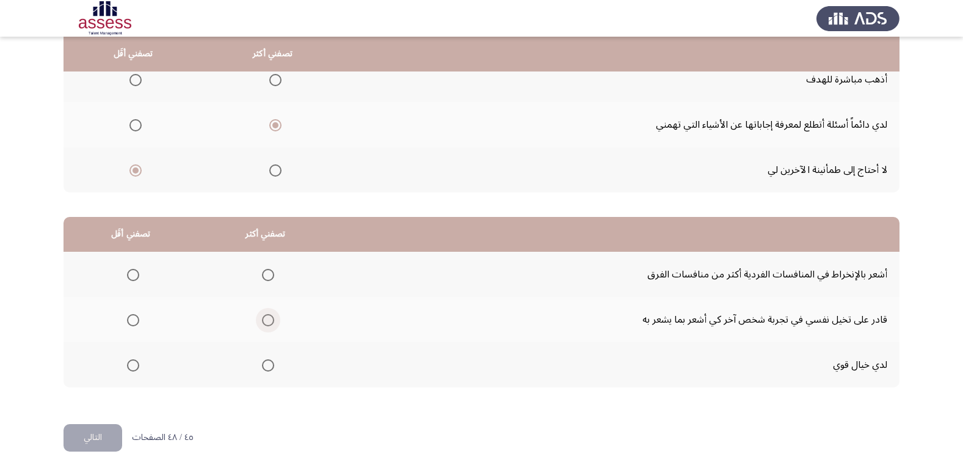
click at [263, 318] on span "Select an option" at bounding box center [268, 320] width 12 height 12
click at [263, 318] on input "Select an option" at bounding box center [268, 320] width 12 height 12
click at [131, 366] on span "Select an option" at bounding box center [133, 365] width 12 height 12
click at [131, 366] on input "Select an option" at bounding box center [133, 365] width 12 height 12
click at [109, 436] on button "التالي" at bounding box center [93, 437] width 59 height 27
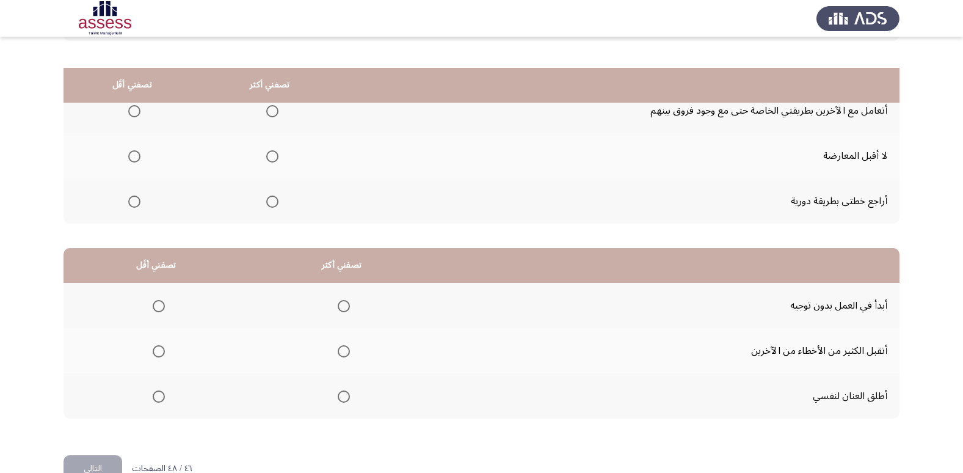
scroll to position [83, 0]
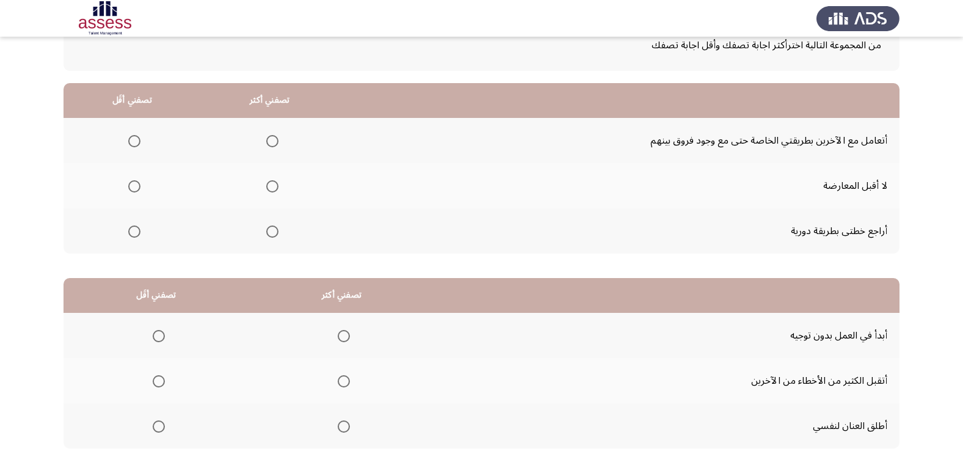
click at [138, 184] on span "Select an option" at bounding box center [134, 186] width 12 height 12
click at [138, 184] on input "Select an option" at bounding box center [134, 186] width 12 height 12
click at [274, 236] on span "Select an option" at bounding box center [272, 231] width 12 height 12
click at [274, 236] on input "Select an option" at bounding box center [272, 231] width 12 height 12
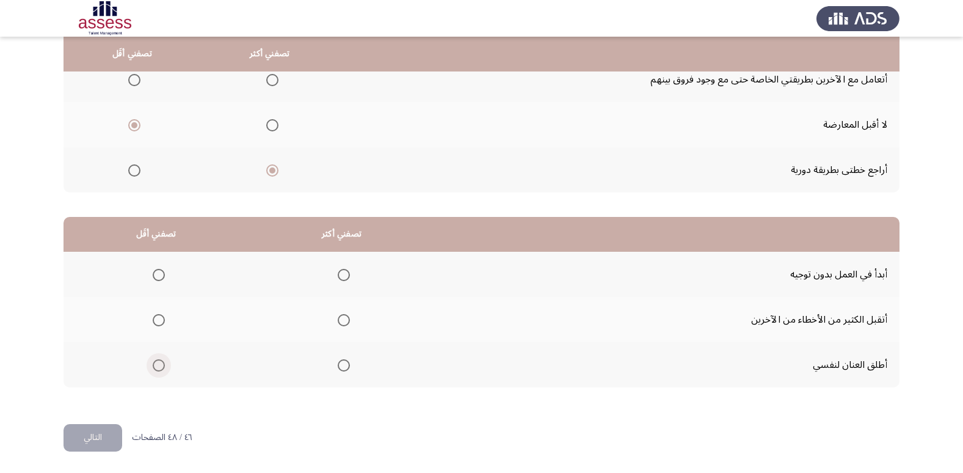
click at [153, 362] on span "Select an option" at bounding box center [159, 365] width 12 height 12
click at [153, 362] on input "Select an option" at bounding box center [159, 365] width 12 height 12
click at [156, 274] on span "Select an option" at bounding box center [159, 275] width 12 height 12
click at [156, 274] on input "Select an option" at bounding box center [159, 275] width 12 height 12
click at [355, 322] on th at bounding box center [342, 319] width 186 height 45
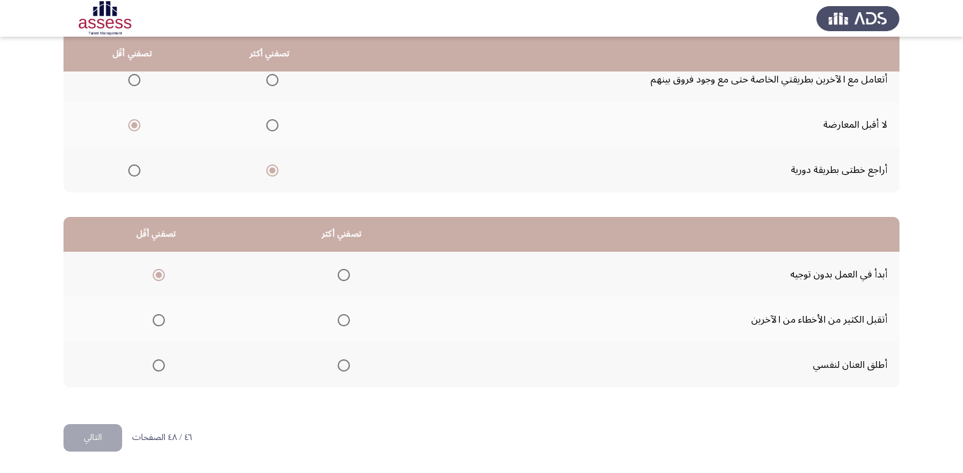
click at [344, 317] on span "Select an option" at bounding box center [344, 320] width 12 height 12
click at [344, 317] on input "Select an option" at bounding box center [344, 320] width 12 height 12
click at [93, 435] on button "التالي" at bounding box center [93, 437] width 59 height 27
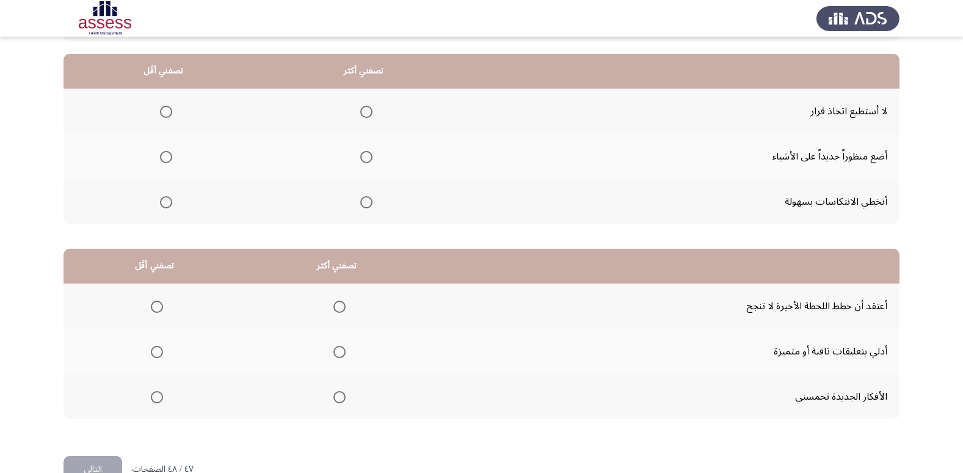
scroll to position [122, 0]
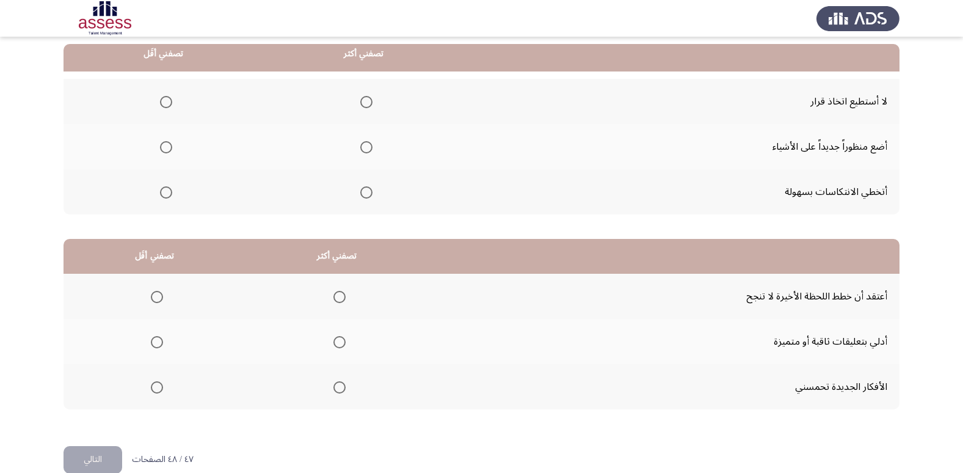
click at [162, 101] on span "Select an option" at bounding box center [166, 102] width 12 height 12
click at [162, 101] on input "Select an option" at bounding box center [166, 102] width 12 height 12
click at [369, 144] on span "Select an option" at bounding box center [366, 147] width 12 height 12
click at [369, 144] on input "Select an option" at bounding box center [366, 147] width 12 height 12
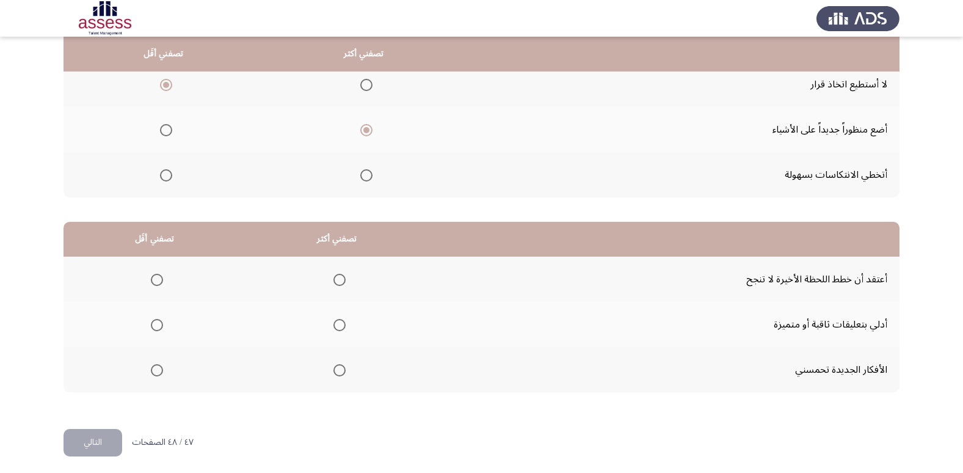
scroll to position [144, 0]
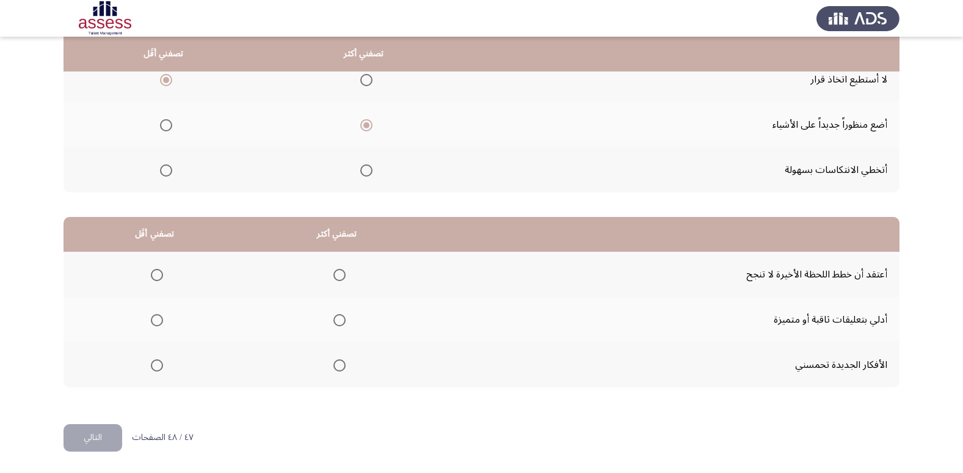
click at [153, 275] on span "Select an option" at bounding box center [157, 275] width 12 height 12
click at [153, 275] on input "Select an option" at bounding box center [157, 275] width 12 height 12
click at [329, 365] on label "Select an option" at bounding box center [337, 365] width 17 height 12
click at [333, 365] on input "Select an option" at bounding box center [339, 365] width 12 height 12
click at [337, 366] on span "Select an option" at bounding box center [340, 365] width 6 height 6
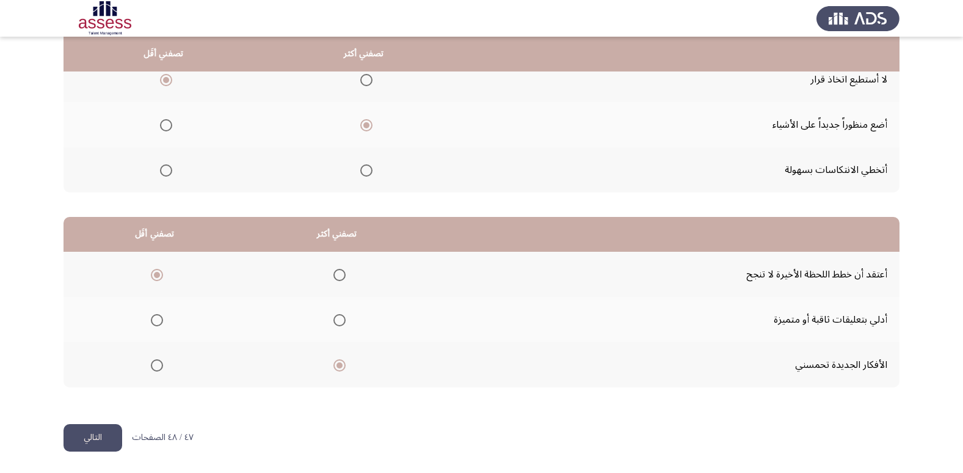
click at [337, 366] on input "Select an option" at bounding box center [339, 365] width 12 height 12
click at [81, 442] on button "التالي" at bounding box center [93, 437] width 59 height 27
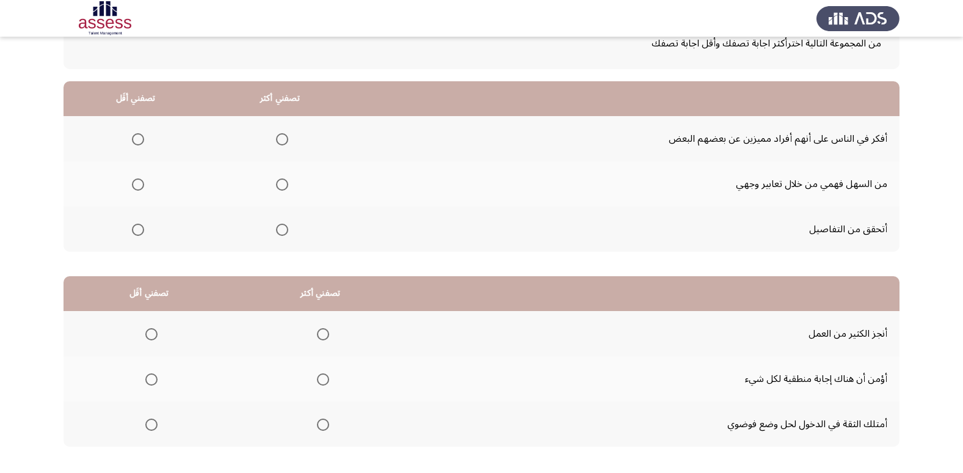
scroll to position [122, 0]
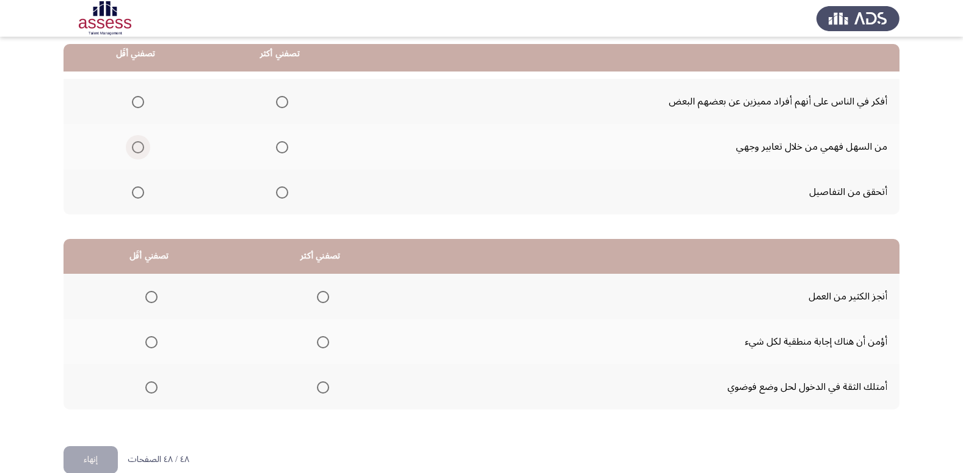
click at [137, 148] on span "Select an option" at bounding box center [138, 147] width 12 height 12
click at [137, 148] on input "Select an option" at bounding box center [138, 147] width 12 height 12
click at [282, 100] on span "Select an option" at bounding box center [282, 102] width 12 height 12
click at [282, 100] on input "Select an option" at bounding box center [282, 102] width 12 height 12
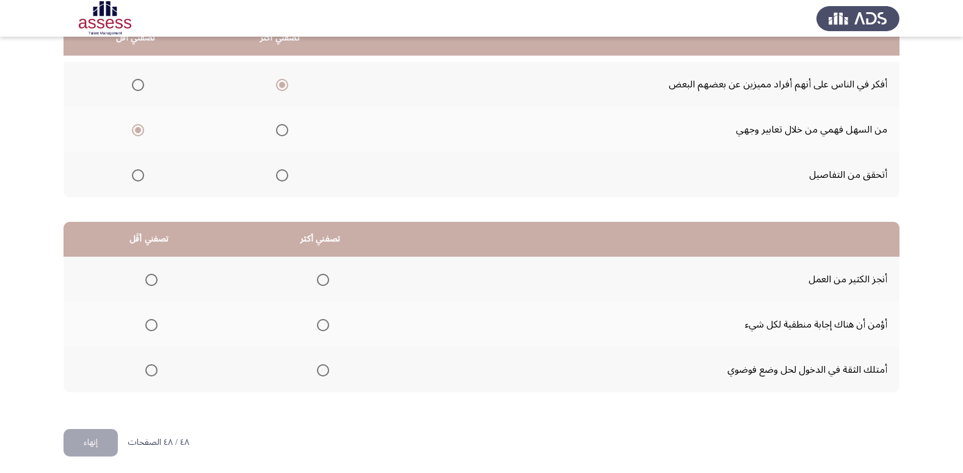
scroll to position [144, 0]
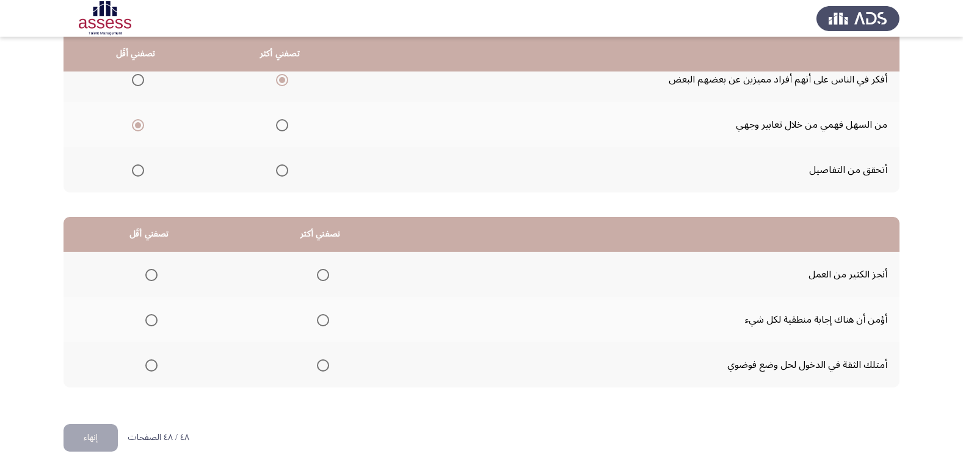
click at [145, 367] on span "Select an option" at bounding box center [151, 365] width 12 height 12
click at [145, 367] on input "Select an option" at bounding box center [151, 365] width 12 height 12
click at [319, 317] on span "Select an option" at bounding box center [323, 320] width 12 height 12
click at [319, 317] on input "Select an option" at bounding box center [323, 320] width 12 height 12
click at [105, 446] on button "إنهاء" at bounding box center [91, 437] width 54 height 27
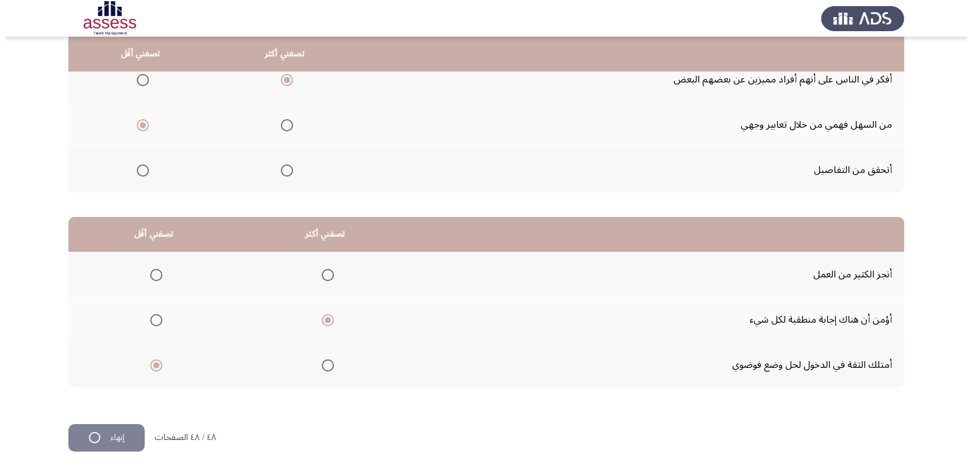
scroll to position [0, 0]
